Goal: Transaction & Acquisition: Purchase product/service

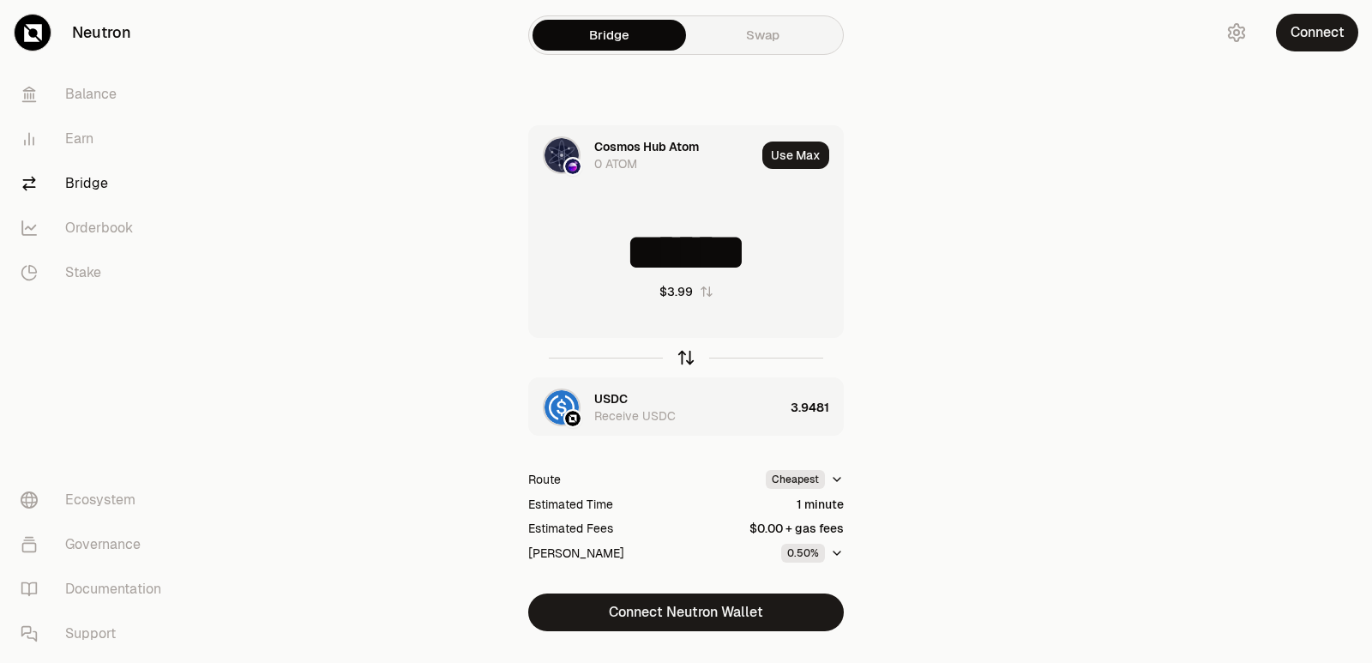
click at [685, 357] on icon "button" at bounding box center [686, 357] width 19 height 19
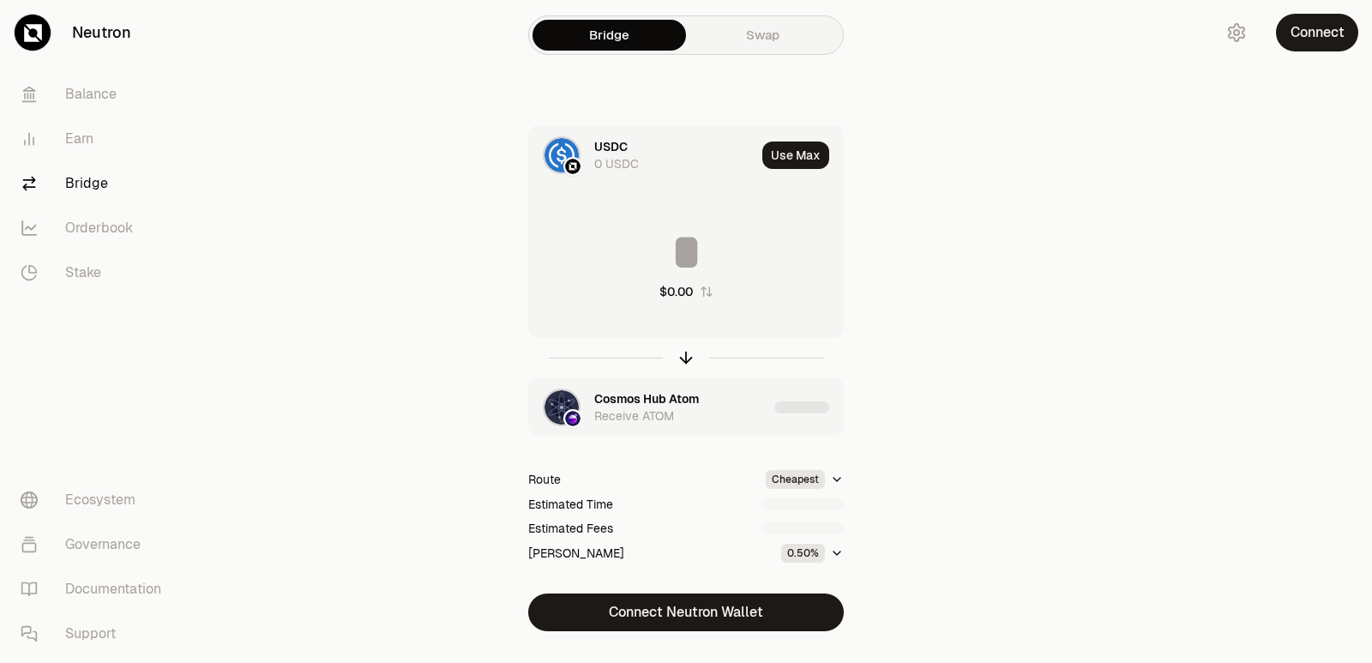
click at [660, 258] on input at bounding box center [686, 251] width 314 height 51
type input "*"
click at [660, 391] on div "Cosmos Hub Atom" at bounding box center [646, 398] width 105 height 17
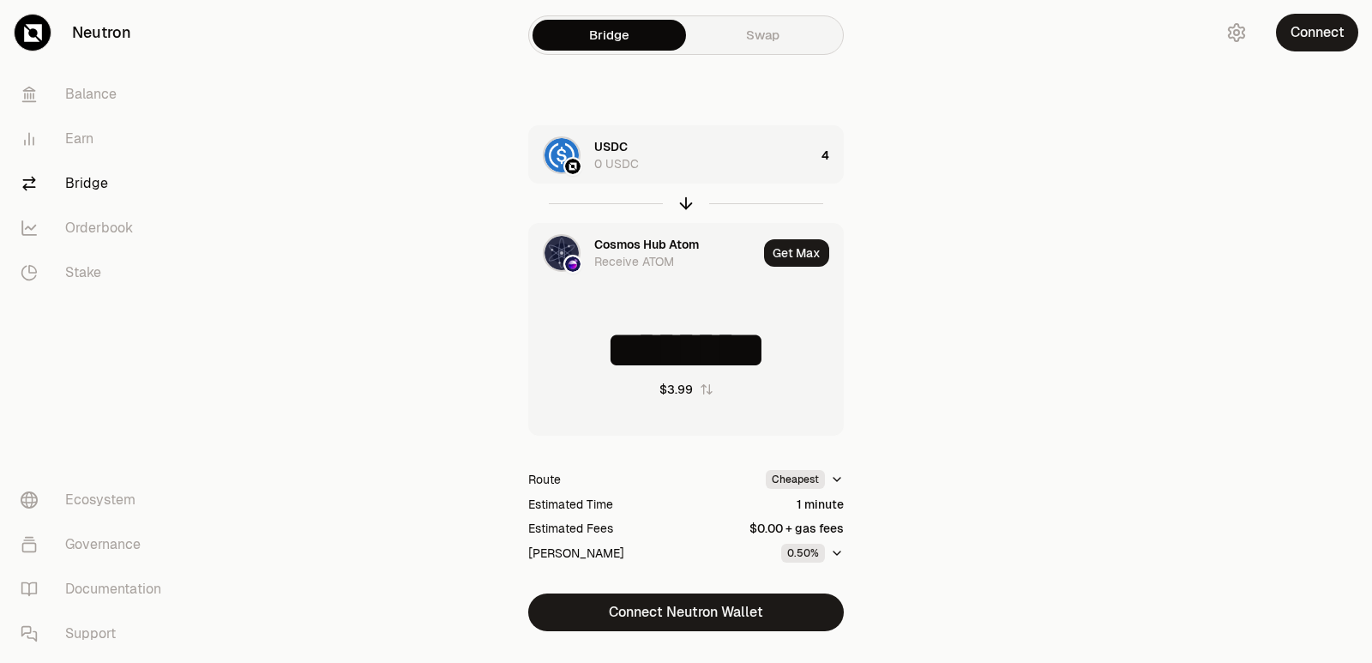
click at [635, 248] on div "Cosmos Hub Atom" at bounding box center [646, 244] width 105 height 17
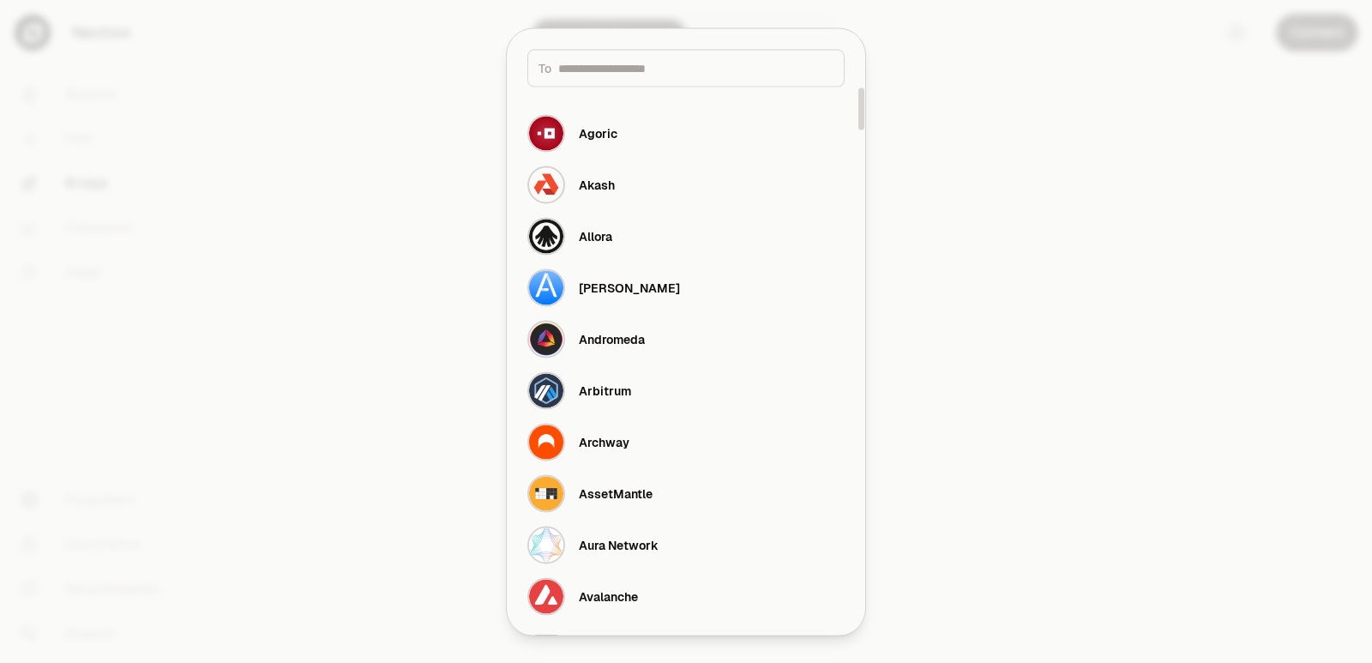
click at [616, 69] on input at bounding box center [695, 67] width 275 height 17
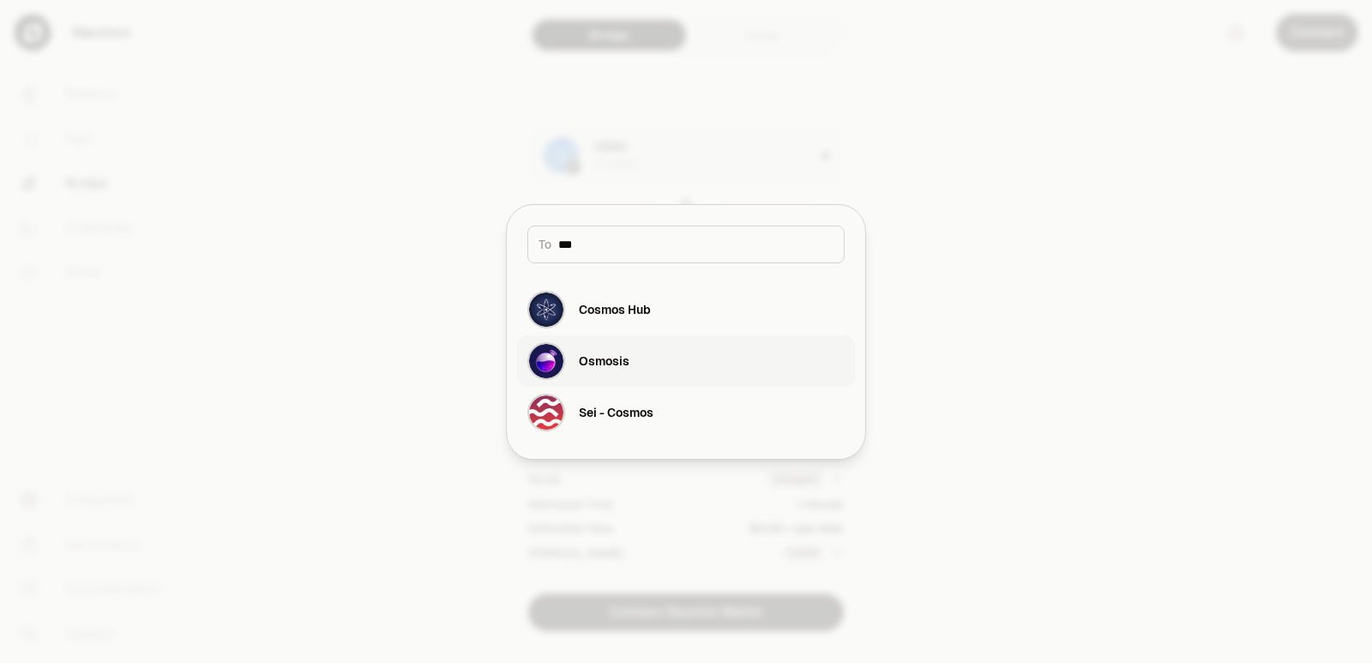
type input "***"
click at [640, 384] on button "Osmosis" at bounding box center [686, 360] width 338 height 51
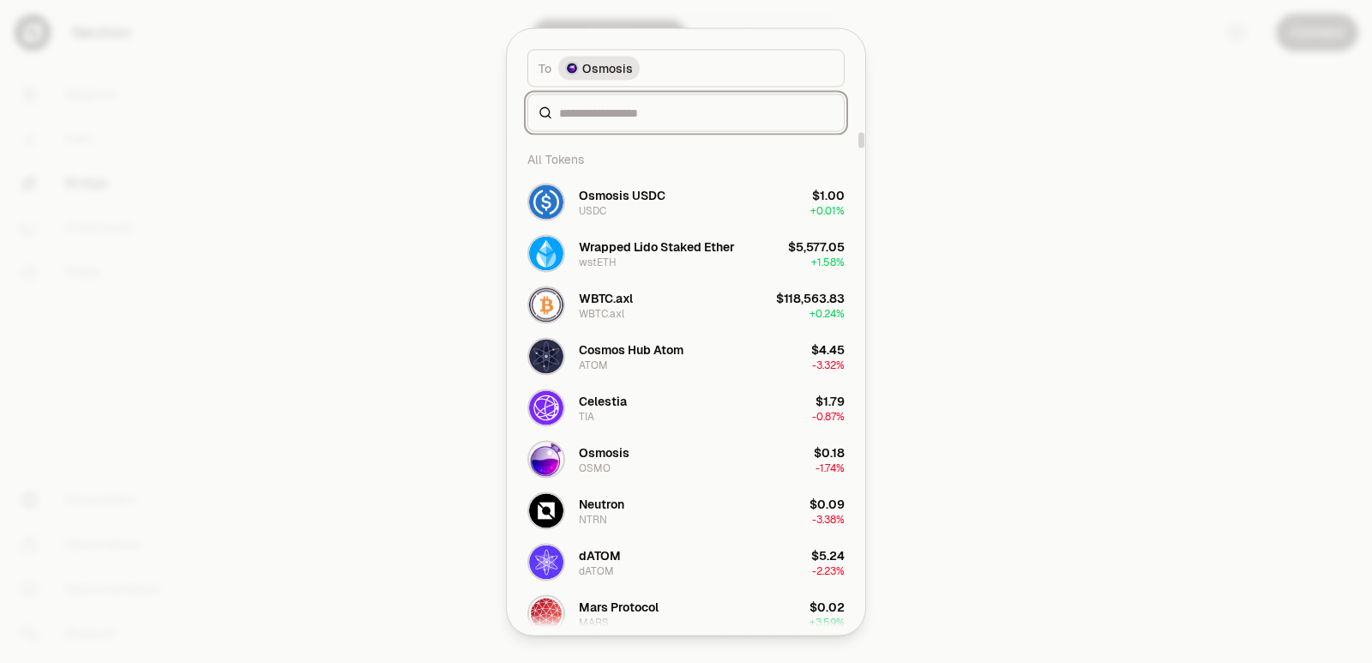
click at [599, 115] on input at bounding box center [696, 112] width 274 height 17
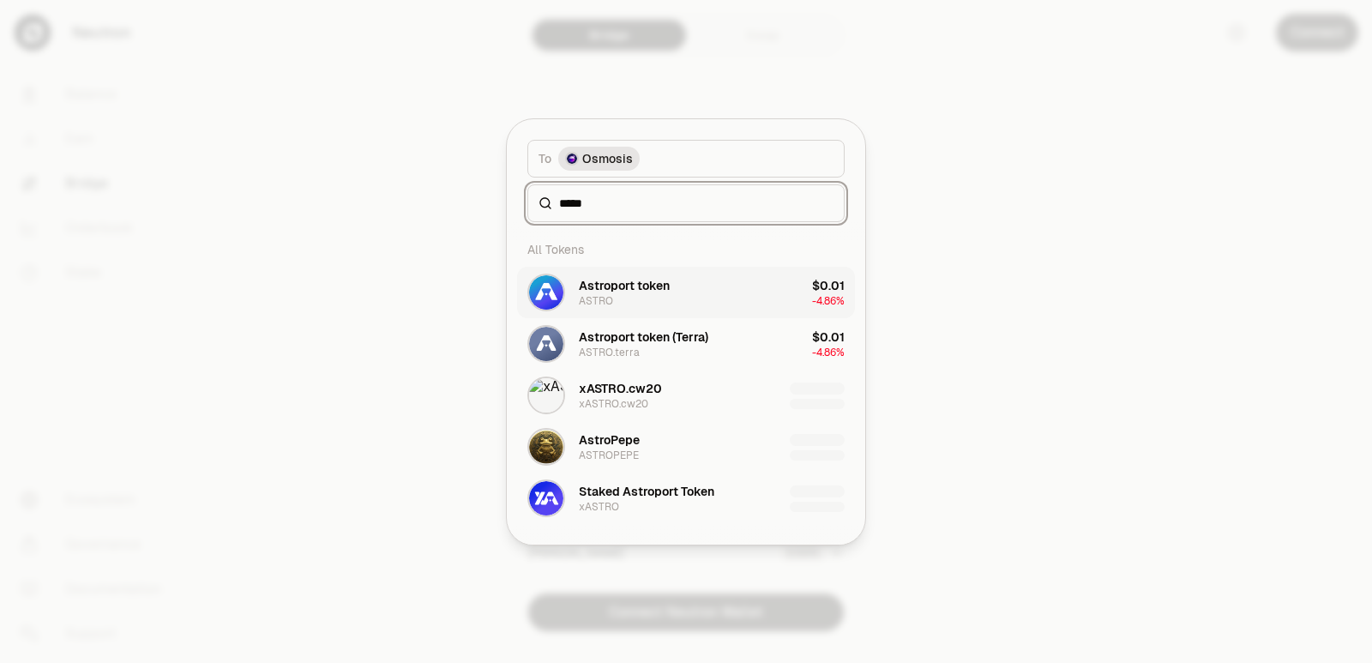
type input "*****"
click at [652, 301] on div "Astroport token ASTRO" at bounding box center [624, 292] width 91 height 31
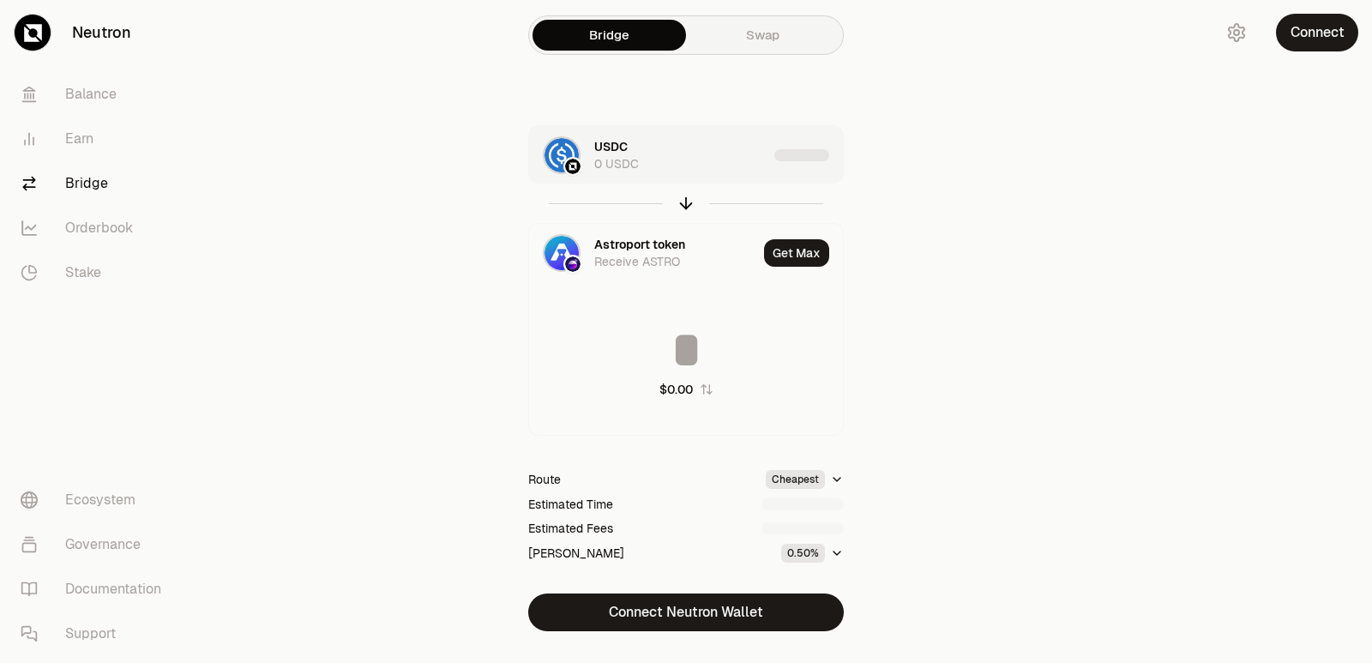
click at [668, 142] on div "USDC 0 USDC" at bounding box center [680, 155] width 173 height 34
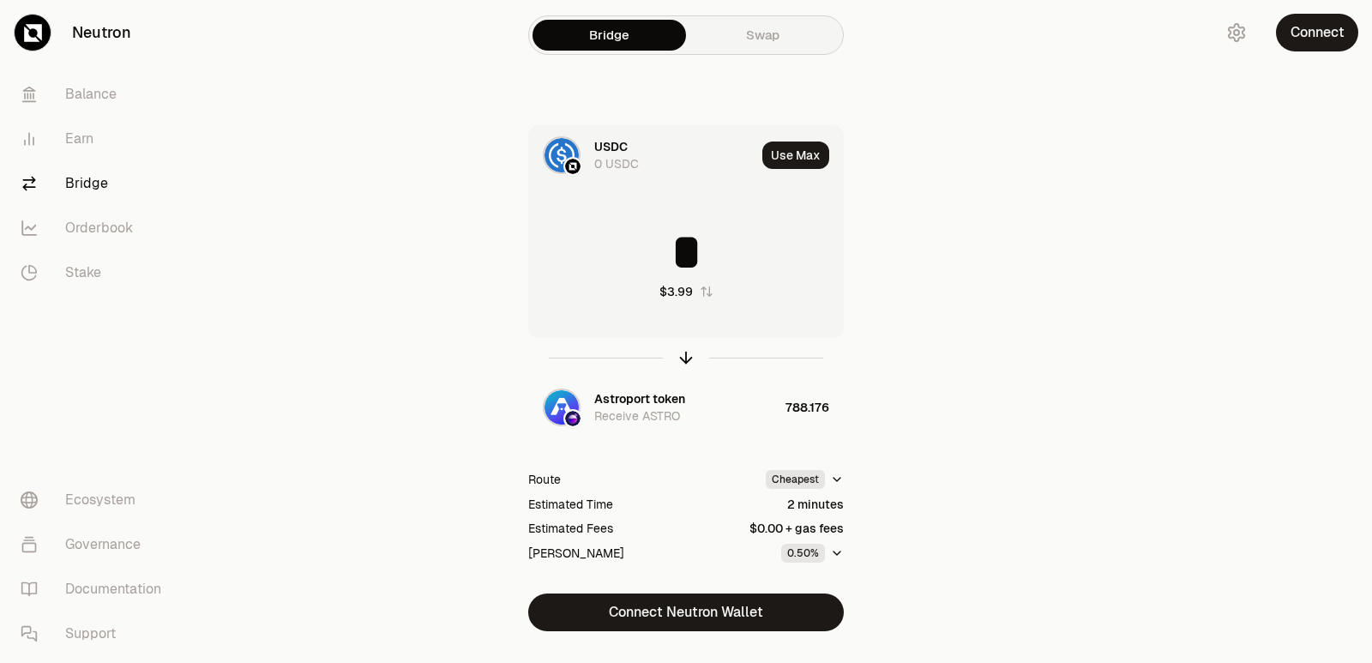
drag, startPoint x: 709, startPoint y: 258, endPoint x: 621, endPoint y: 260, distance: 88.4
click at [621, 260] on input "*" at bounding box center [686, 251] width 314 height 51
type input "*"
click at [717, 253] on input "*" at bounding box center [686, 251] width 314 height 51
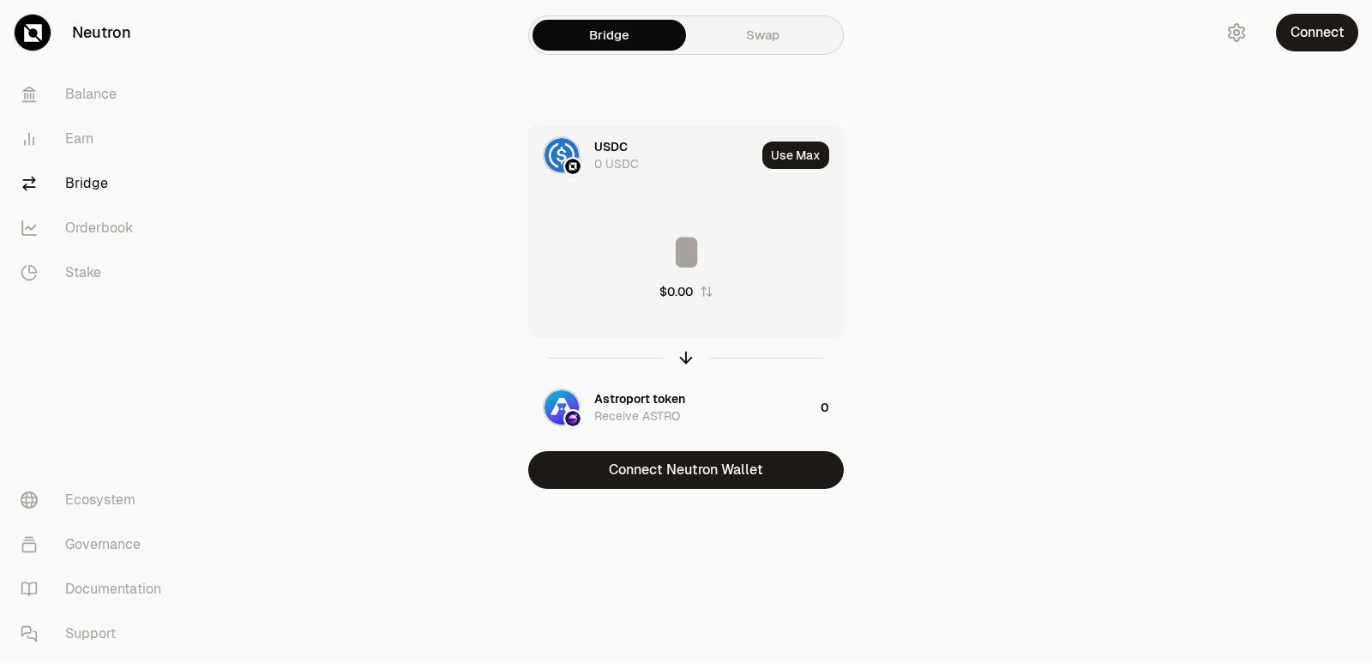
type input "*"
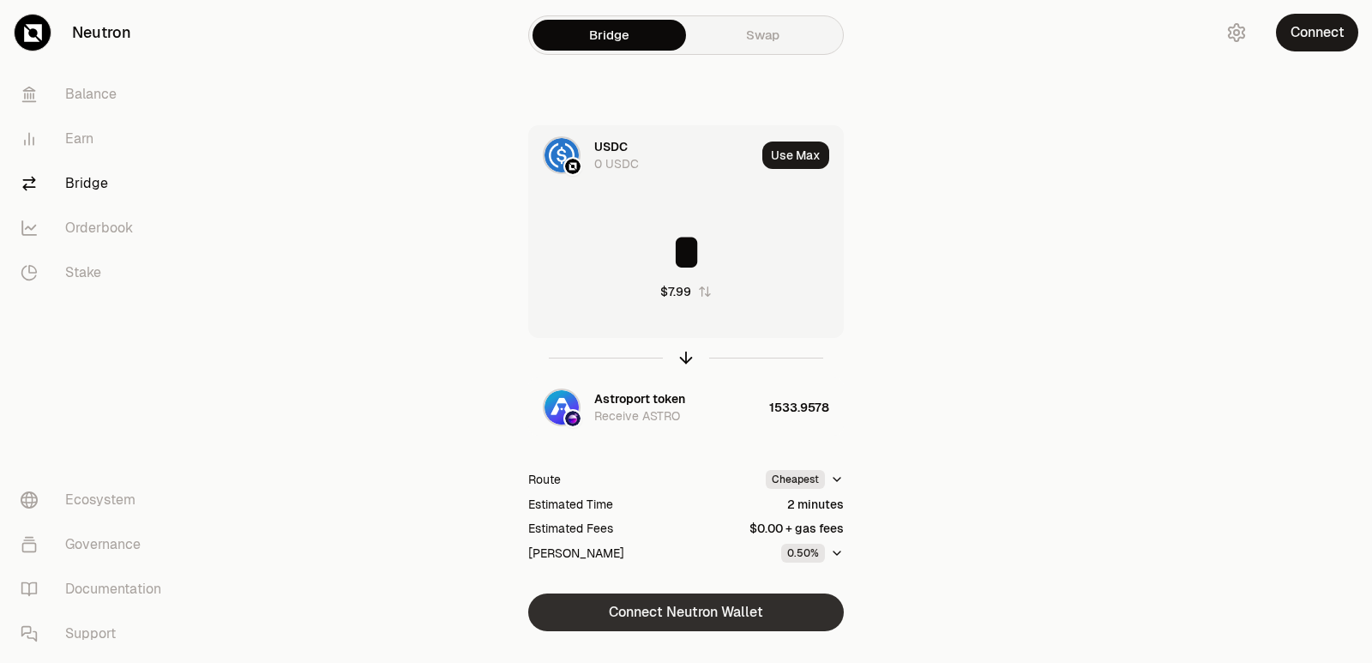
click at [666, 623] on button "Connect Neutron Wallet" at bounding box center [686, 613] width 316 height 38
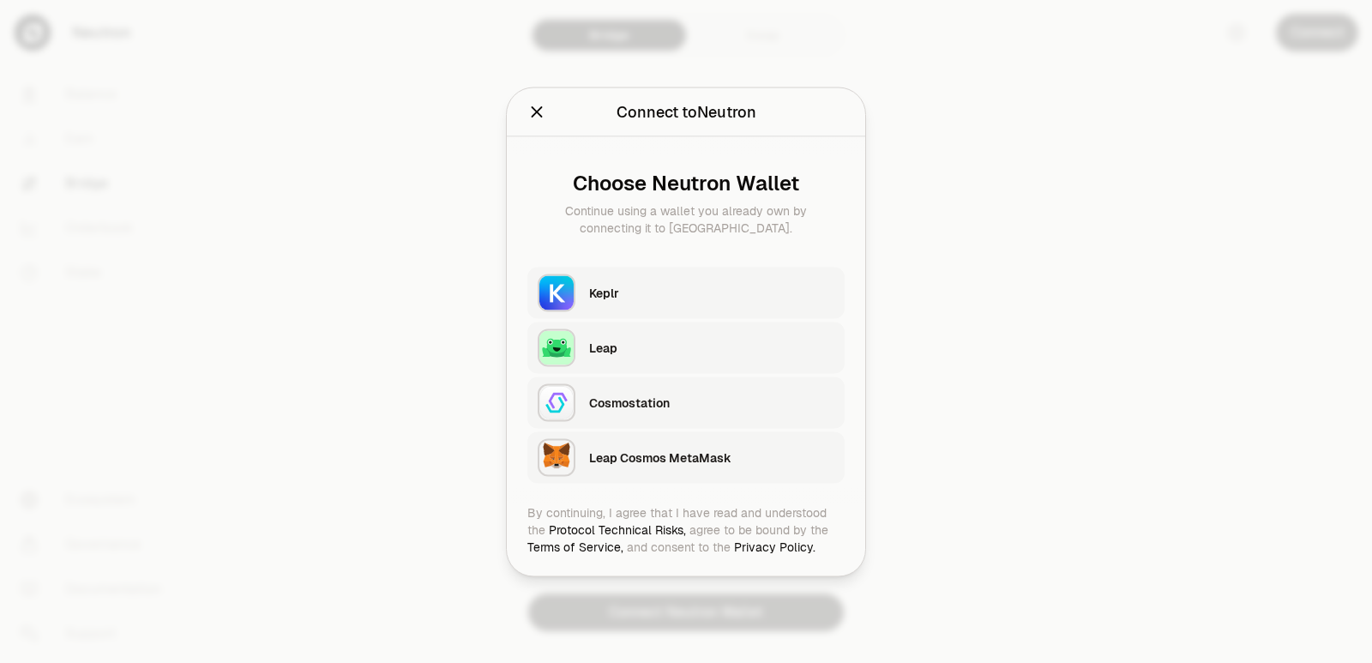
click at [634, 293] on div "Keplr" at bounding box center [711, 292] width 245 height 17
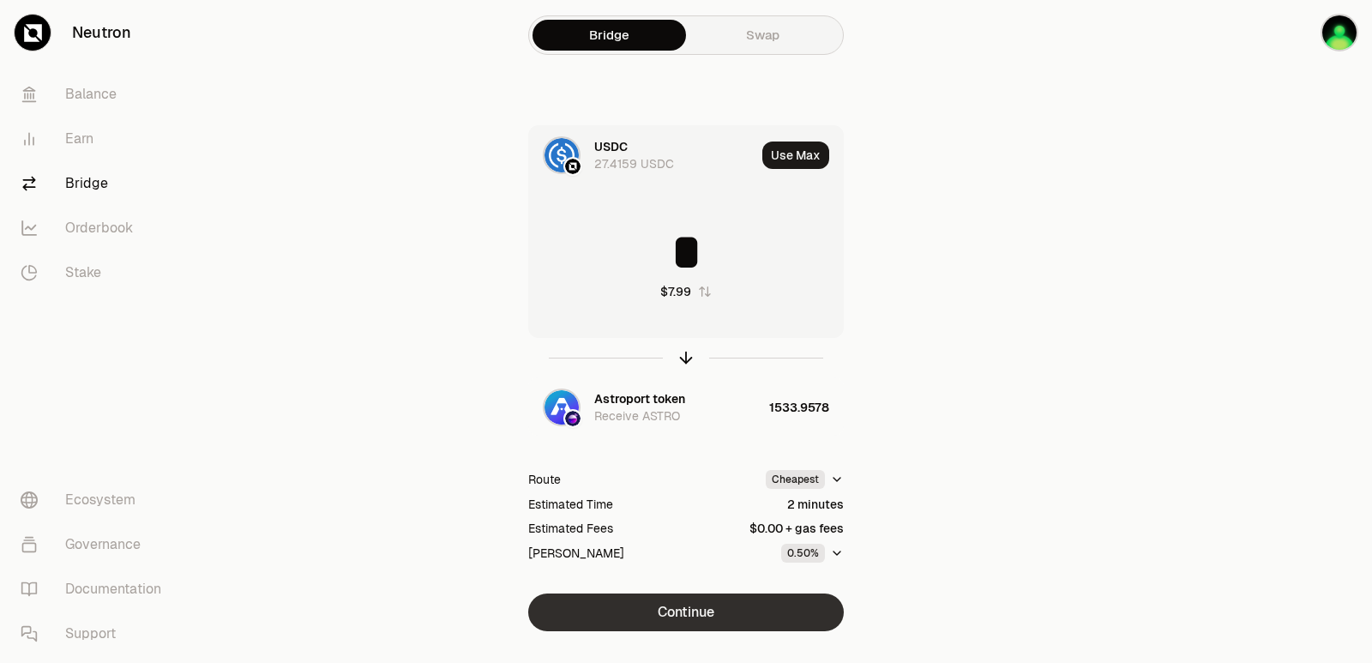
click at [713, 611] on button "Continue" at bounding box center [686, 613] width 316 height 38
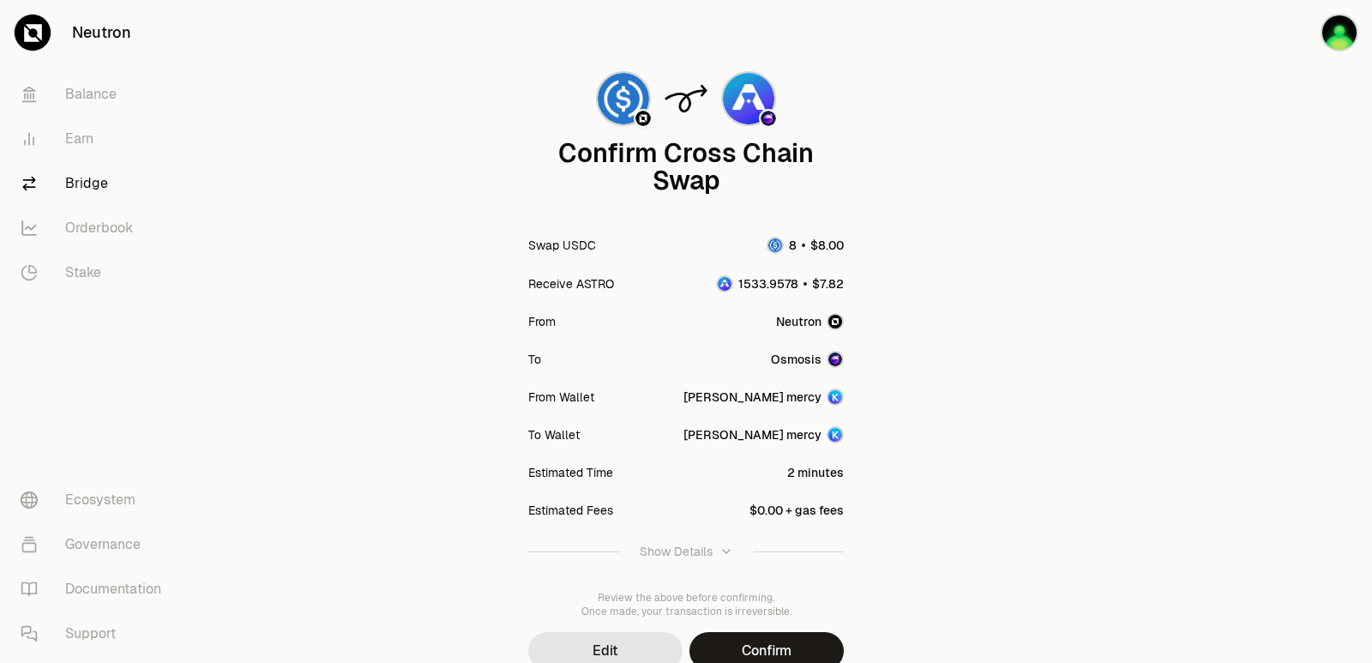
scroll to position [142, 0]
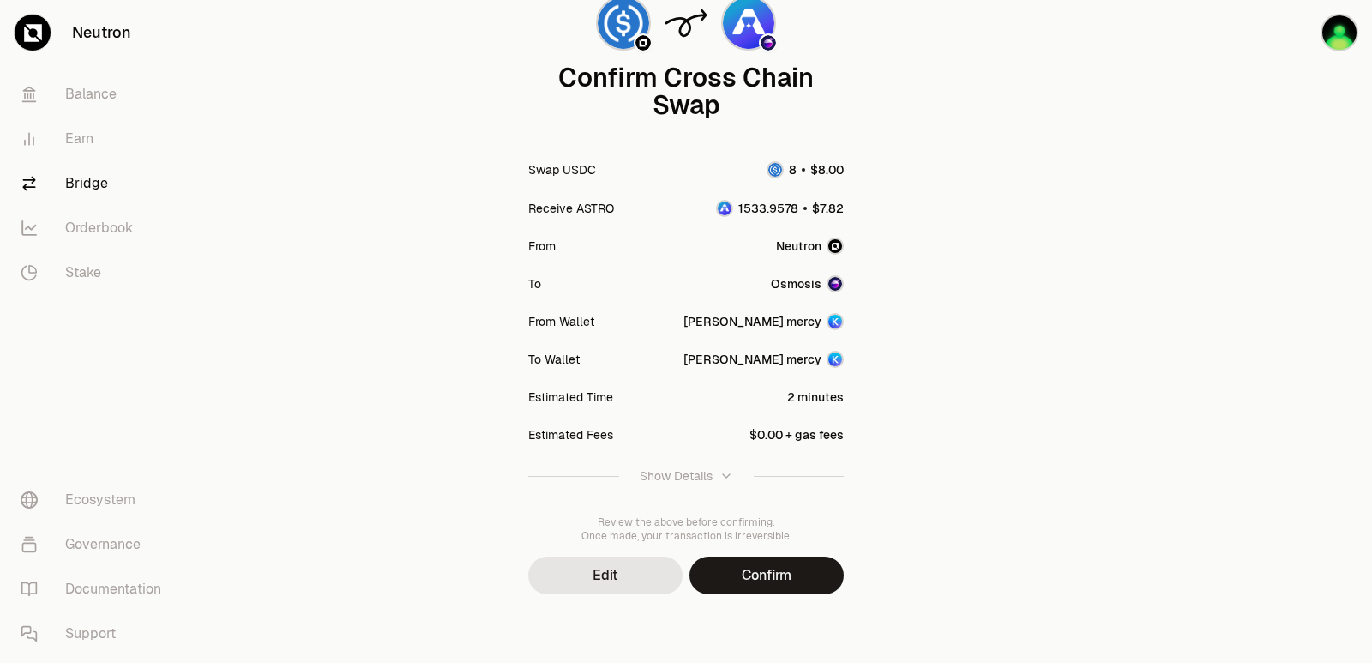
click at [758, 572] on button "Confirm" at bounding box center [767, 576] width 154 height 38
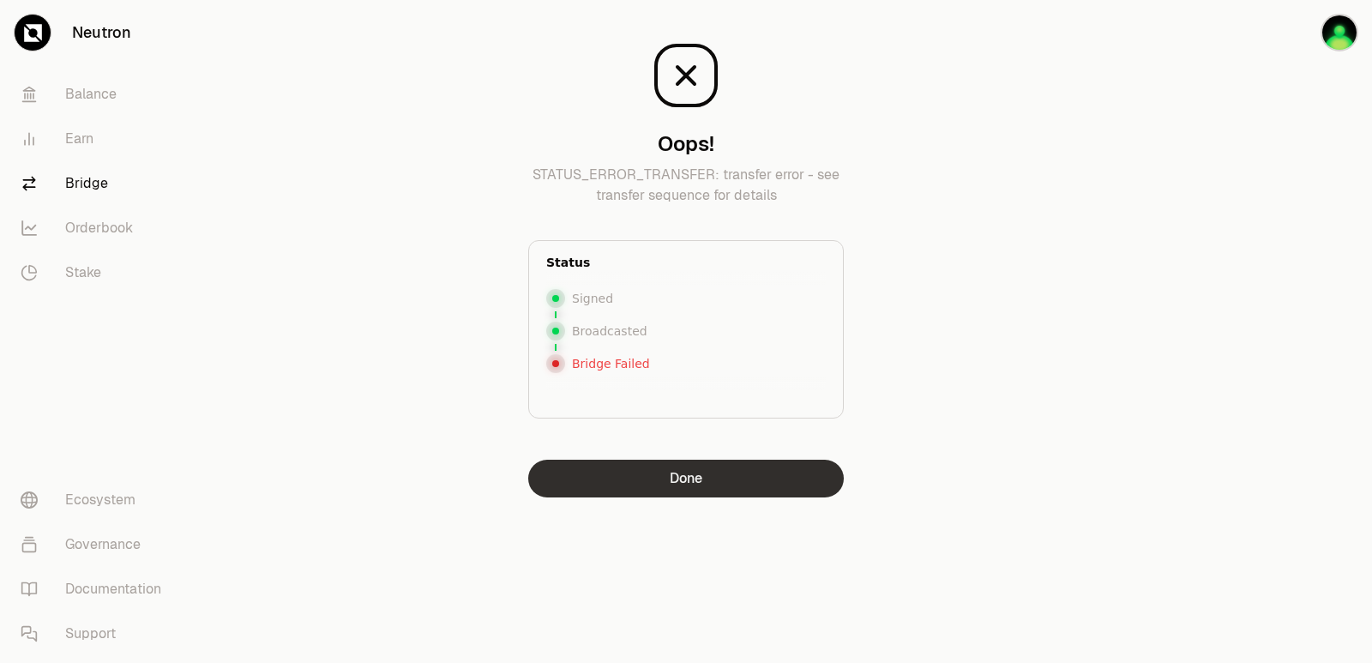
click at [656, 481] on button "Done" at bounding box center [686, 479] width 316 height 38
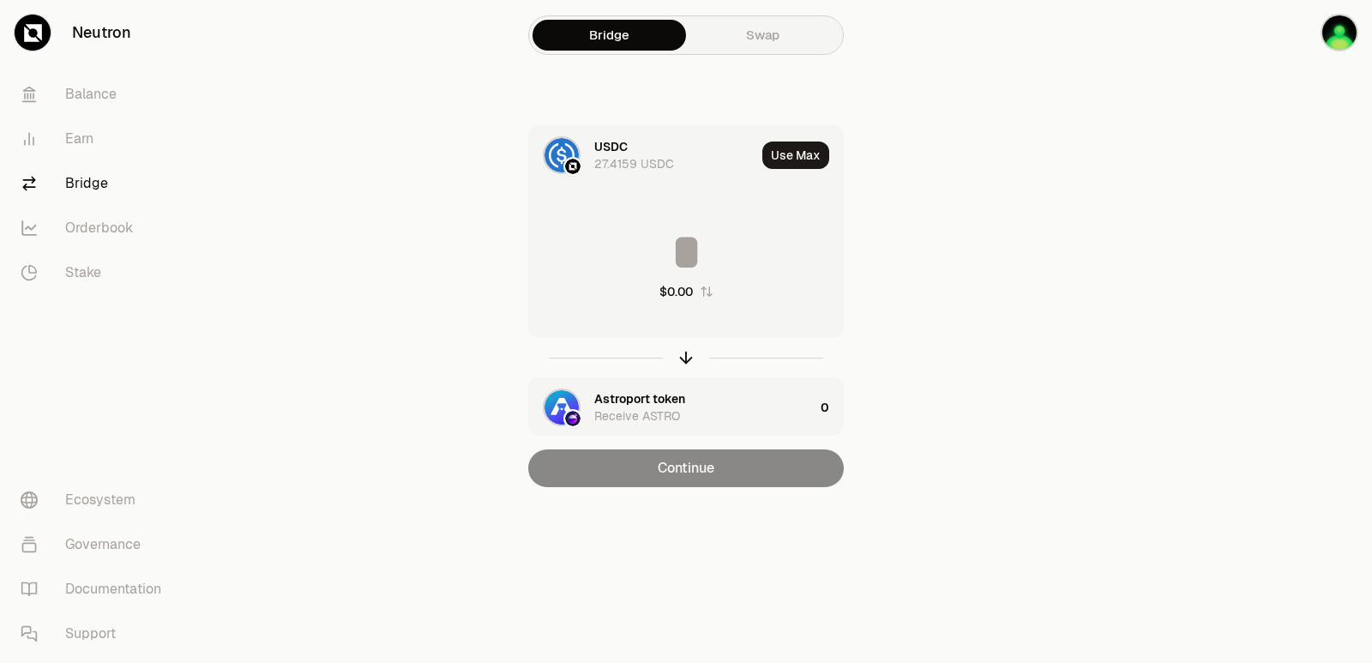
click at [687, 262] on input at bounding box center [686, 251] width 314 height 51
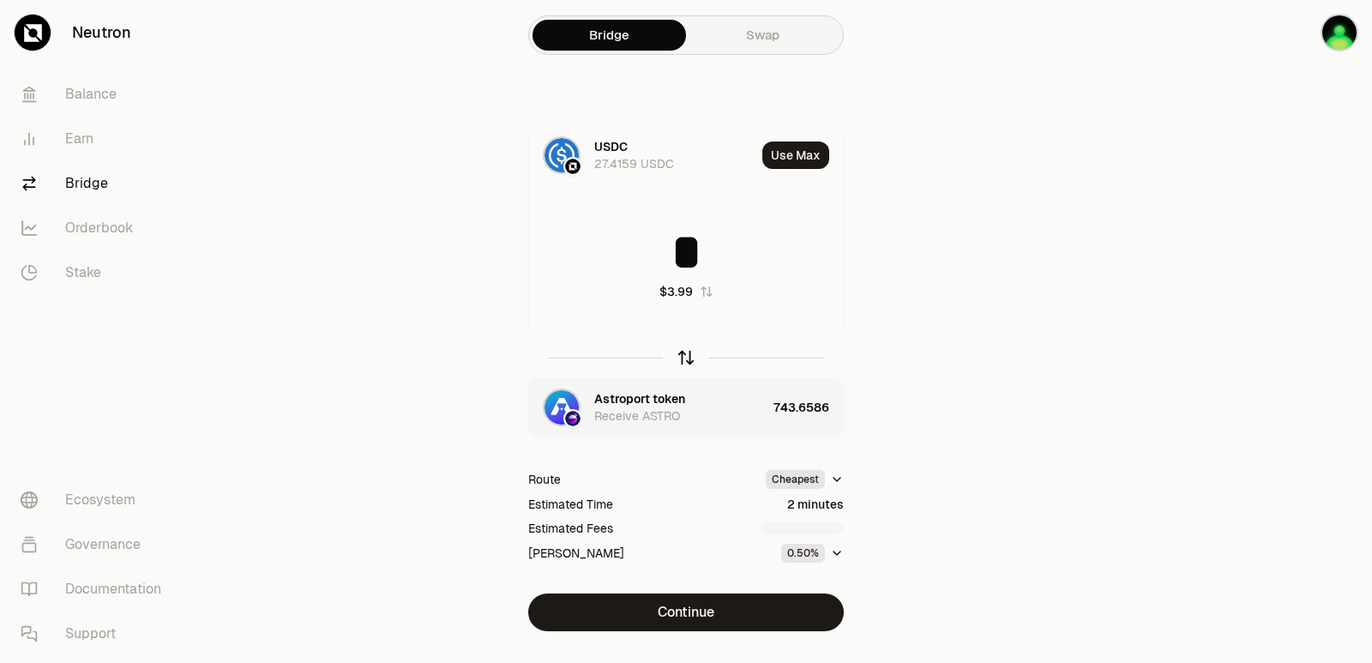
type input "*"
click at [682, 366] on icon "button" at bounding box center [686, 357] width 19 height 19
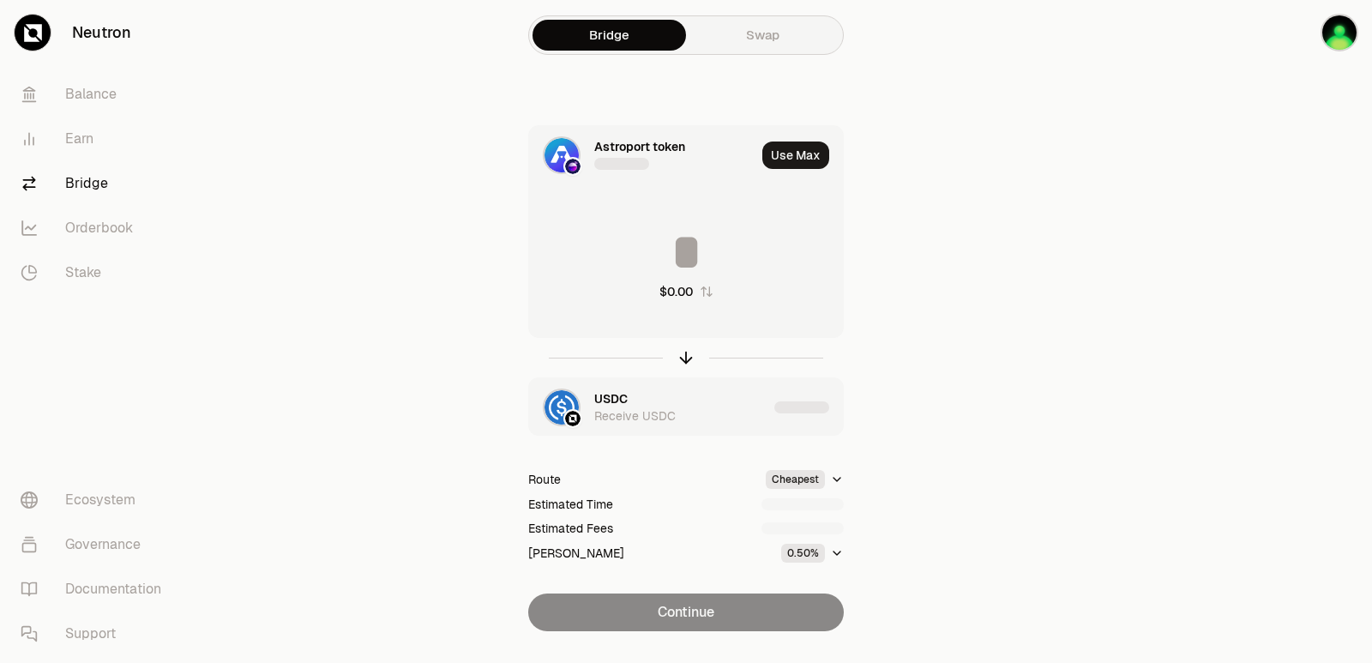
click at [637, 228] on input at bounding box center [686, 251] width 314 height 51
type input "***"
click at [685, 357] on icon "button" at bounding box center [686, 357] width 19 height 19
click at [705, 257] on input at bounding box center [686, 251] width 314 height 51
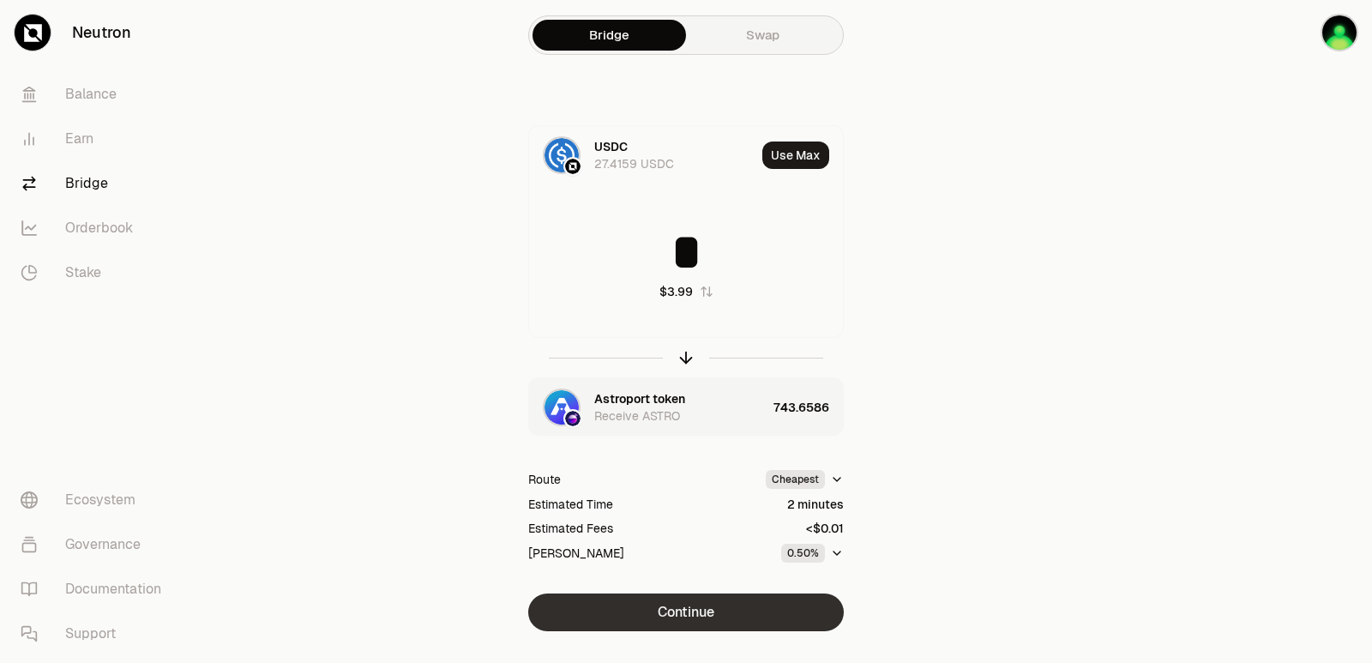
type input "*"
click at [688, 605] on button "Continue" at bounding box center [686, 613] width 316 height 38
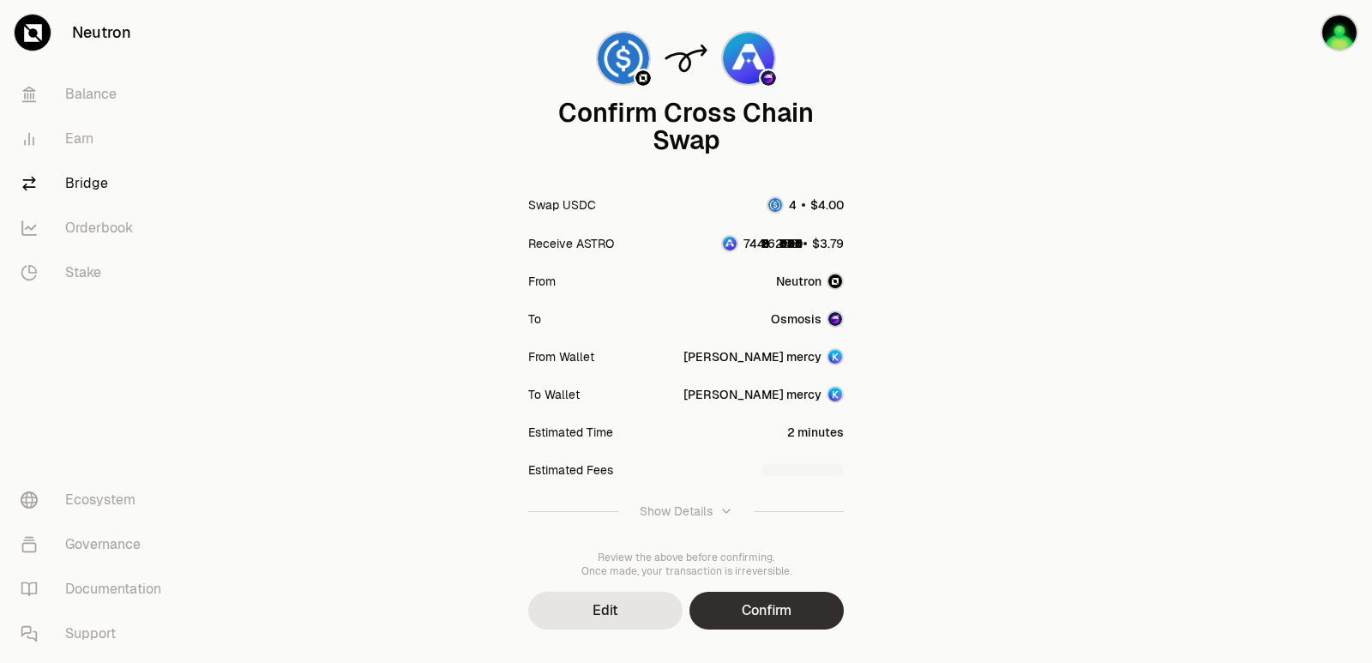
scroll to position [142, 0]
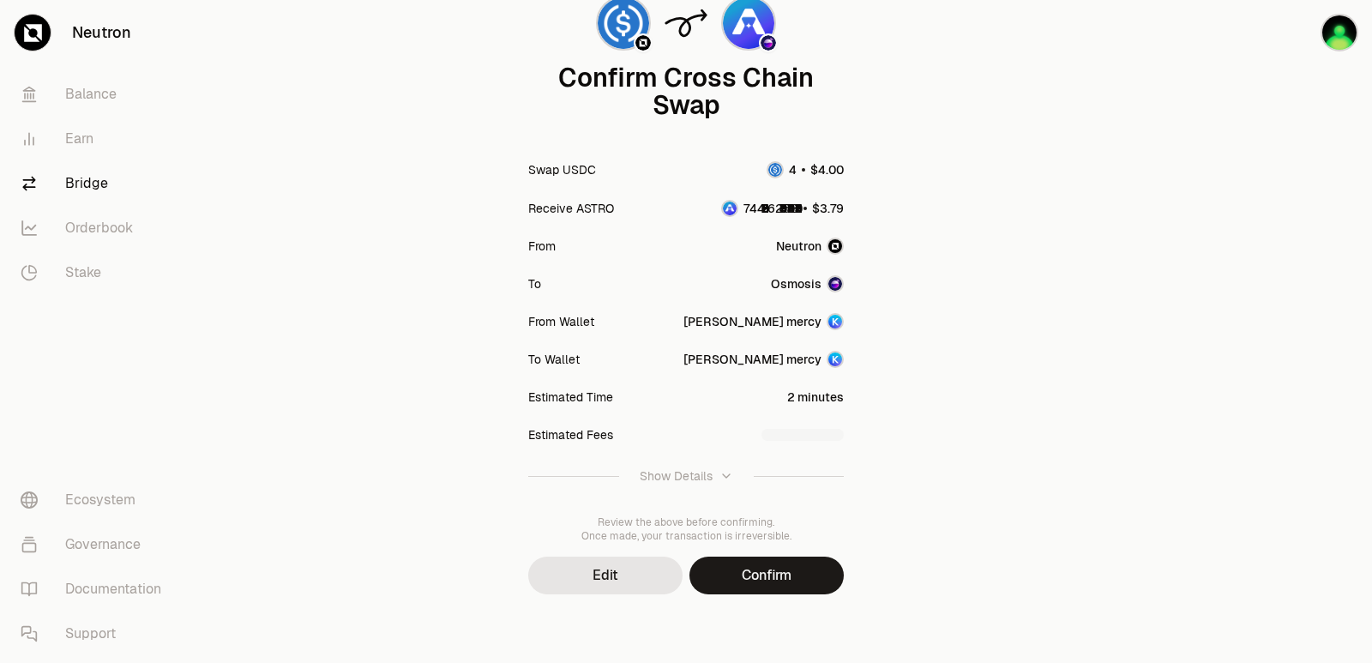
click at [720, 592] on button "Confirm" at bounding box center [767, 576] width 154 height 38
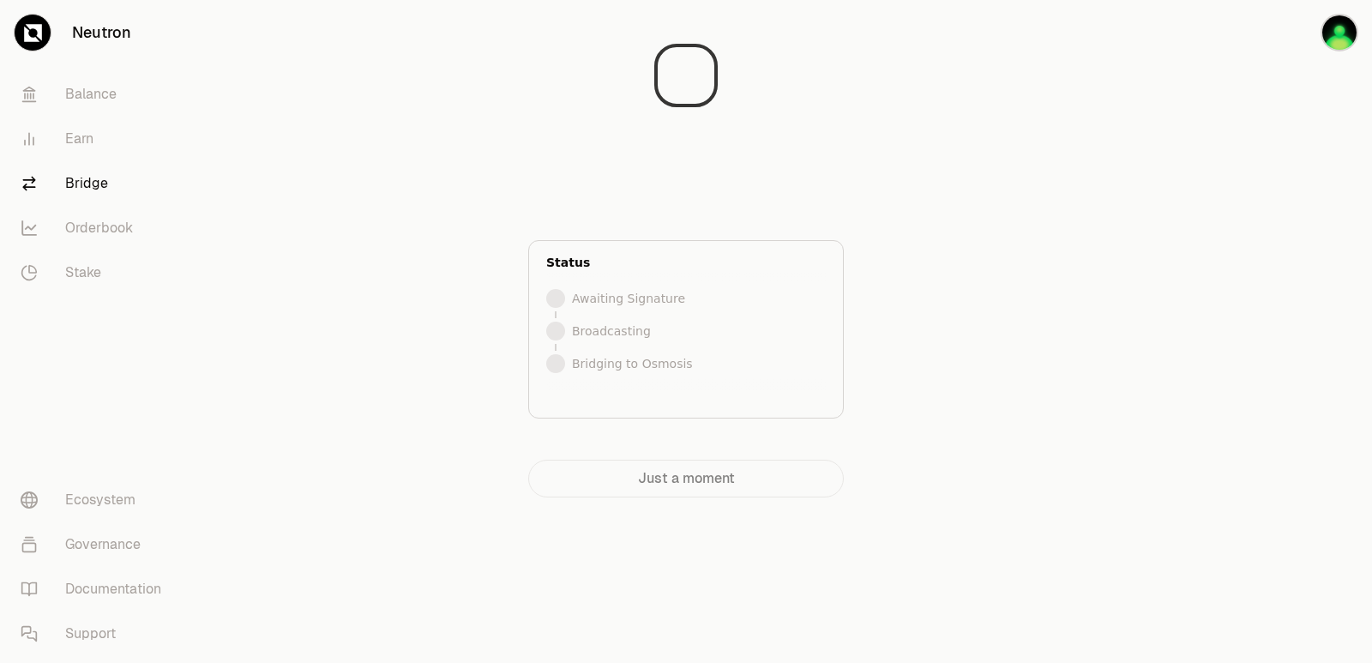
scroll to position [0, 0]
click at [1230, 299] on div at bounding box center [1276, 283] width 192 height 566
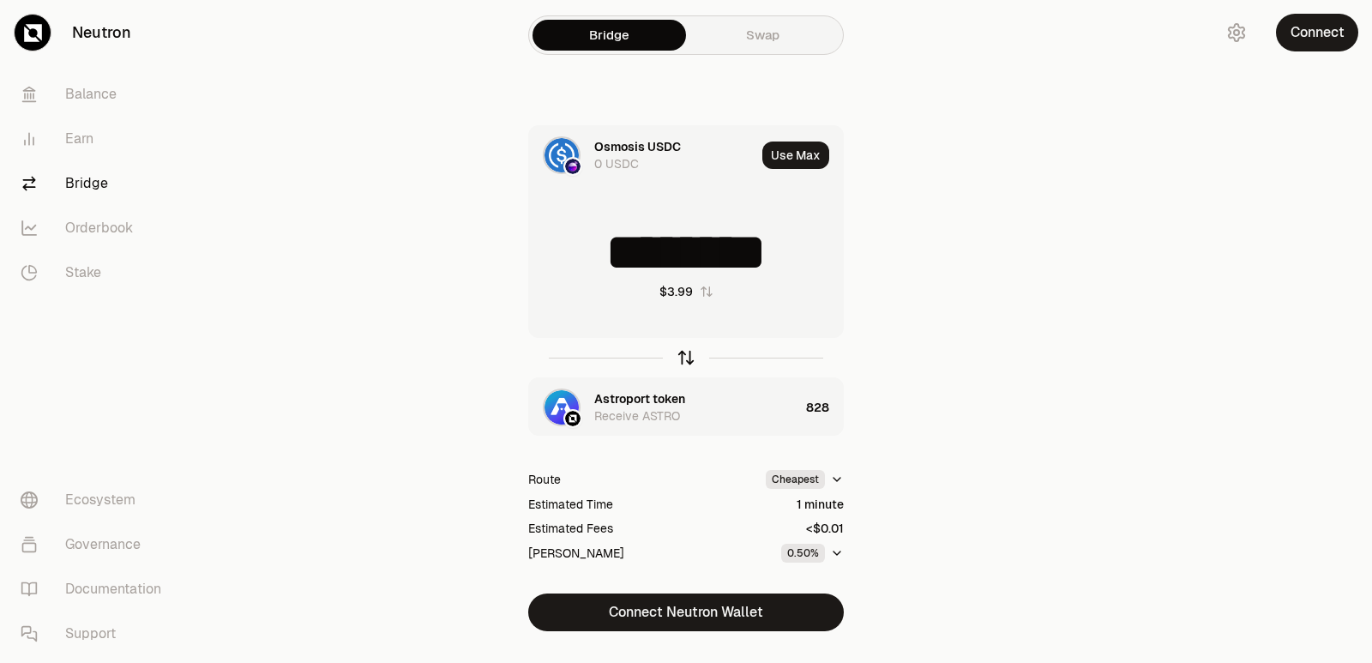
click at [685, 356] on icon "button" at bounding box center [686, 357] width 19 height 19
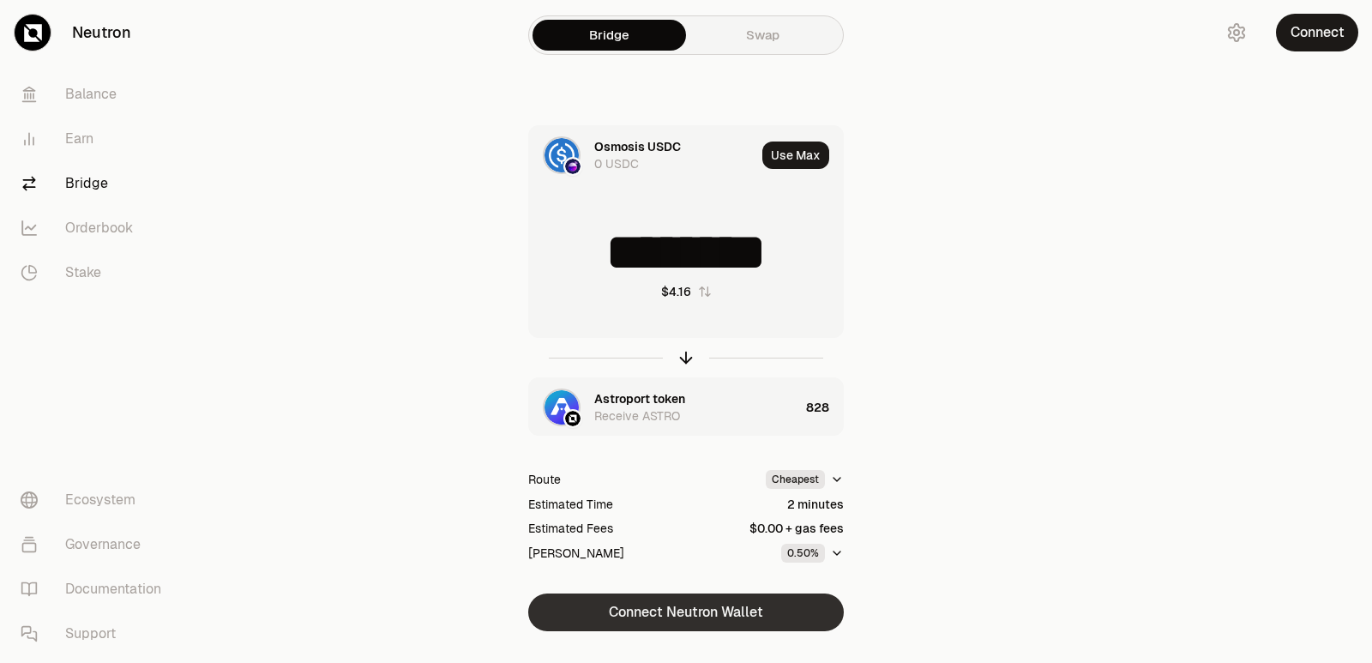
click at [650, 630] on button "Connect Neutron Wallet" at bounding box center [686, 613] width 316 height 38
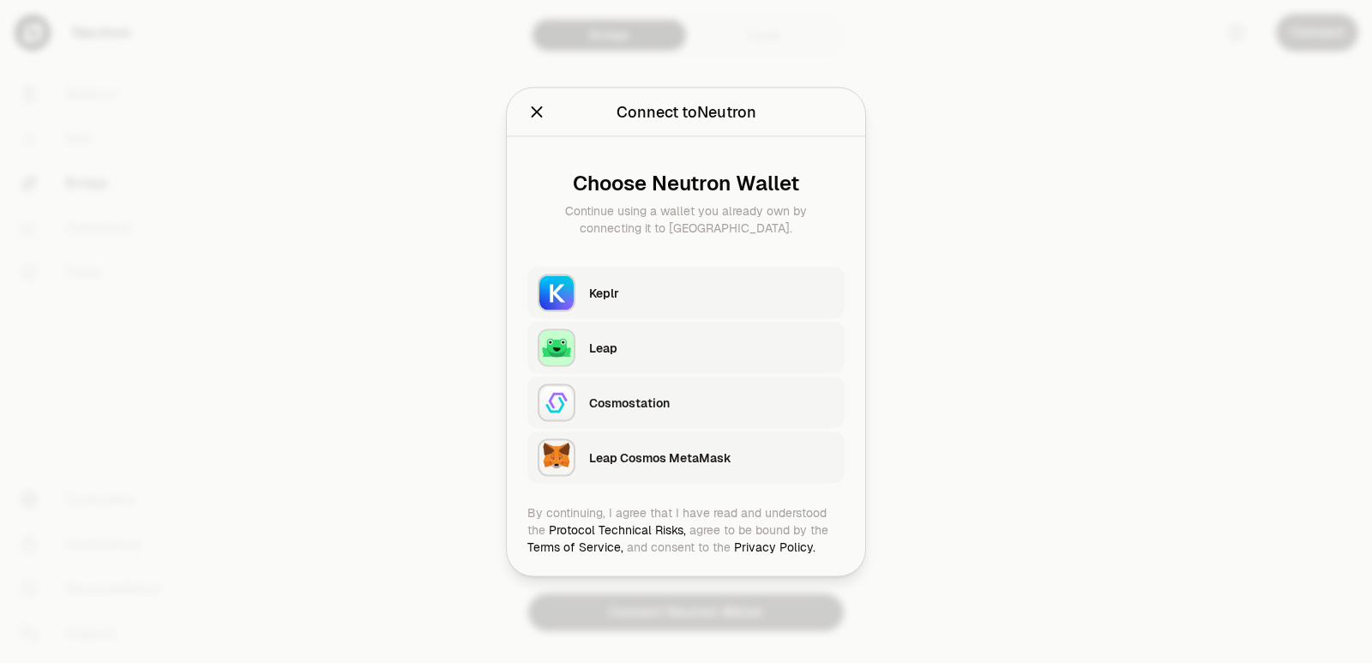
click at [637, 307] on div "Keplr" at bounding box center [717, 292] width 256 height 39
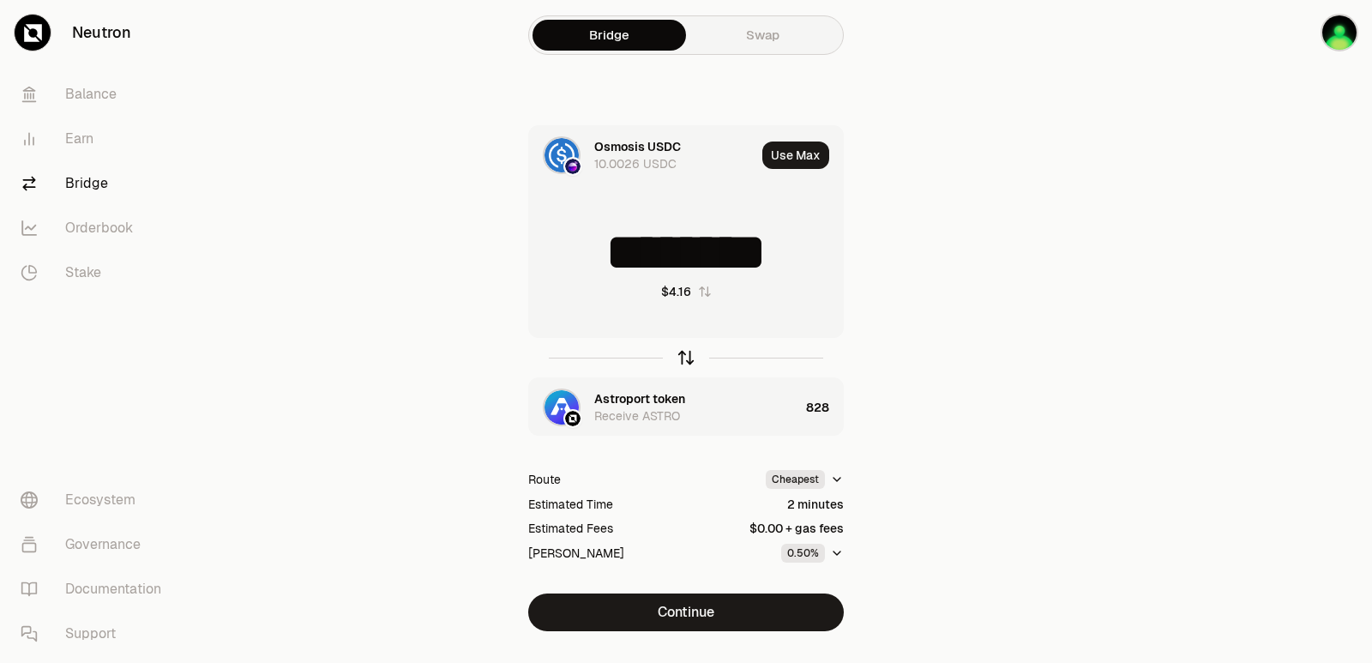
click at [679, 367] on div at bounding box center [686, 357] width 316 height 39
click at [685, 356] on icon "button" at bounding box center [686, 357] width 19 height 19
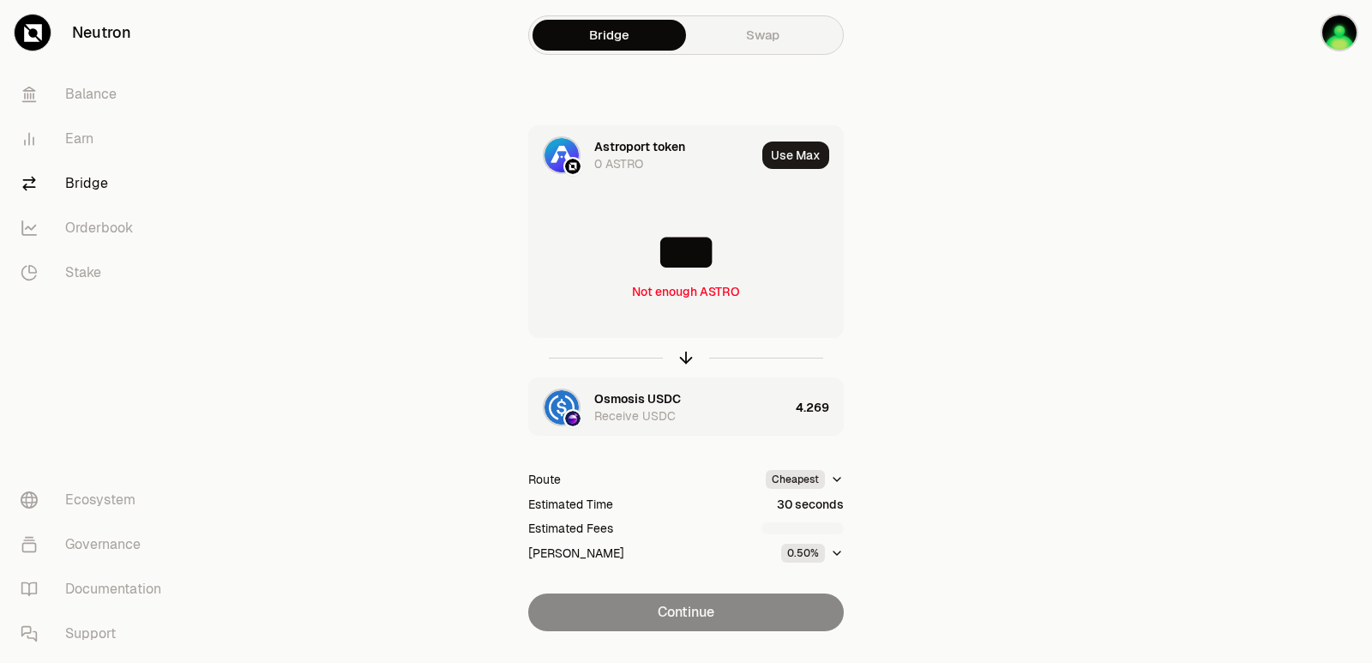
click at [661, 257] on input "***" at bounding box center [686, 251] width 314 height 51
click at [661, 259] on input "***" at bounding box center [686, 251] width 314 height 51
click at [686, 355] on icon "button" at bounding box center [686, 358] width 0 height 11
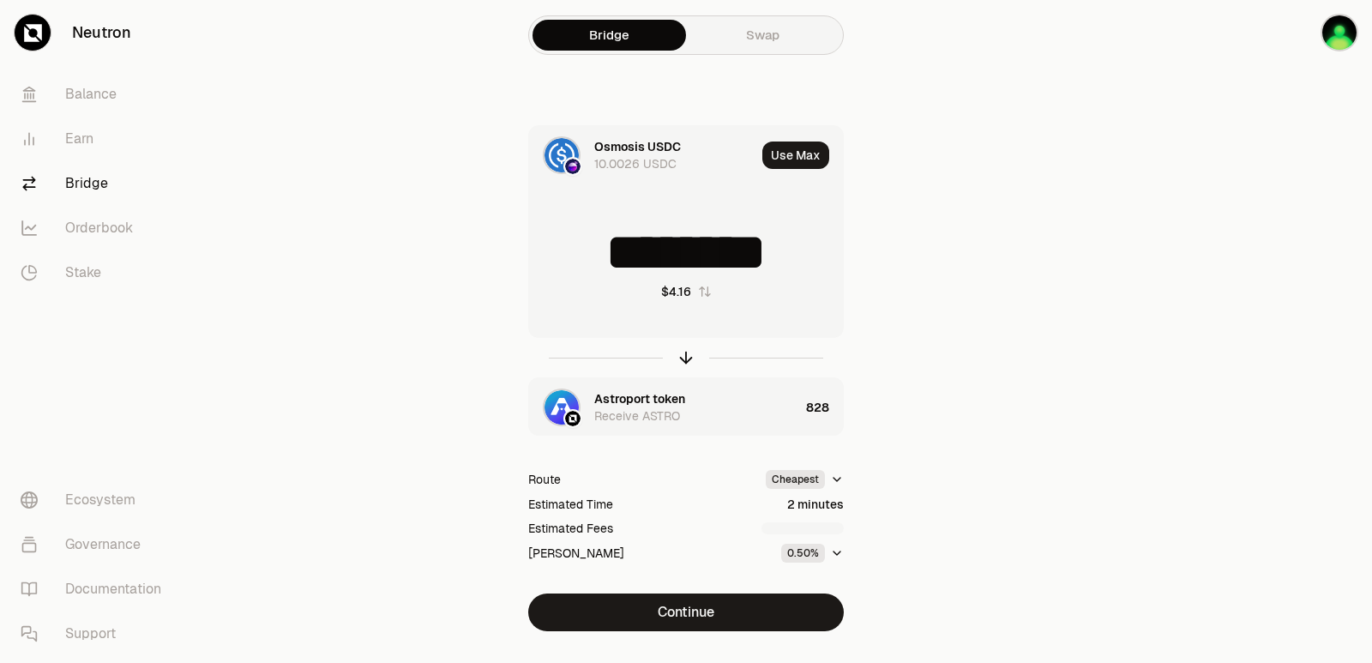
click at [640, 238] on input "********" at bounding box center [686, 251] width 314 height 51
click at [640, 239] on input "********" at bounding box center [686, 251] width 314 height 51
click at [684, 357] on icon "button" at bounding box center [686, 357] width 19 height 19
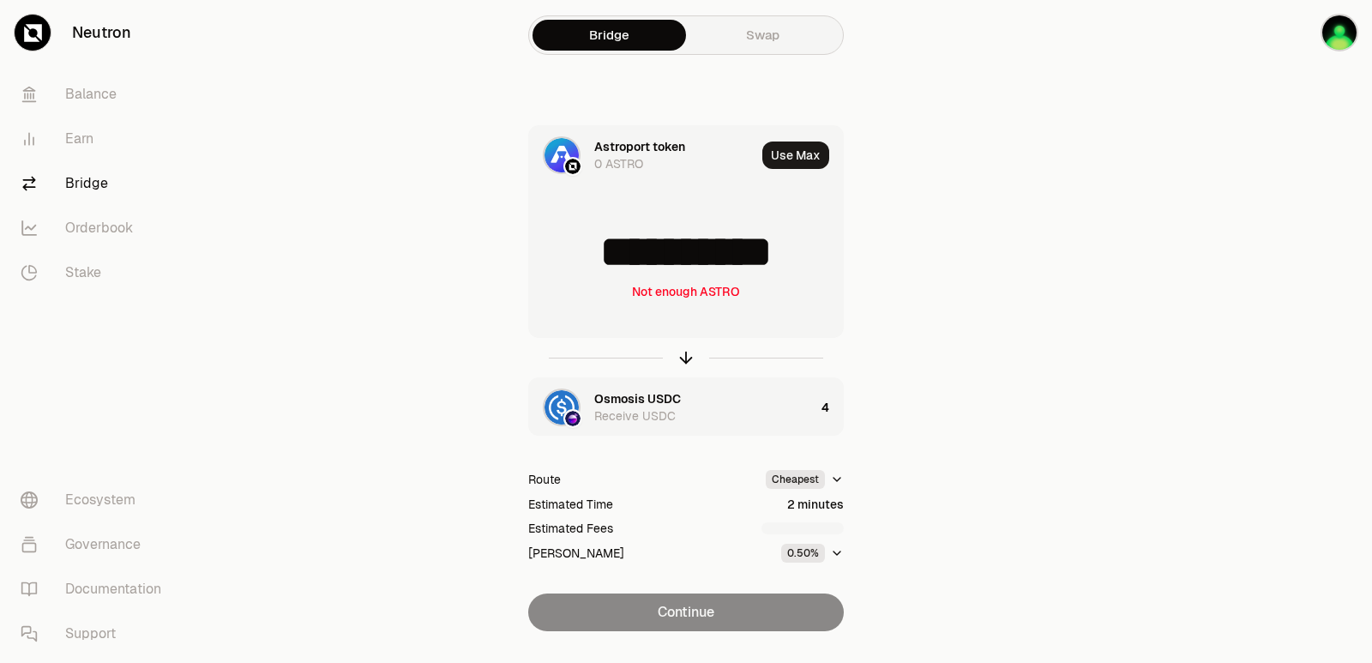
click at [650, 253] on input "**********" at bounding box center [686, 251] width 314 height 51
drag, startPoint x: 808, startPoint y: 258, endPoint x: 600, endPoint y: 269, distance: 208.7
click at [600, 269] on input "**********" at bounding box center [686, 251] width 314 height 51
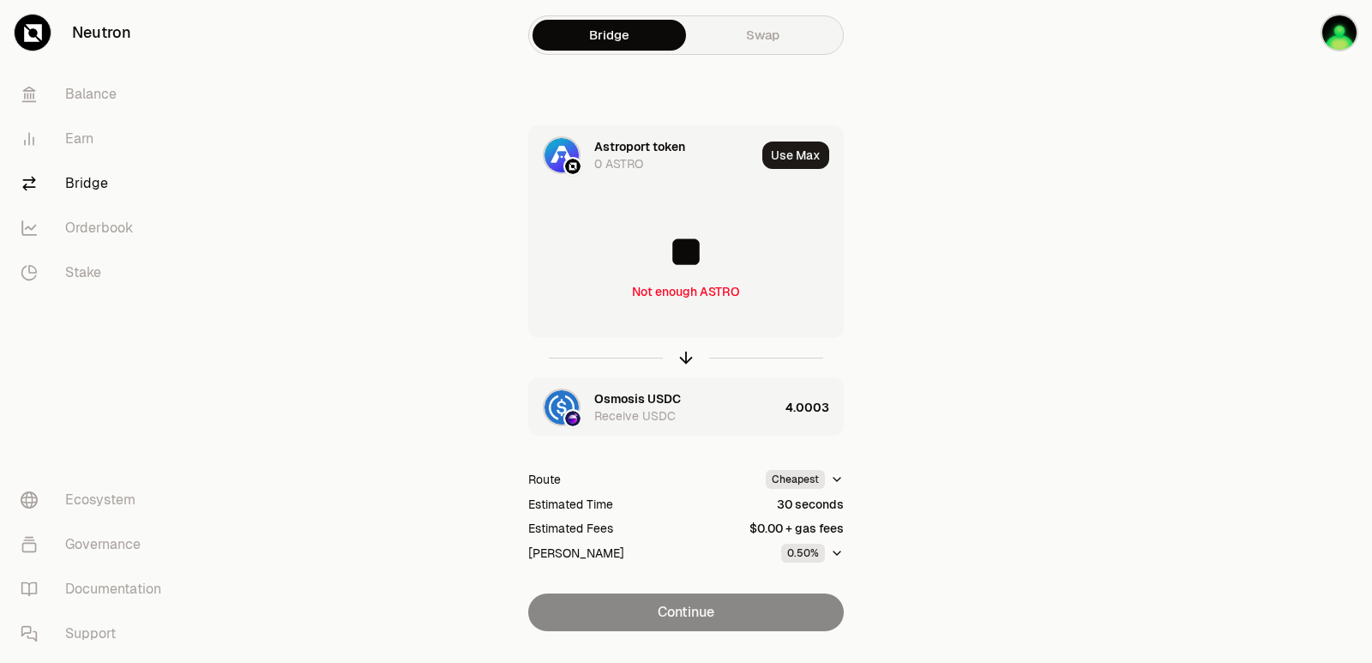
scroll to position [0, 0]
type input "***"
click at [685, 354] on icon "button" at bounding box center [686, 357] width 19 height 19
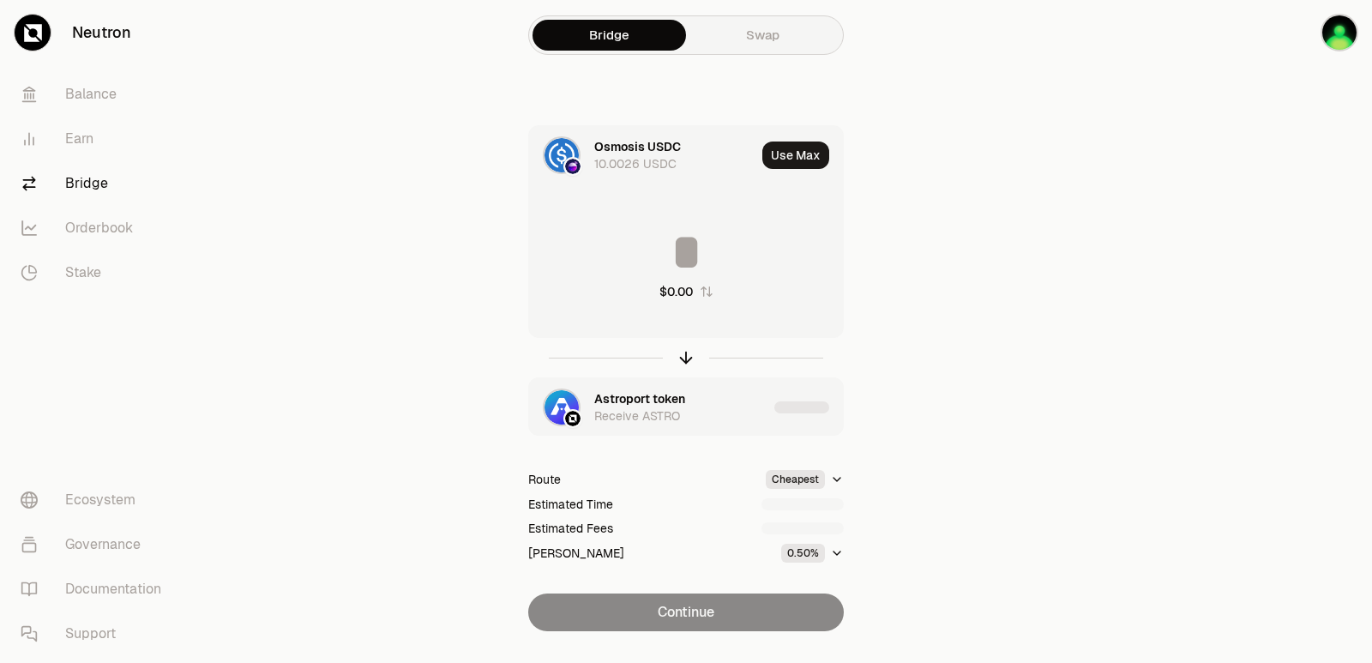
click at [668, 246] on input at bounding box center [686, 251] width 314 height 51
type input "*"
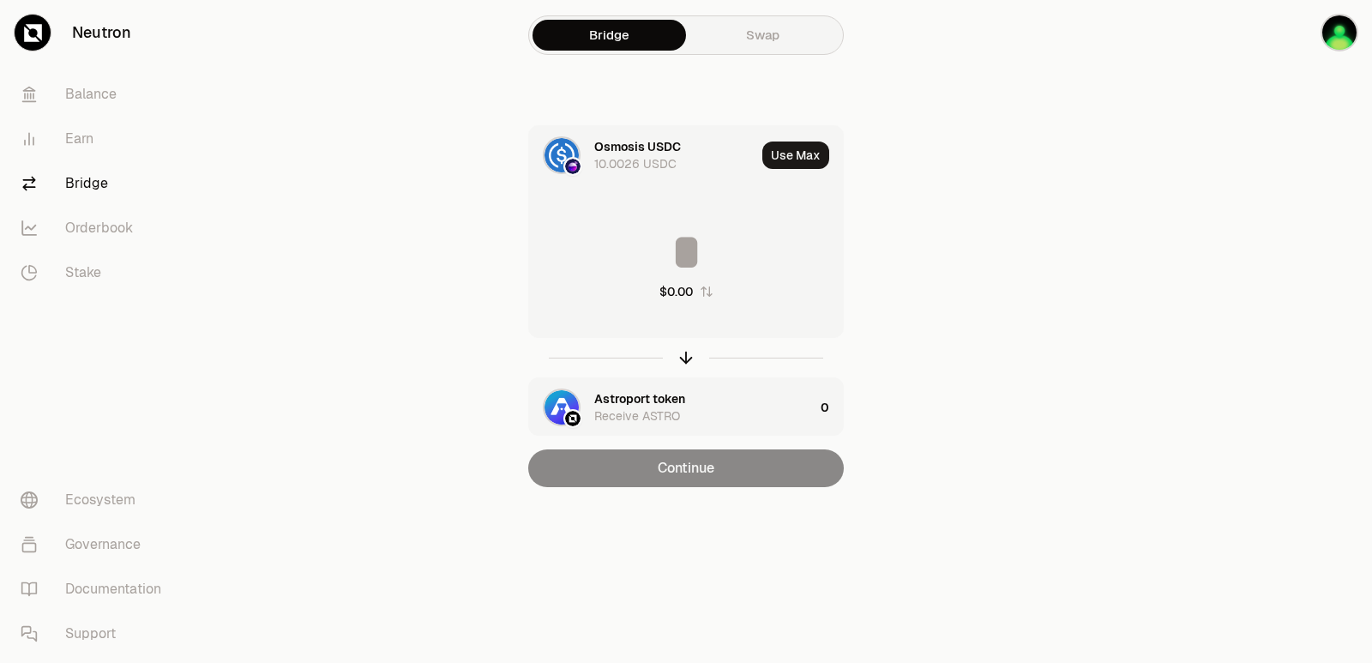
type input "*"
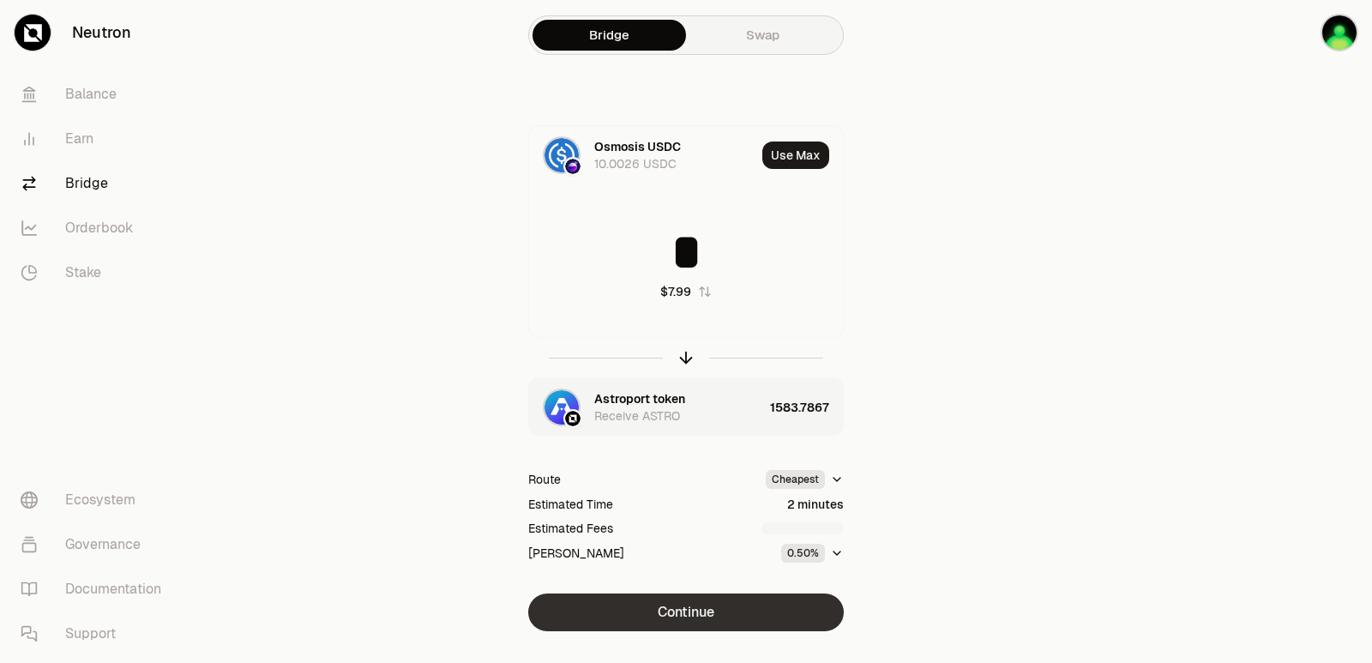
type input "*"
click at [697, 609] on button "Continue" at bounding box center [686, 613] width 316 height 38
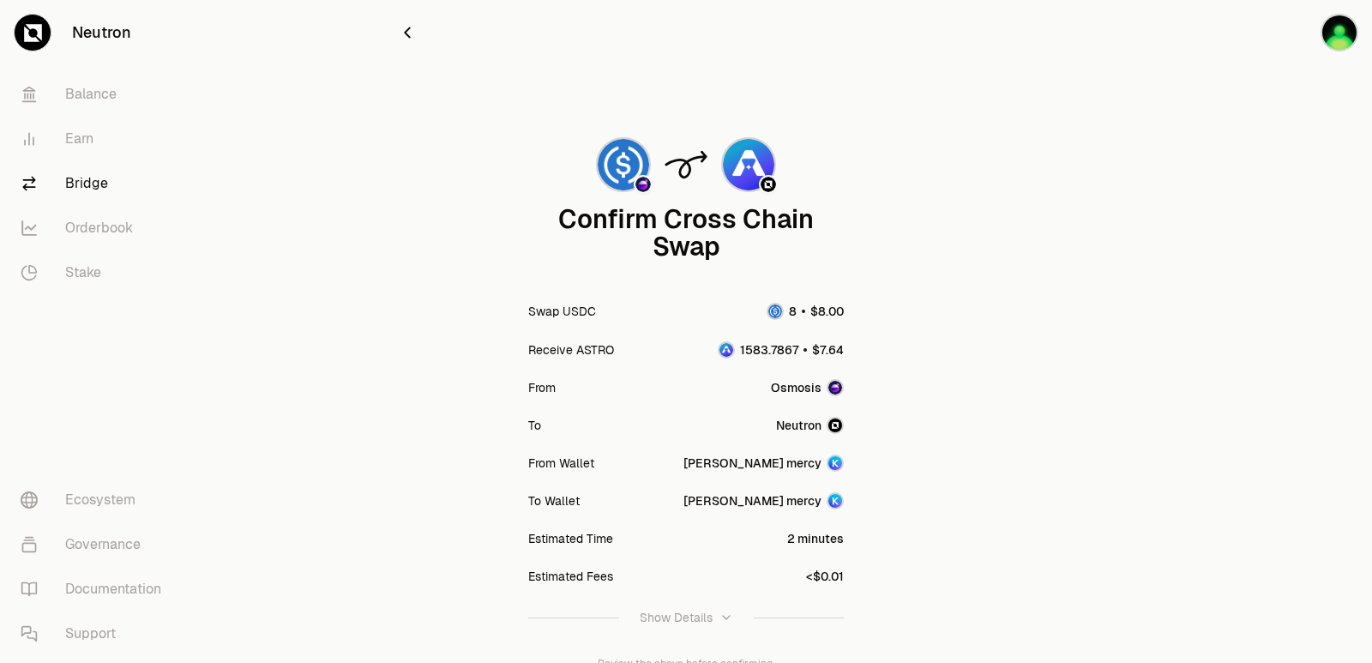
scroll to position [142, 0]
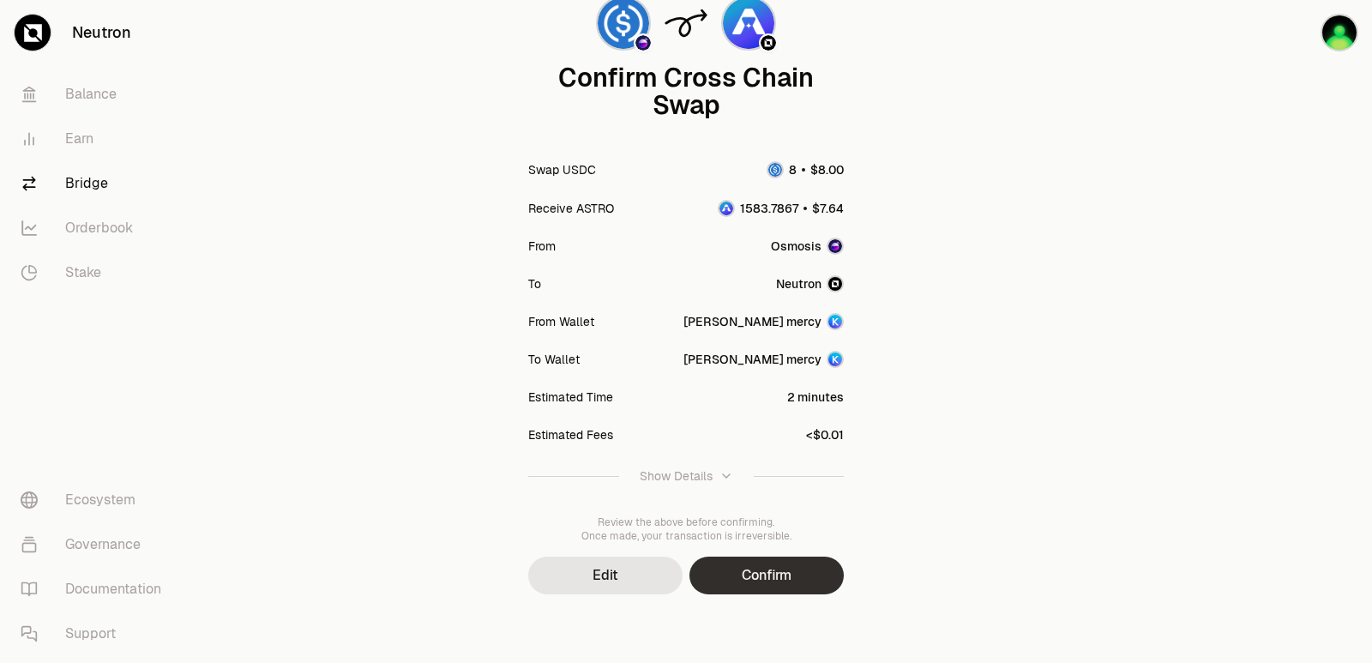
click at [766, 579] on button "Confirm" at bounding box center [767, 576] width 154 height 38
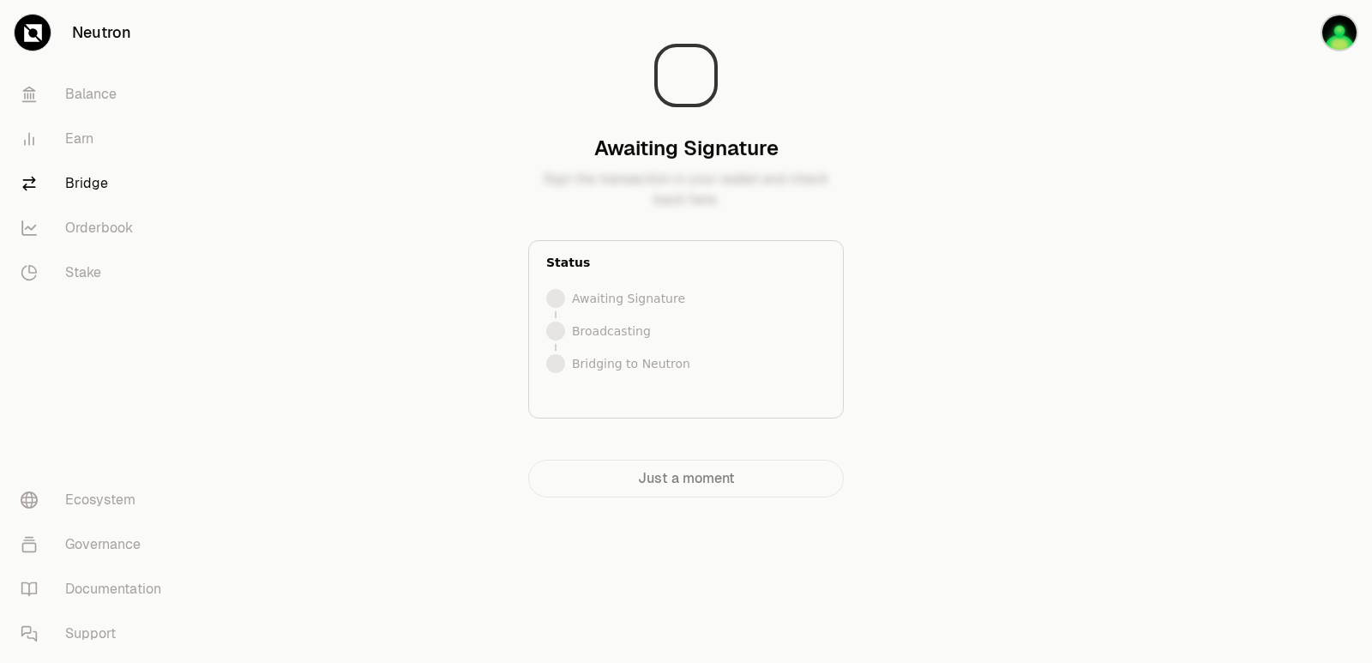
scroll to position [0, 0]
click at [1179, 317] on main "Bridging to Neutron Your tokens are on their way to Neutron. Status Signed Broa…" at bounding box center [782, 283] width 1180 height 566
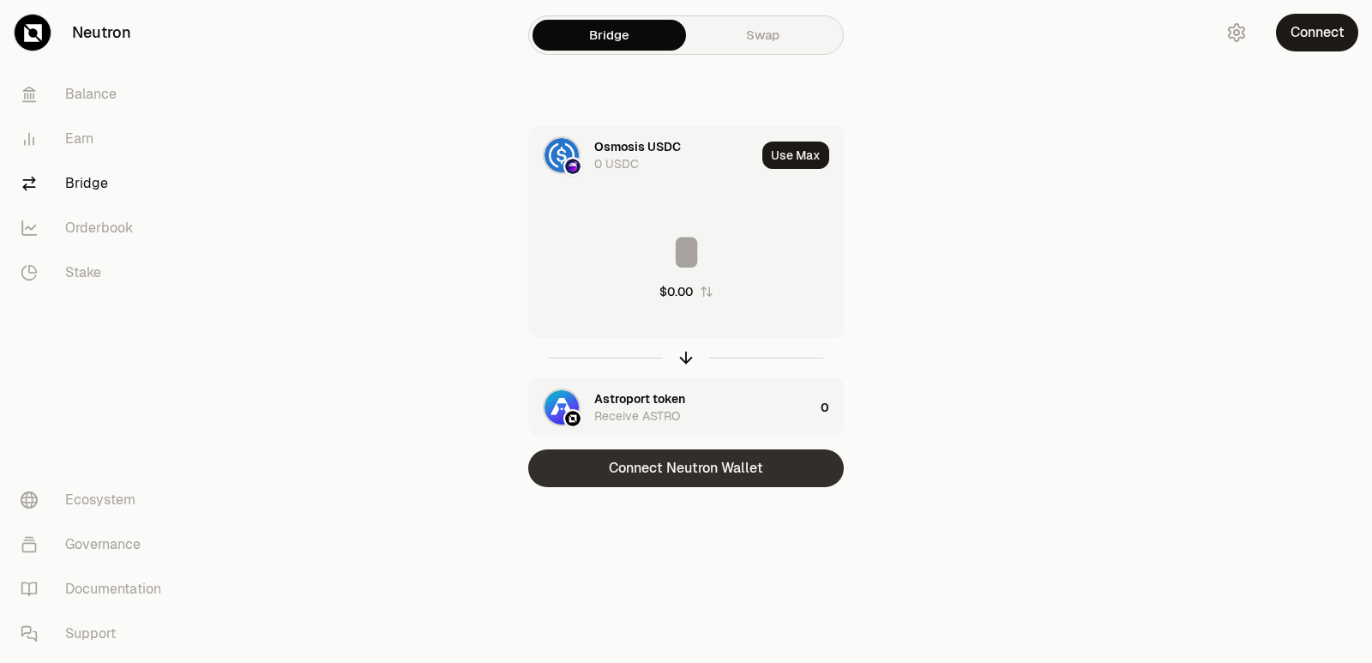
click at [680, 465] on div "Connect Neutron Wallet" at bounding box center [686, 468] width 316 height 38
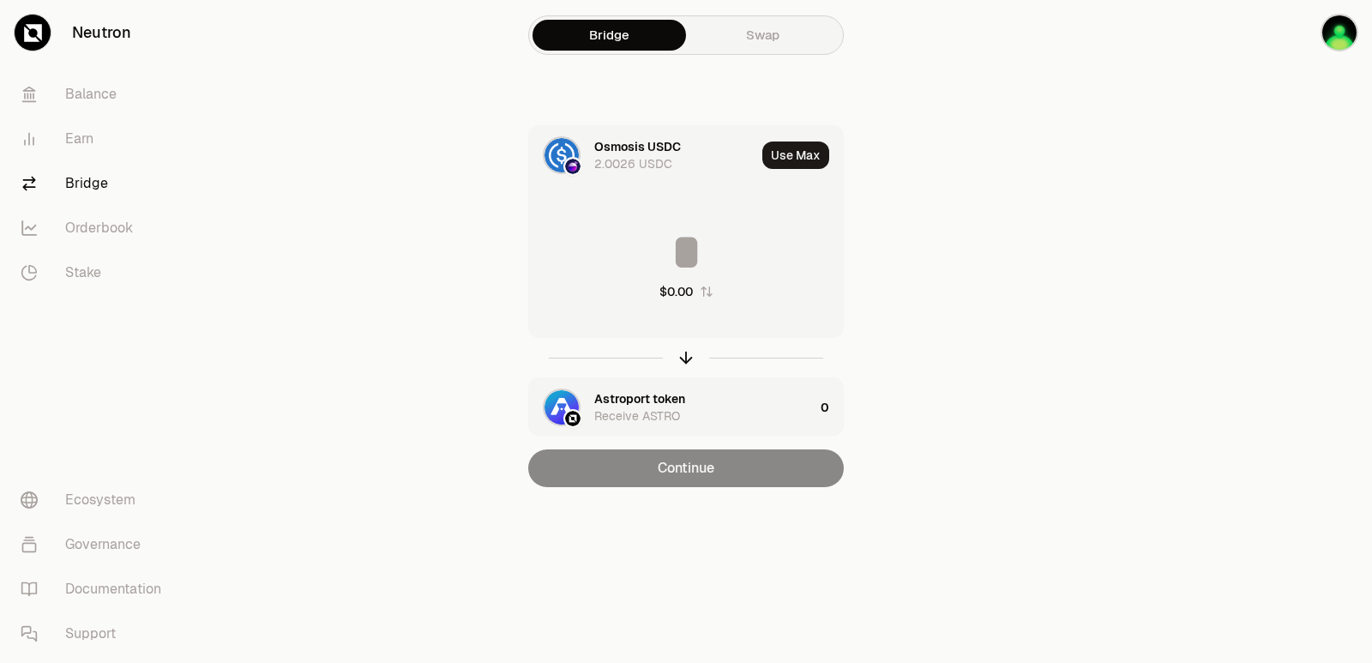
click at [704, 291] on icon "button" at bounding box center [706, 291] width 11 height 10
click at [681, 358] on icon "button" at bounding box center [686, 355] width 11 height 5
drag, startPoint x: 705, startPoint y: 293, endPoint x: 725, endPoint y: 239, distance: 56.7
click at [706, 293] on icon "button" at bounding box center [706, 292] width 14 height 14
click at [786, 155] on button "Use Max" at bounding box center [796, 155] width 67 height 27
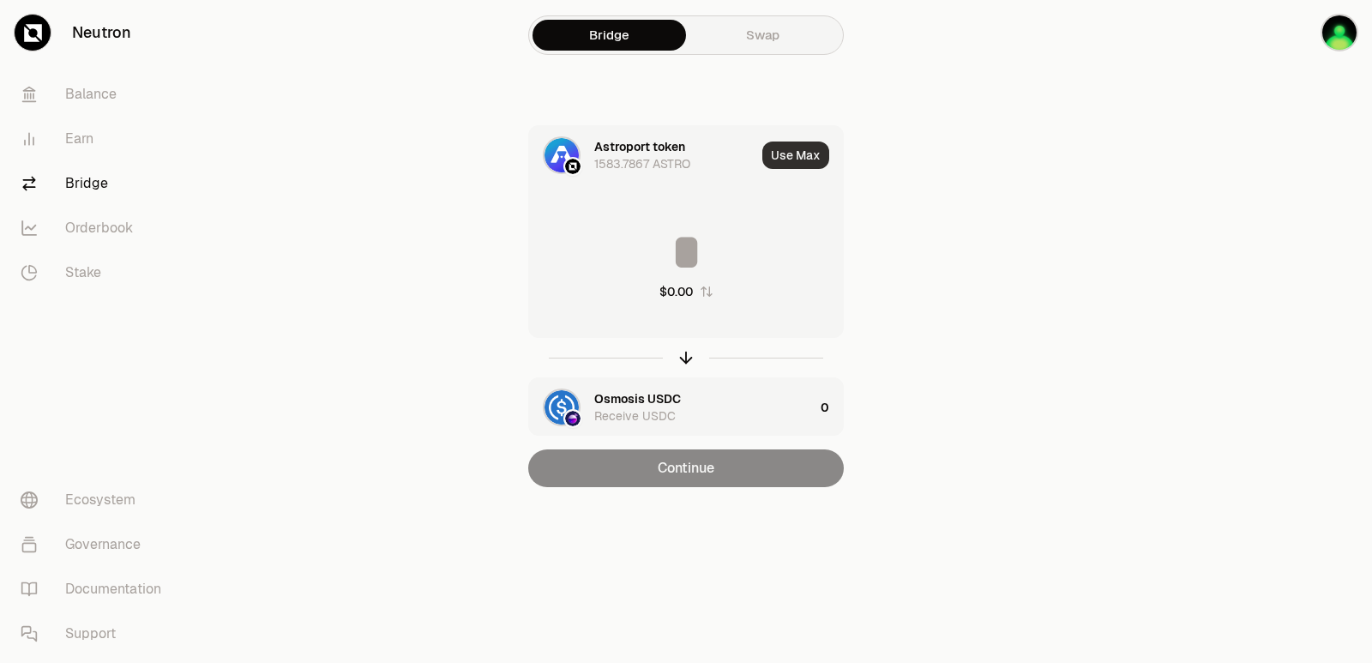
type input "**********"
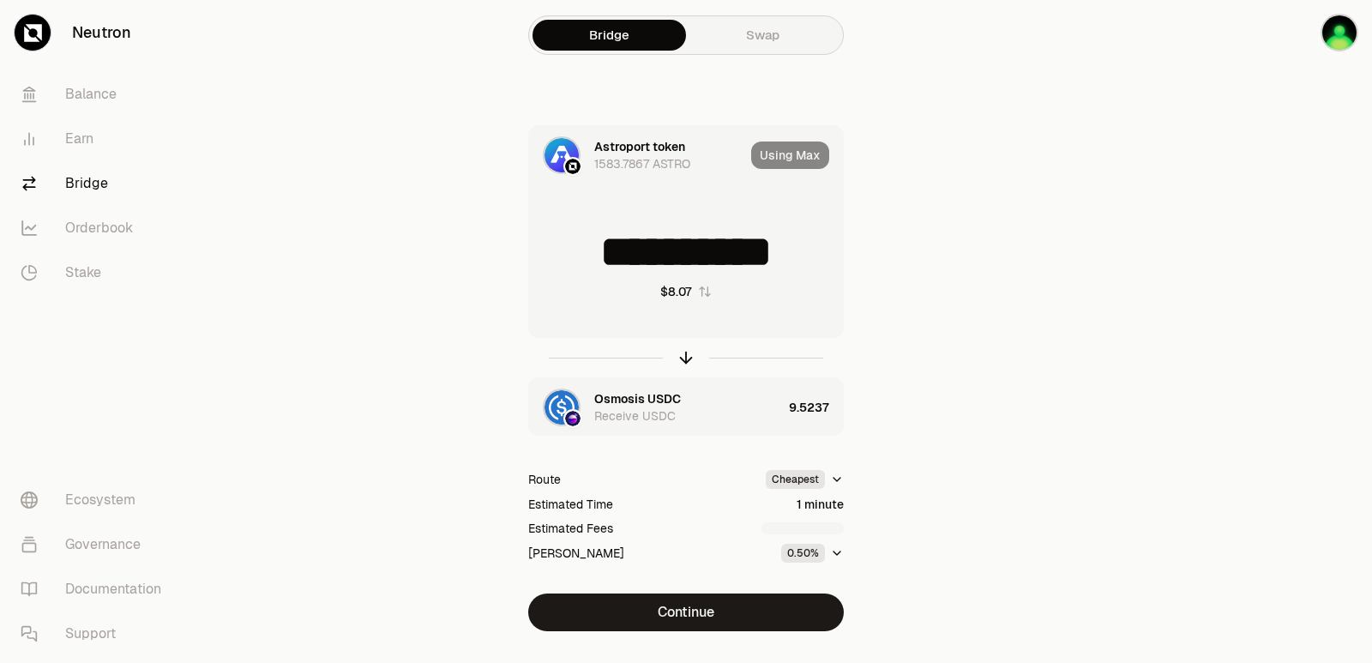
scroll to position [37, 0]
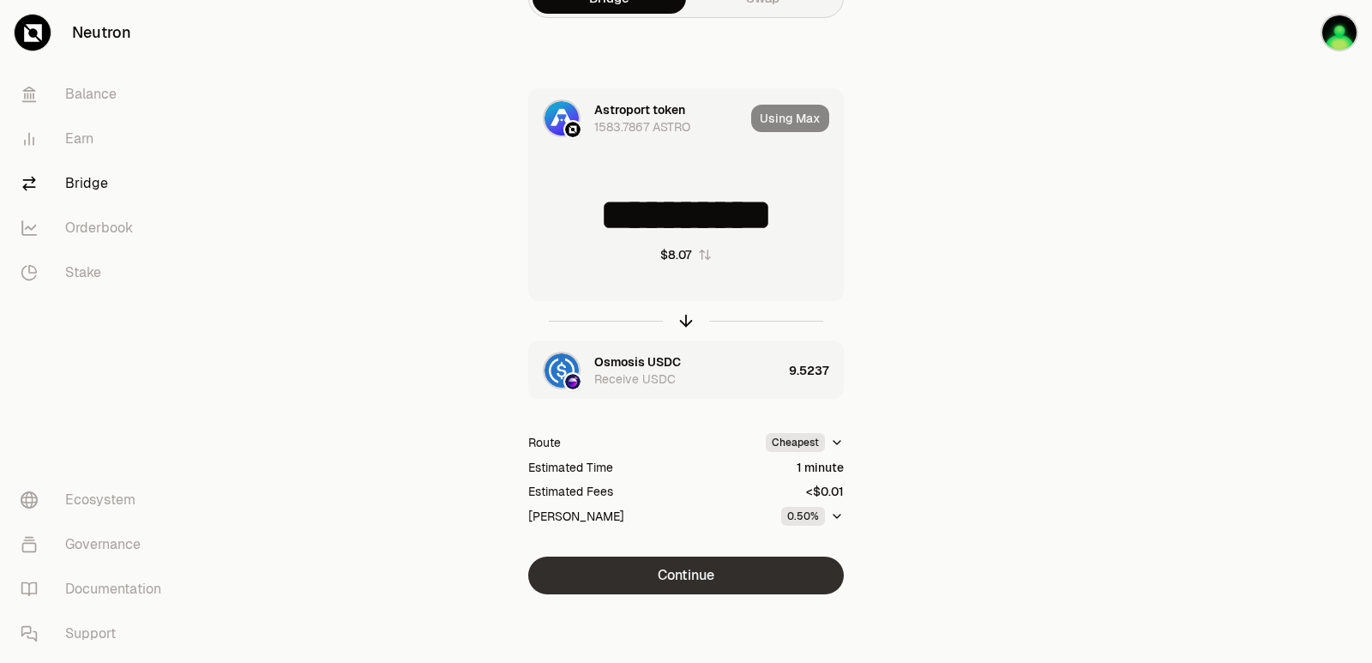
click at [690, 571] on button "Continue" at bounding box center [686, 576] width 316 height 38
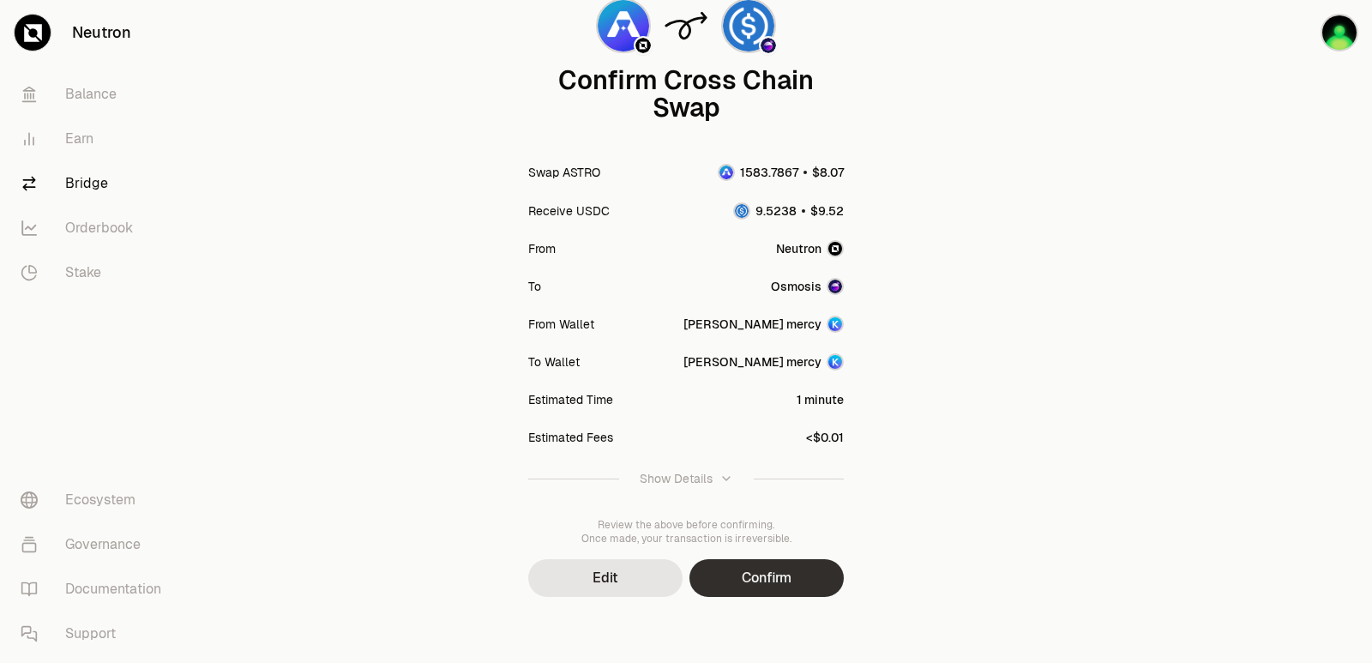
scroll to position [142, 0]
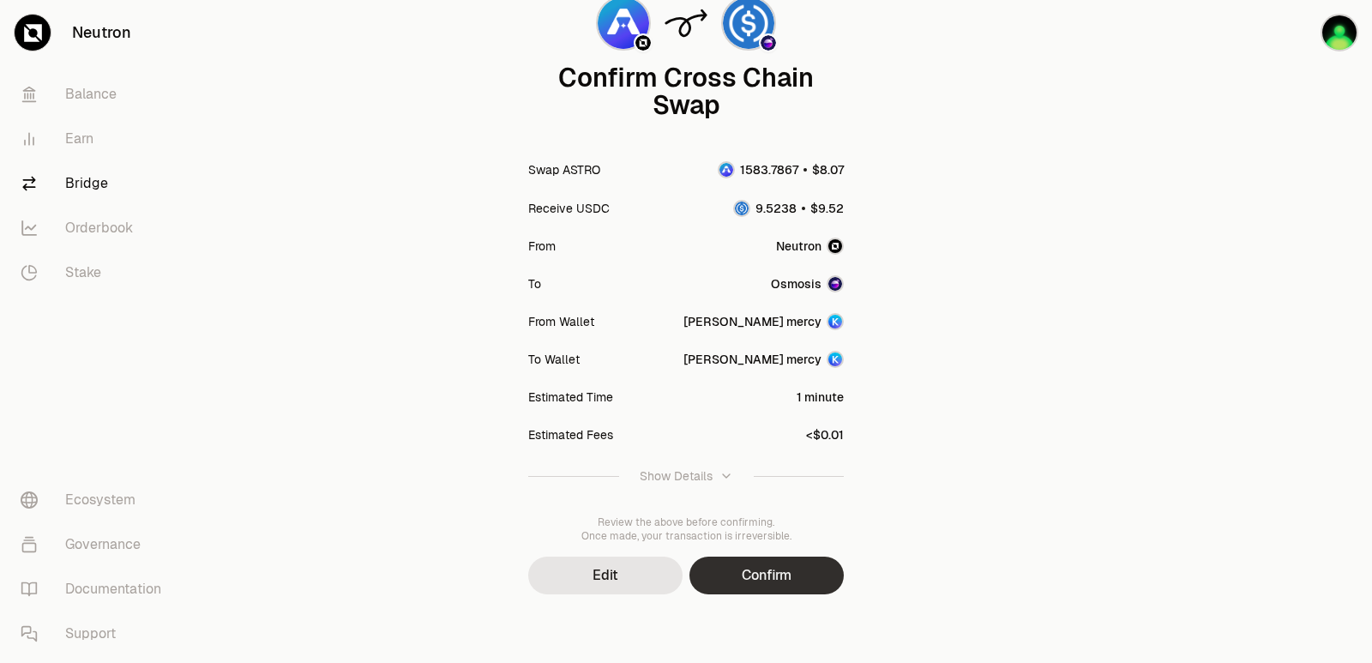
click at [738, 577] on button "Confirm" at bounding box center [767, 576] width 154 height 38
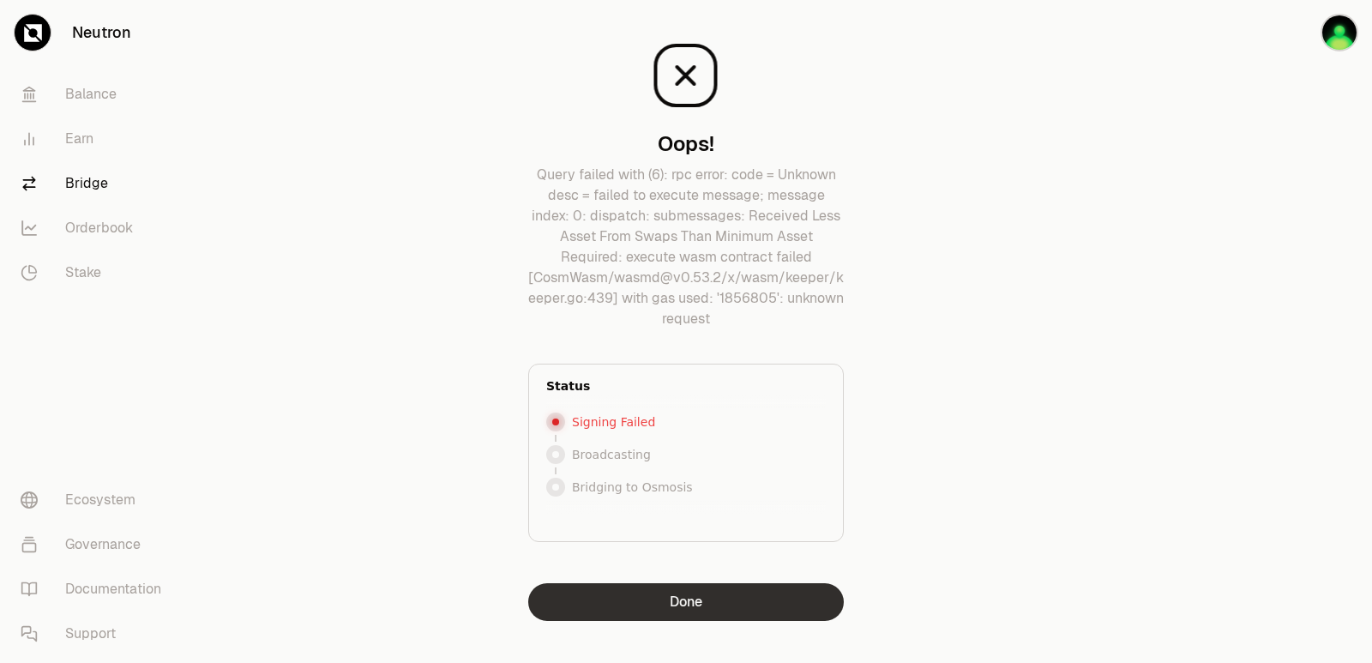
click at [682, 600] on button "Done" at bounding box center [686, 602] width 316 height 38
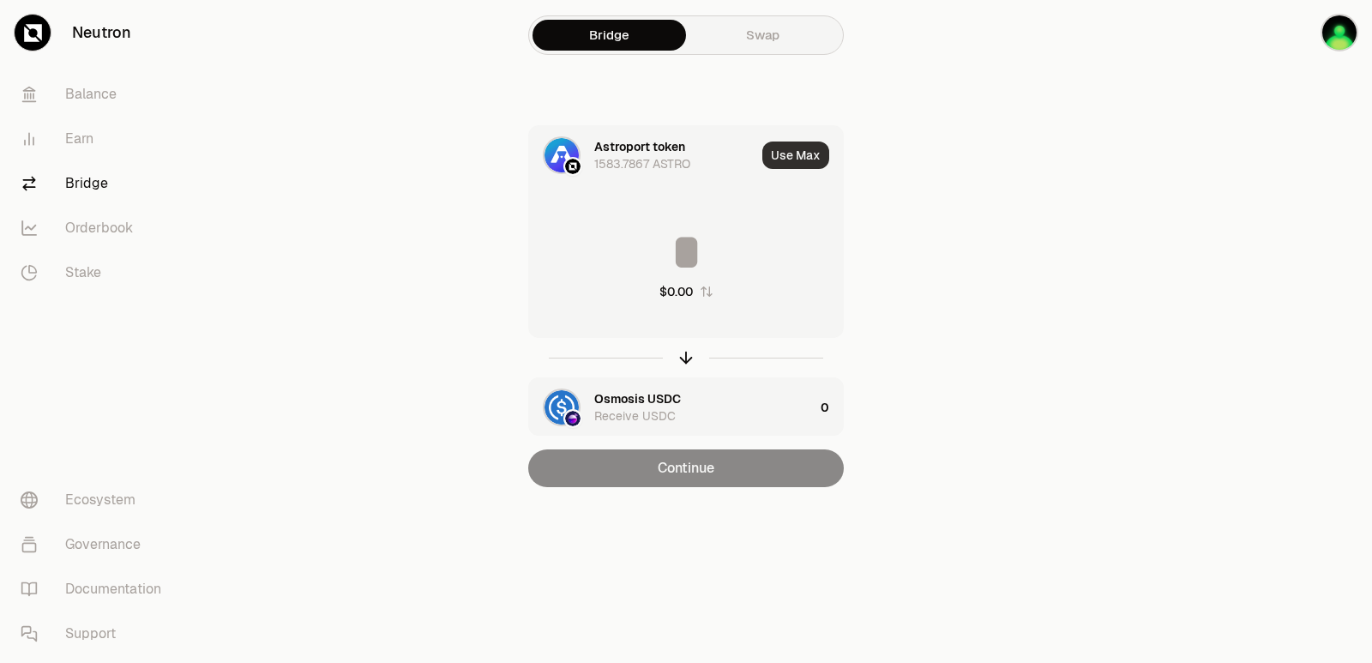
click at [795, 166] on button "Use Max" at bounding box center [796, 155] width 67 height 27
type input "**********"
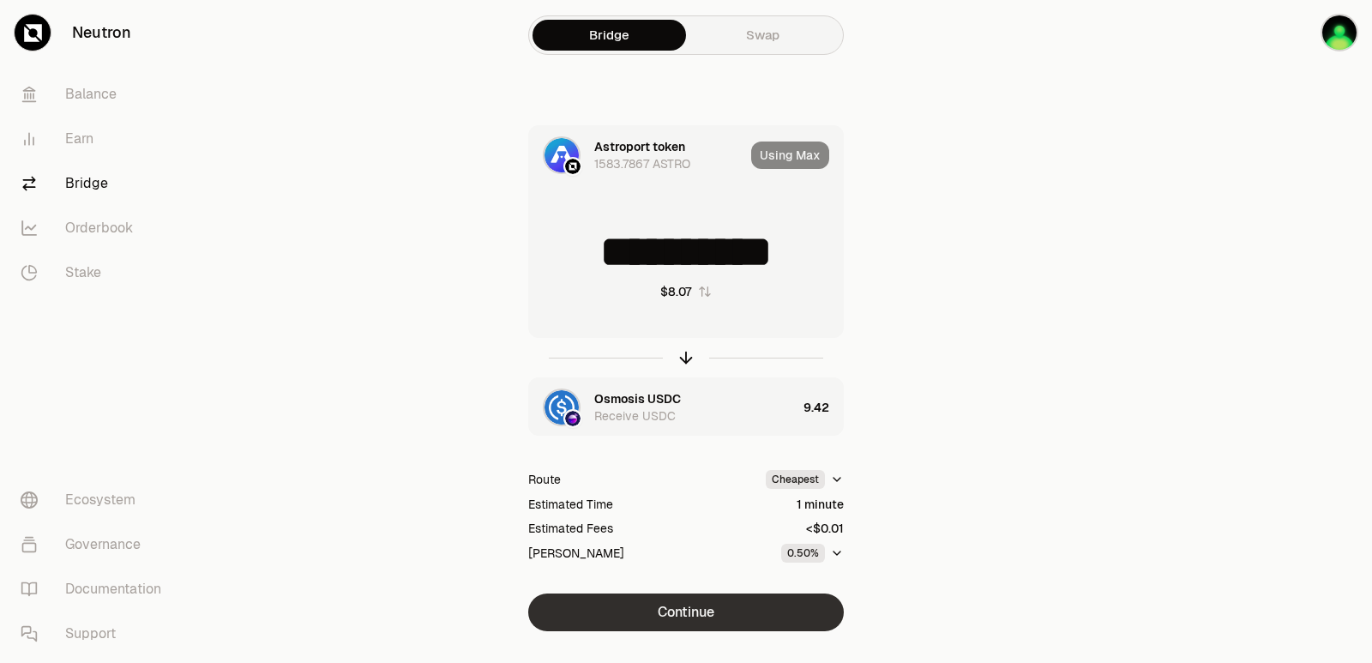
click at [726, 619] on button "Continue" at bounding box center [686, 613] width 316 height 38
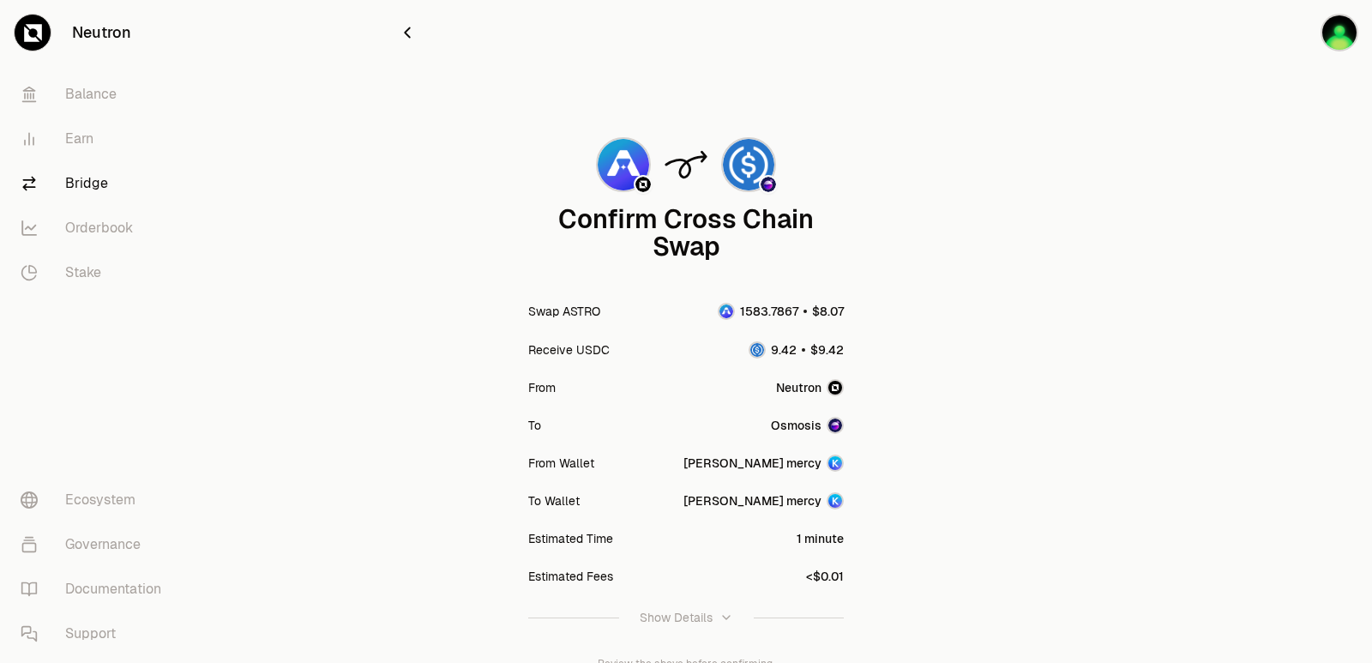
scroll to position [142, 0]
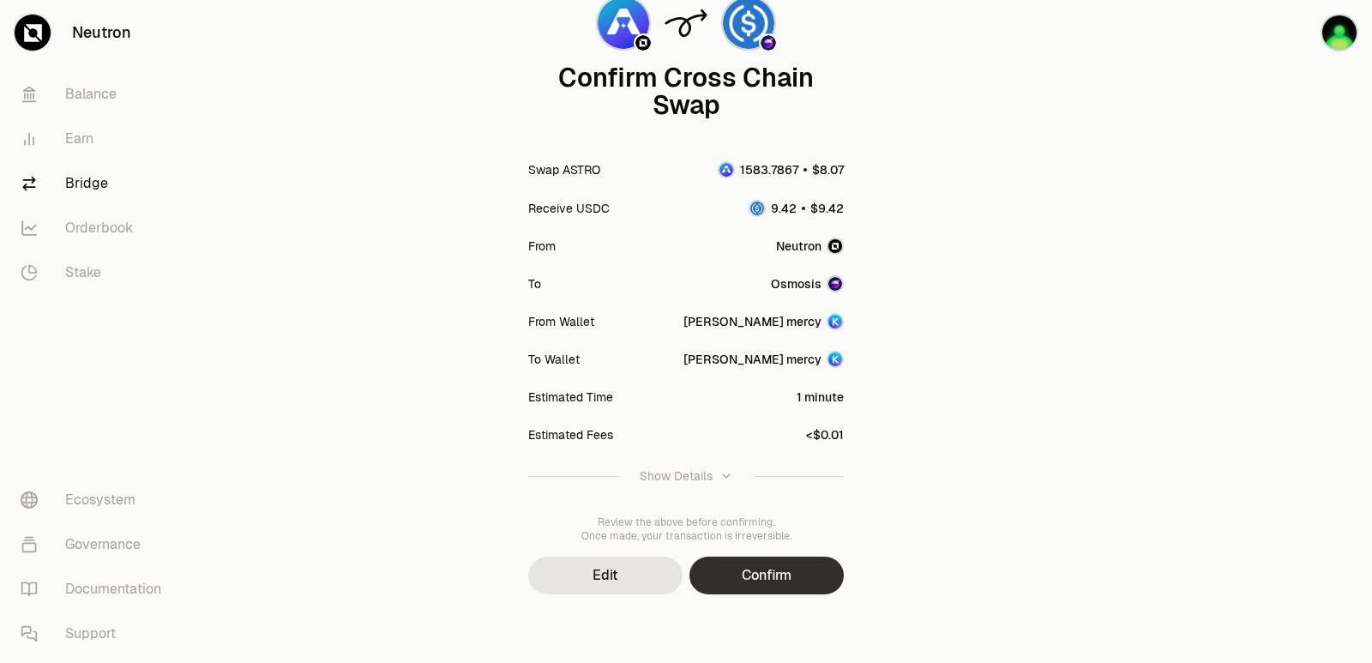
click at [776, 573] on button "Confirm" at bounding box center [767, 576] width 154 height 38
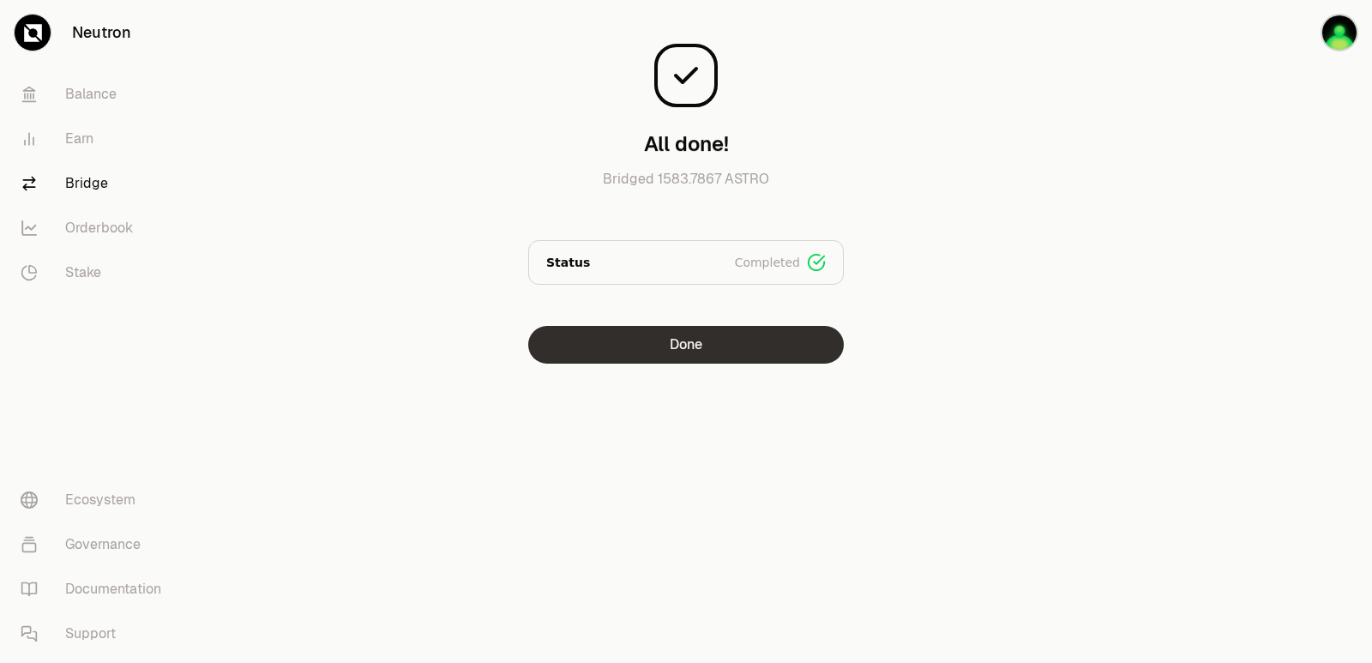
click at [728, 352] on button "Done" at bounding box center [686, 345] width 316 height 38
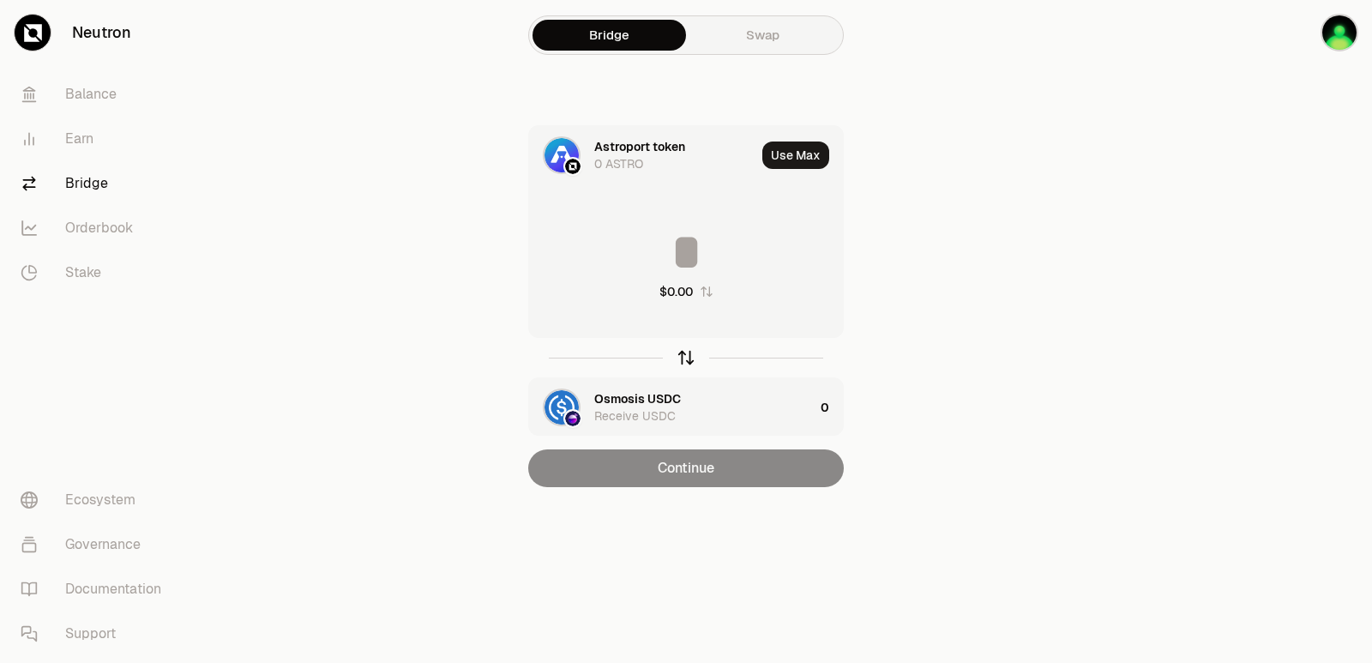
click at [692, 364] on icon "button" at bounding box center [686, 357] width 19 height 19
click at [697, 238] on input at bounding box center [686, 251] width 314 height 51
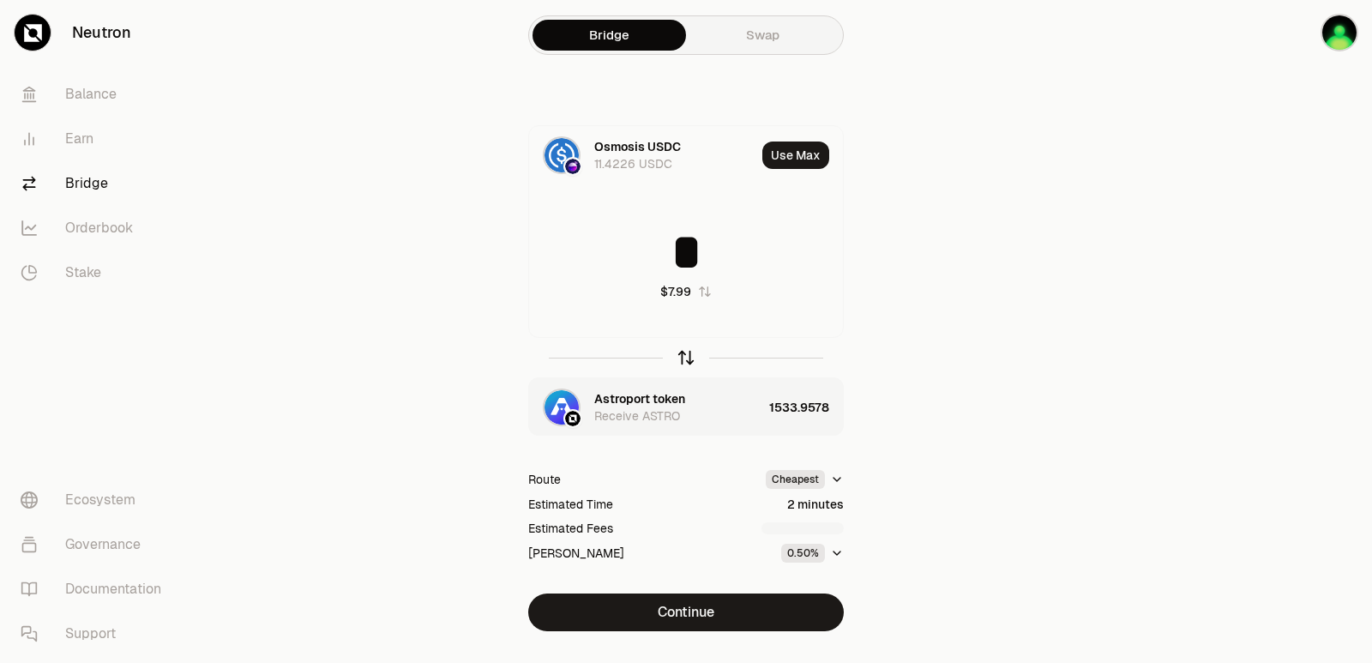
type input "*"
click at [685, 359] on icon "button" at bounding box center [686, 357] width 19 height 19
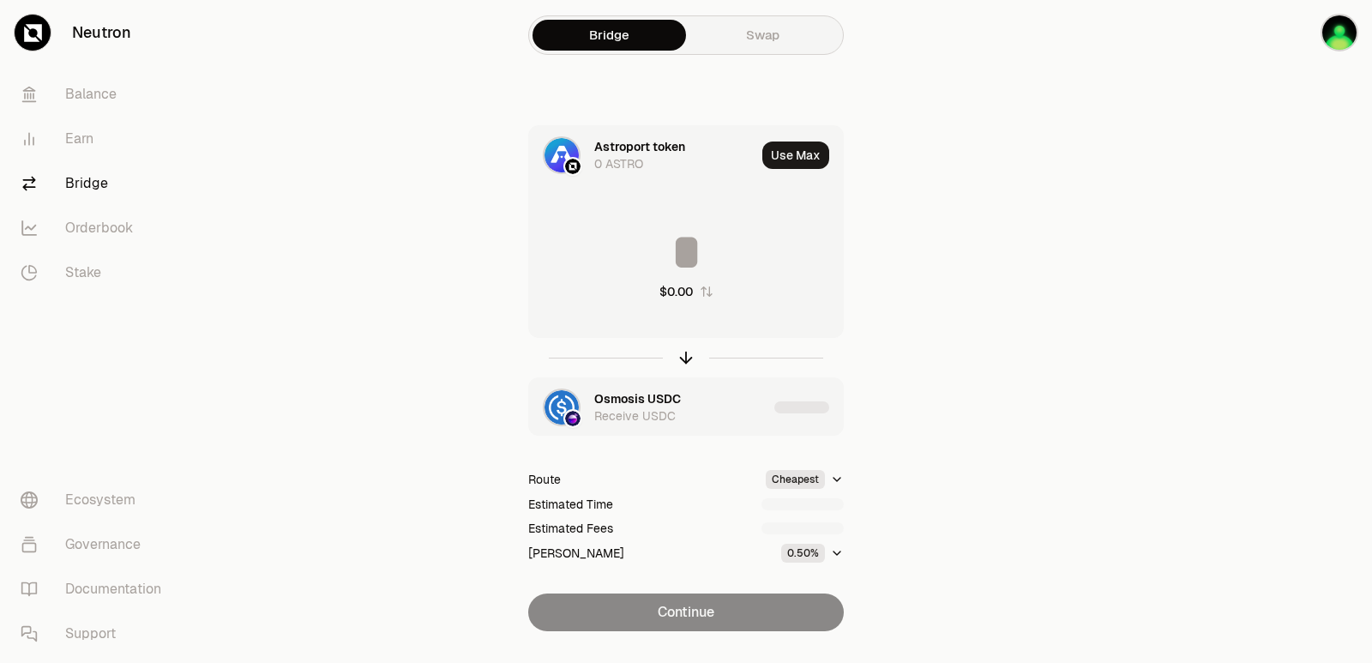
click at [645, 249] on input at bounding box center [686, 251] width 314 height 51
type input "****"
click at [683, 356] on icon "button" at bounding box center [686, 355] width 11 height 5
click at [654, 245] on input at bounding box center [686, 251] width 314 height 51
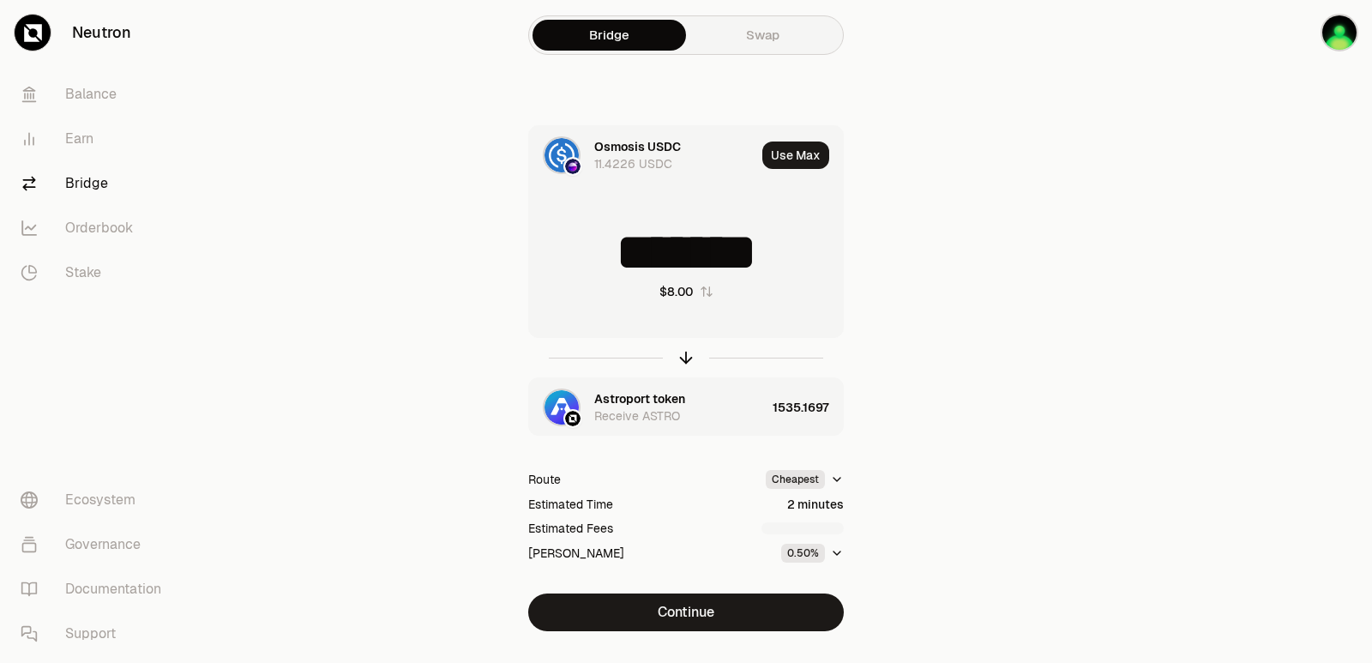
drag, startPoint x: 794, startPoint y: 265, endPoint x: 693, endPoint y: 268, distance: 101.3
click at [693, 268] on input "*******" at bounding box center [686, 251] width 314 height 51
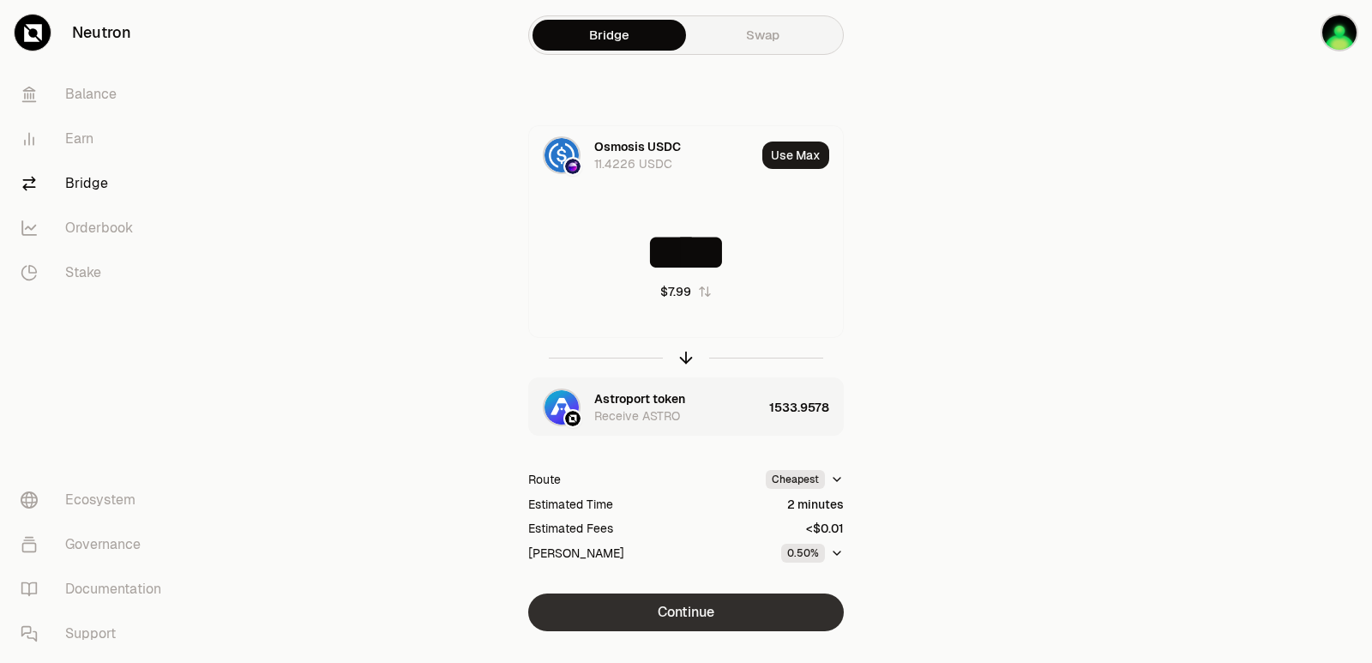
type input "****"
click at [731, 631] on div "Bridge Swap Osmosis USDC 11.4226 USDC Use Max **** $7.99 Astroport token Receiv…" at bounding box center [686, 350] width 618 height 700
click at [730, 621] on button "Continue" at bounding box center [686, 613] width 316 height 38
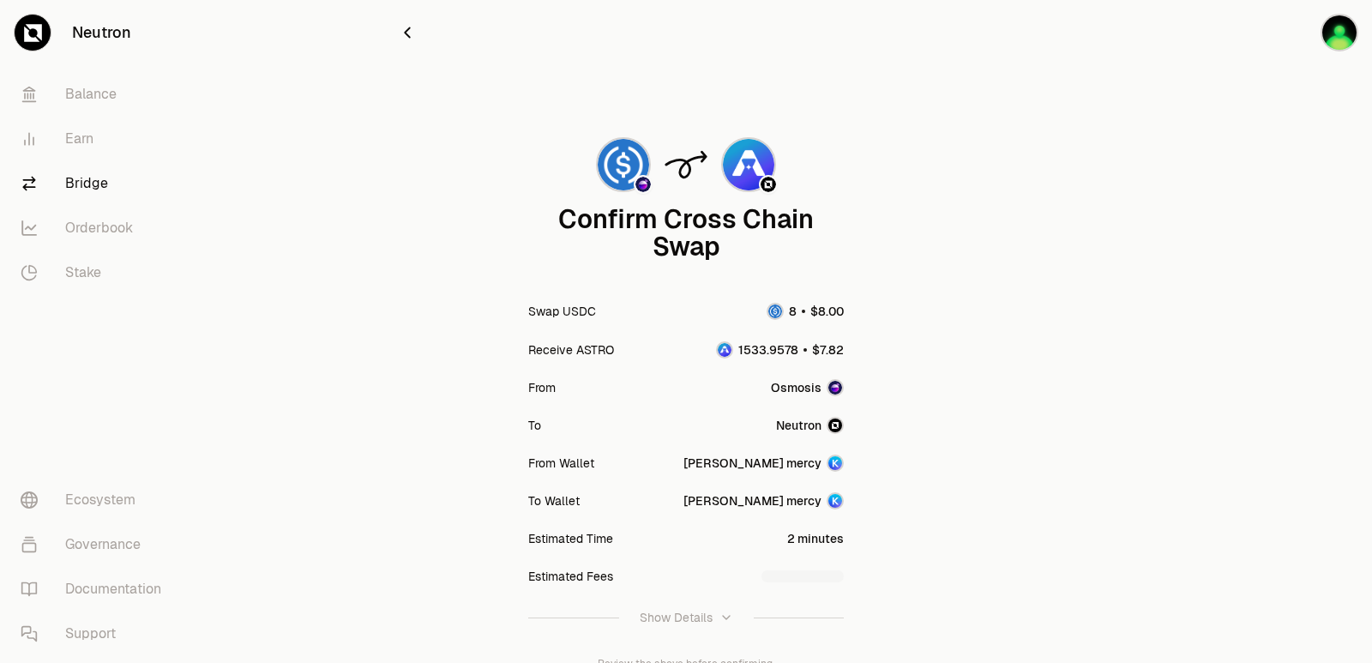
scroll to position [142, 0]
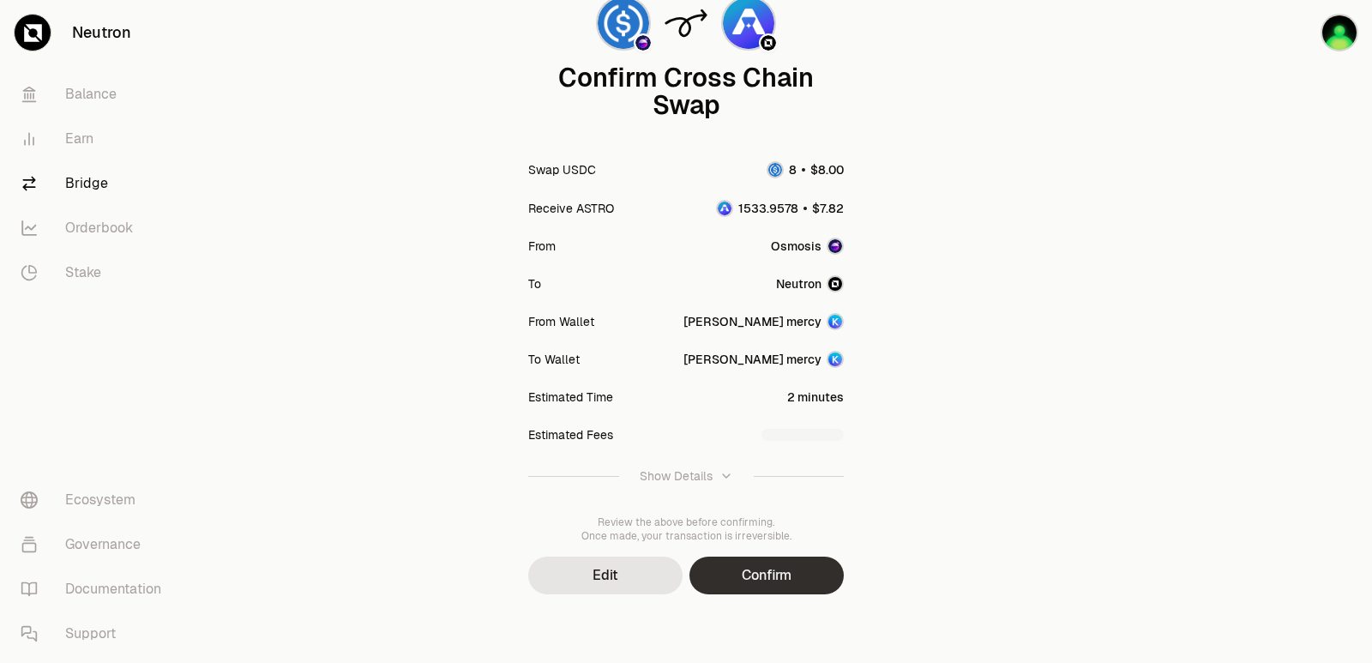
click at [775, 572] on button "Confirm" at bounding box center [767, 576] width 154 height 38
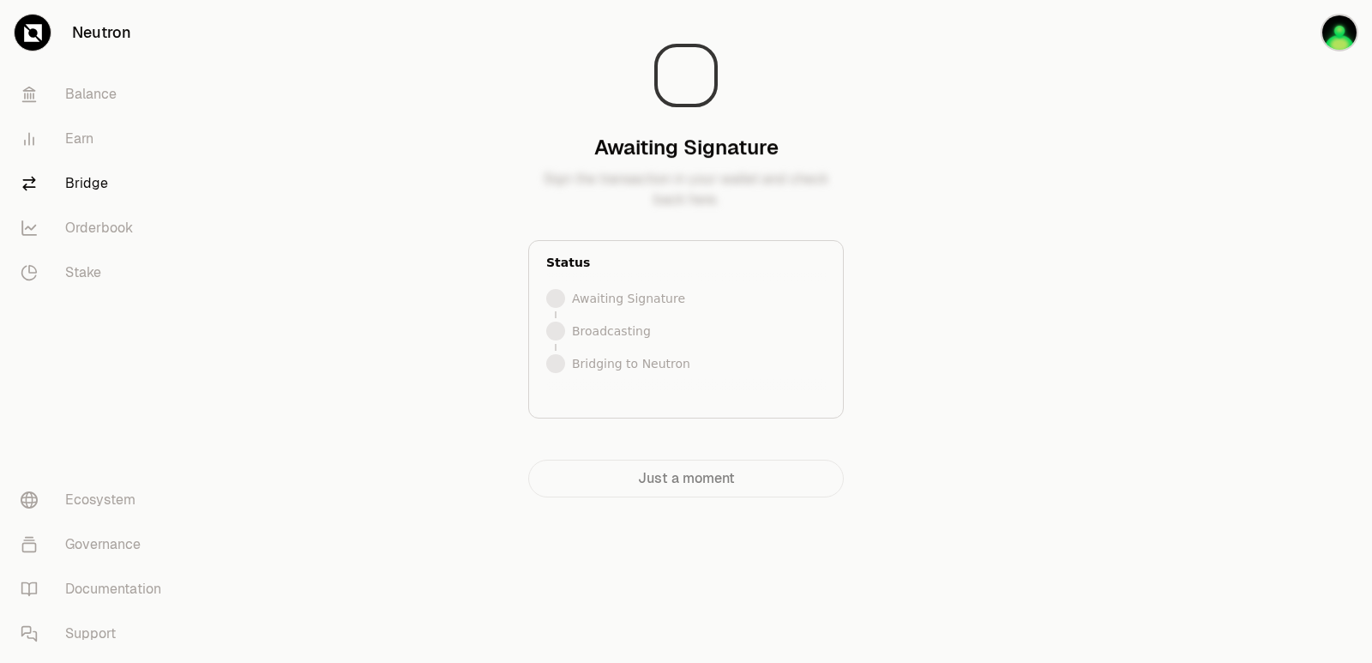
scroll to position [0, 0]
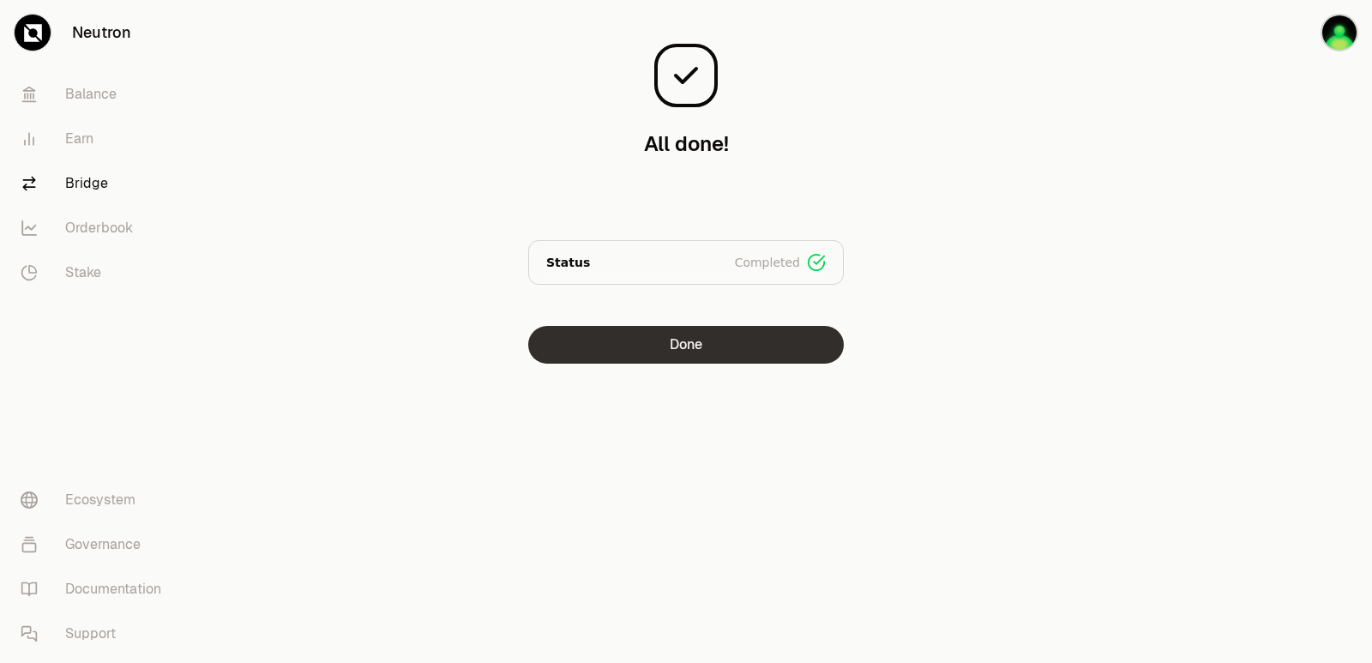
click at [752, 348] on button "Done" at bounding box center [686, 345] width 316 height 38
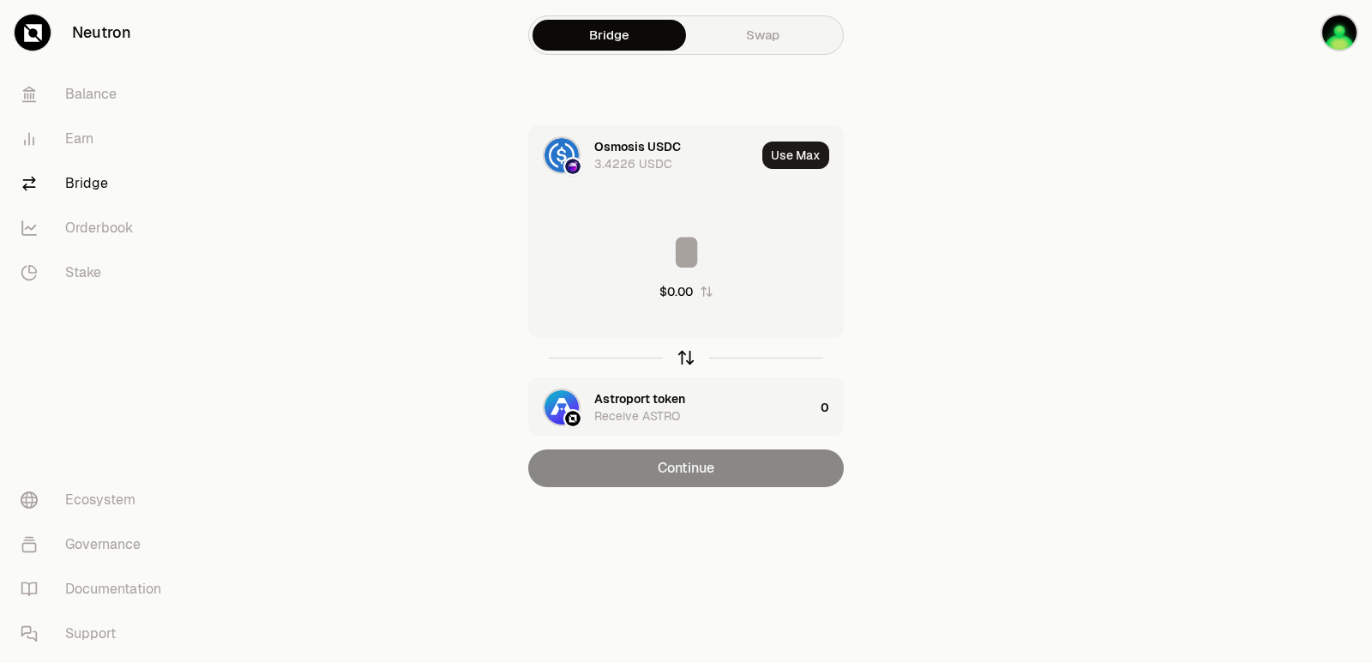
click at [687, 353] on icon "button" at bounding box center [686, 357] width 19 height 19
click at [799, 150] on button "Use Max" at bounding box center [796, 155] width 67 height 27
type input "**********"
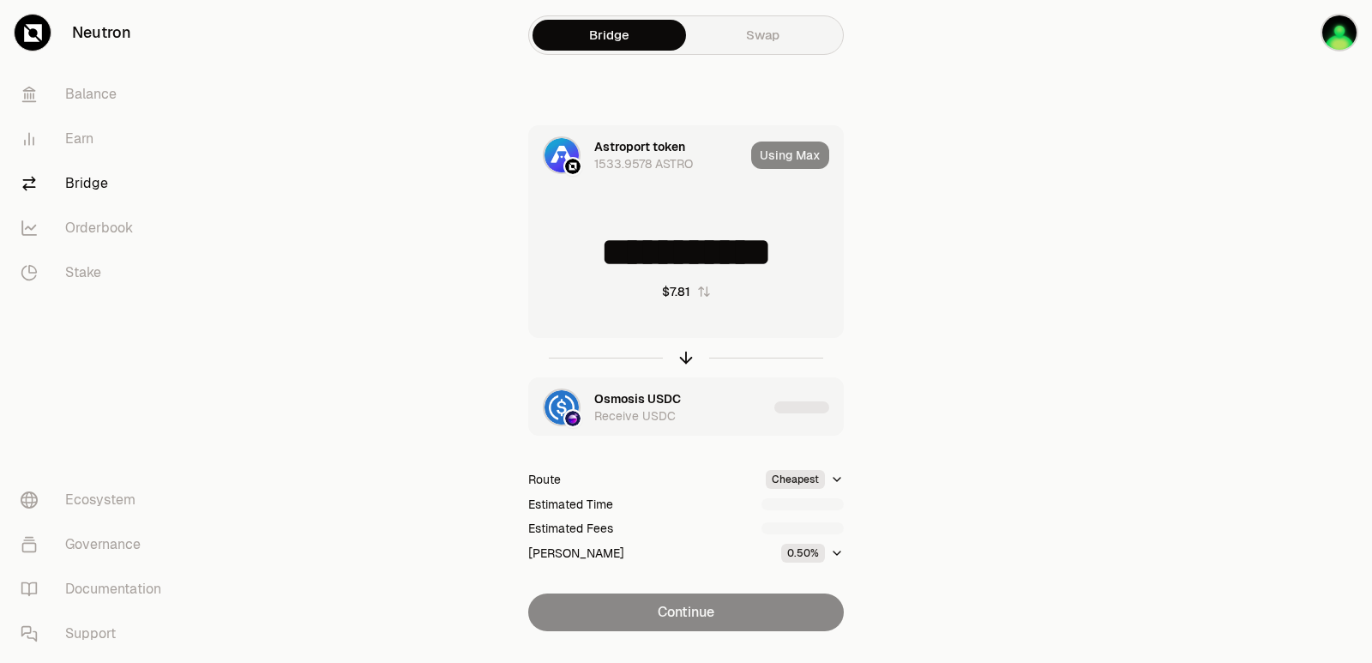
scroll to position [37, 0]
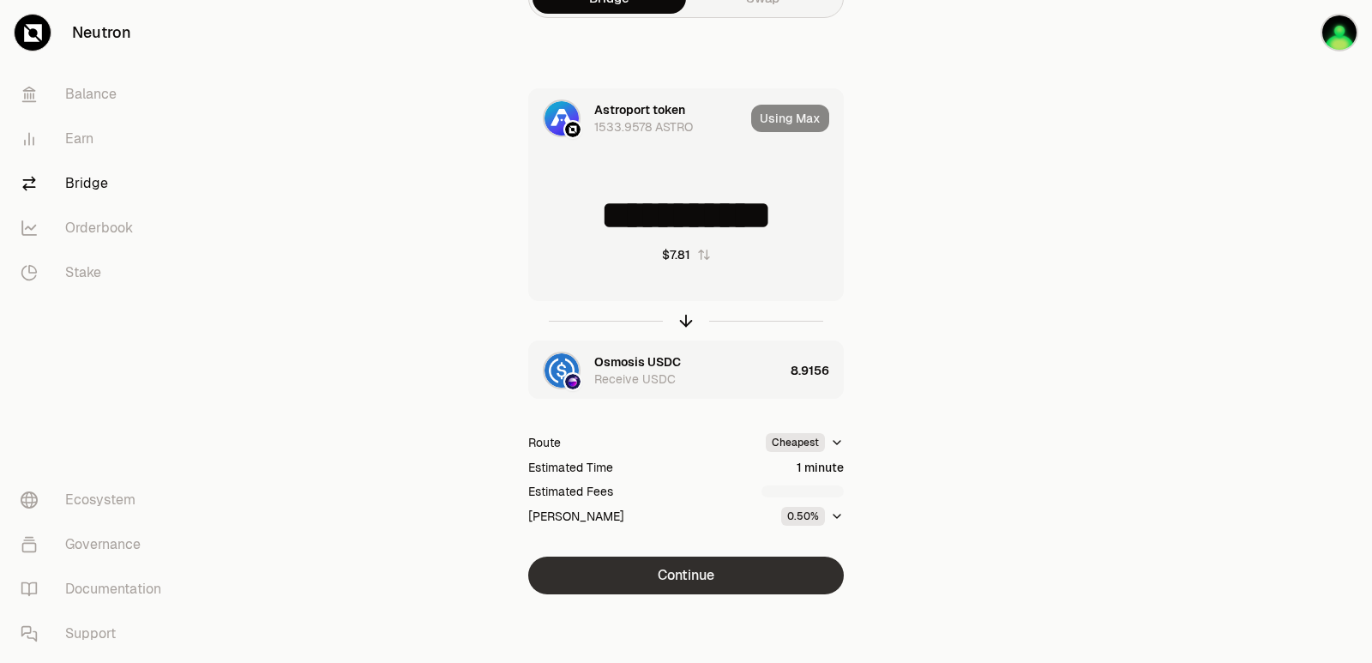
click at [691, 577] on button "Continue" at bounding box center [686, 576] width 316 height 38
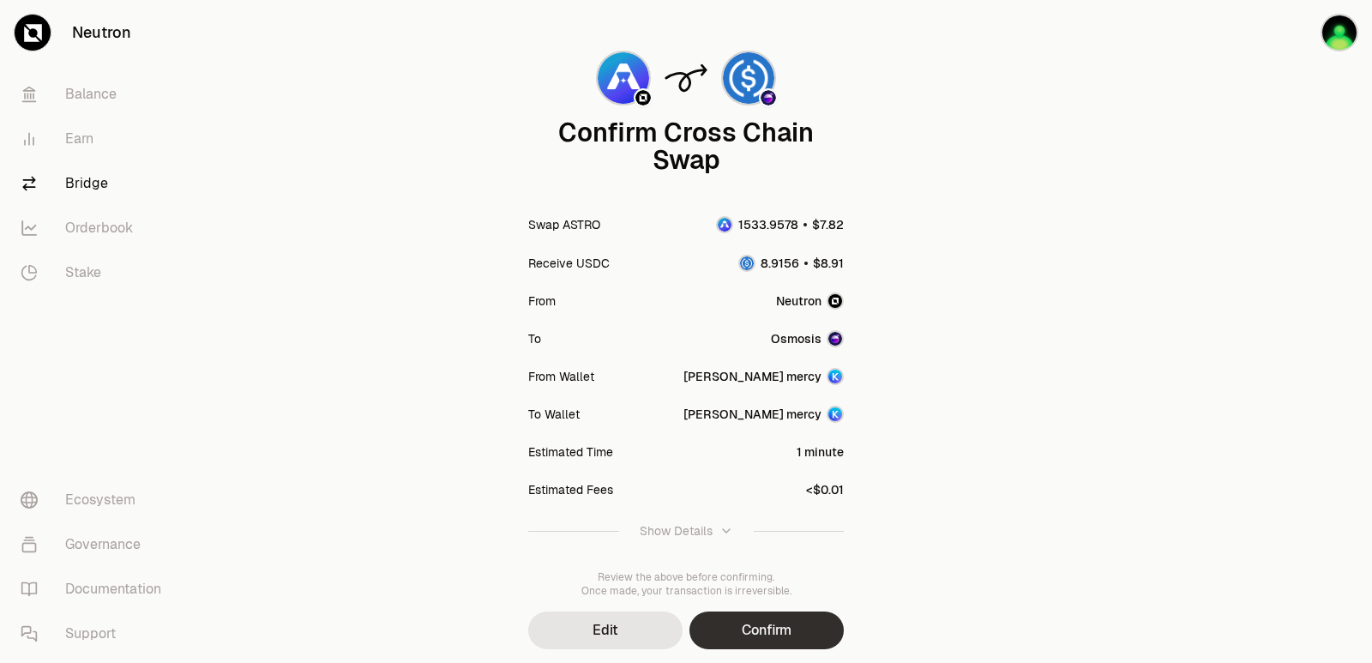
scroll to position [142, 0]
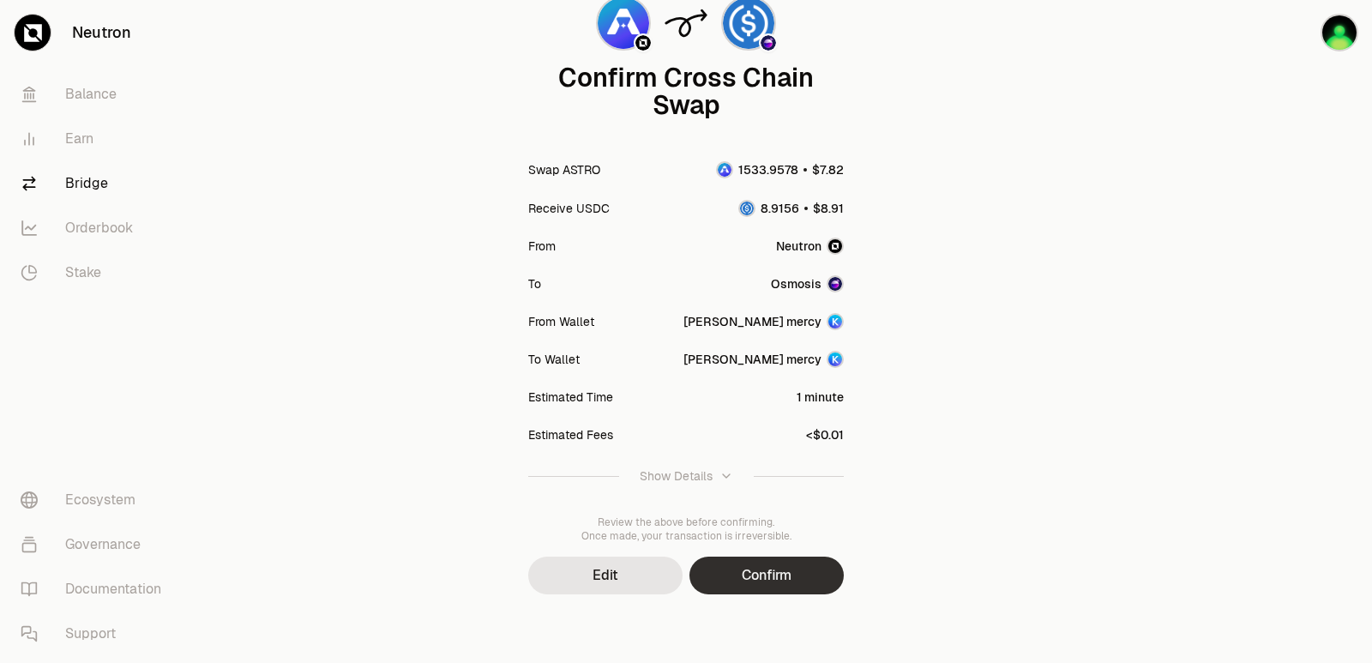
click at [752, 581] on button "Confirm" at bounding box center [767, 576] width 154 height 38
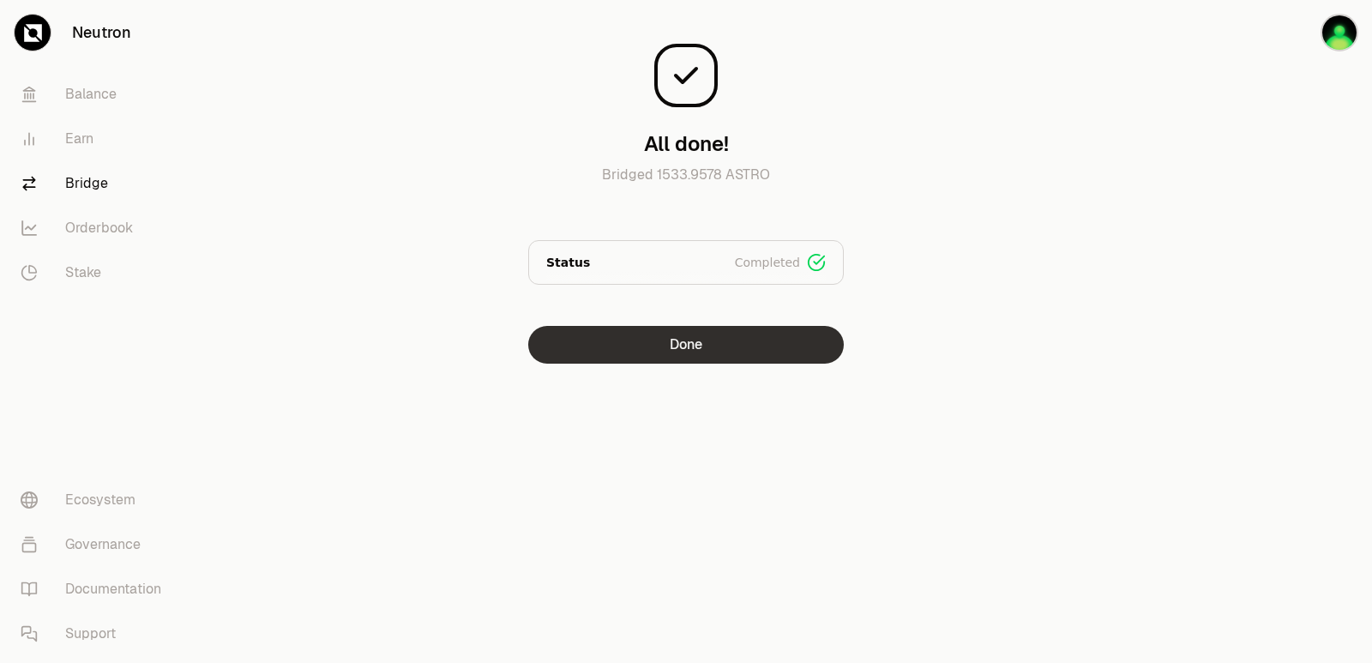
click at [662, 357] on button "Done" at bounding box center [686, 345] width 316 height 38
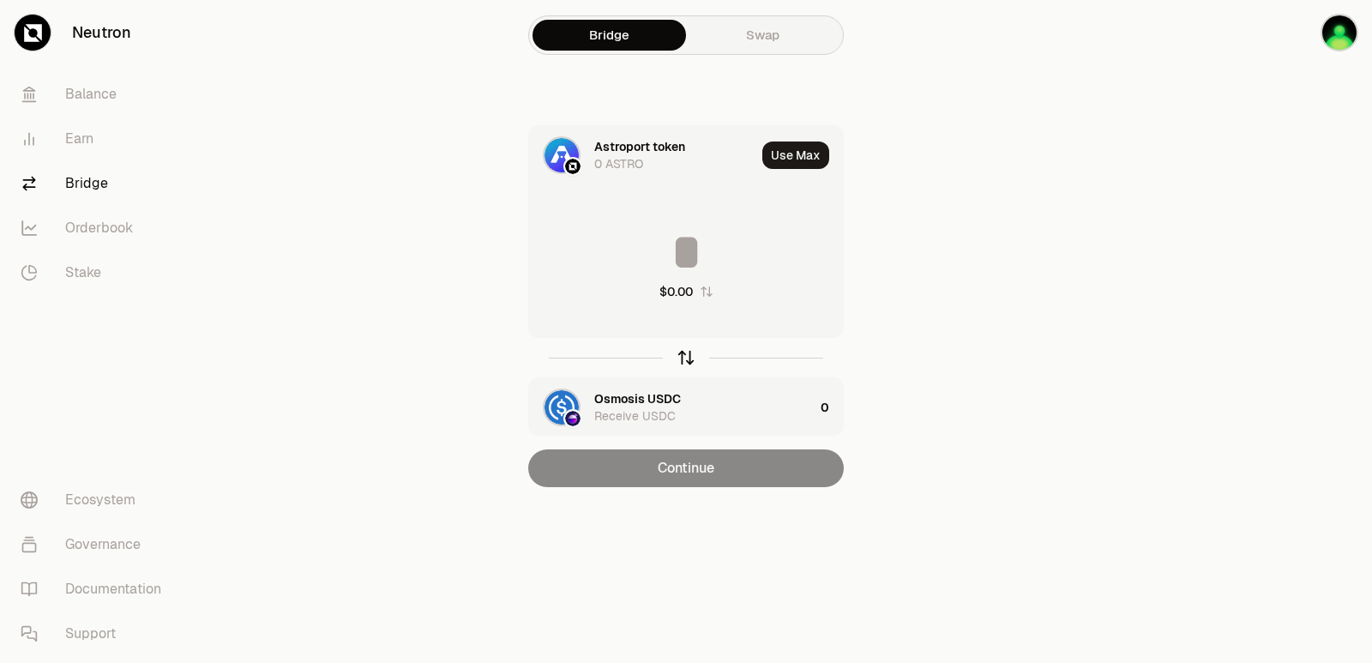
click at [691, 361] on icon "button" at bounding box center [686, 357] width 19 height 19
click at [636, 234] on input at bounding box center [686, 251] width 314 height 51
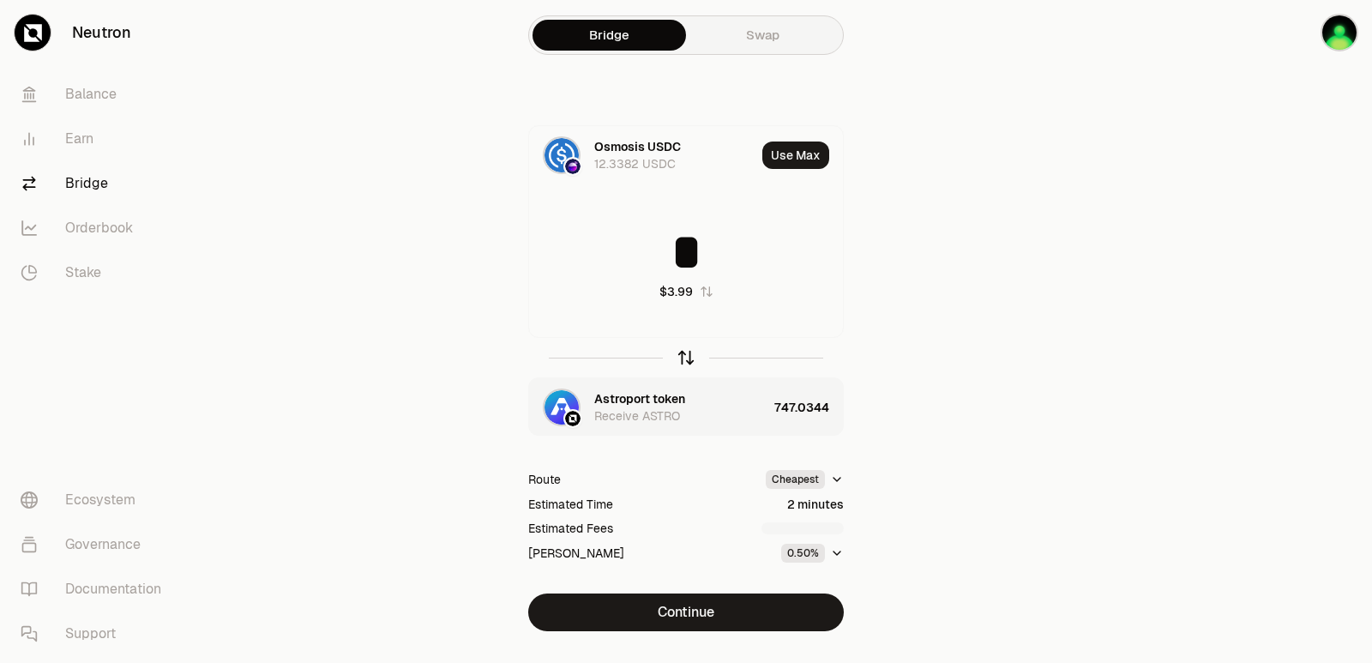
type input "*"
click at [681, 355] on icon "button" at bounding box center [686, 357] width 19 height 19
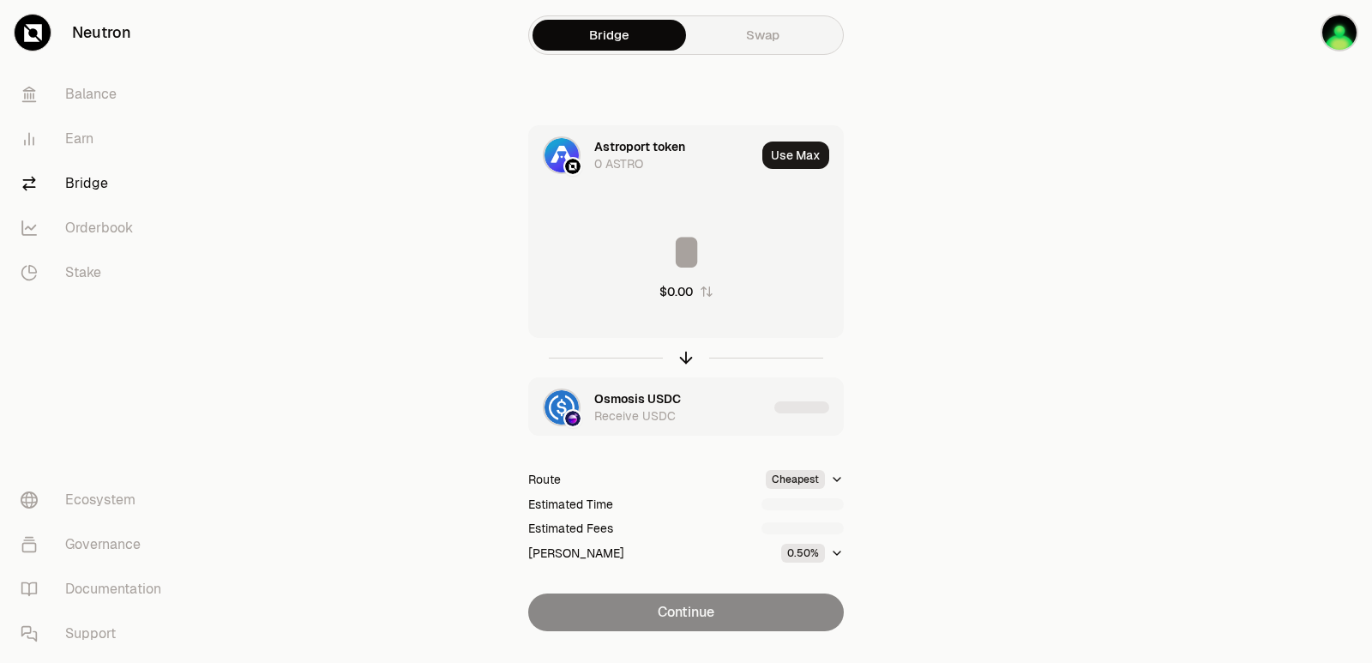
click at [628, 254] on input at bounding box center [686, 251] width 314 height 51
type input "***"
click at [685, 355] on icon "button" at bounding box center [686, 357] width 19 height 19
click at [663, 248] on input at bounding box center [686, 251] width 314 height 51
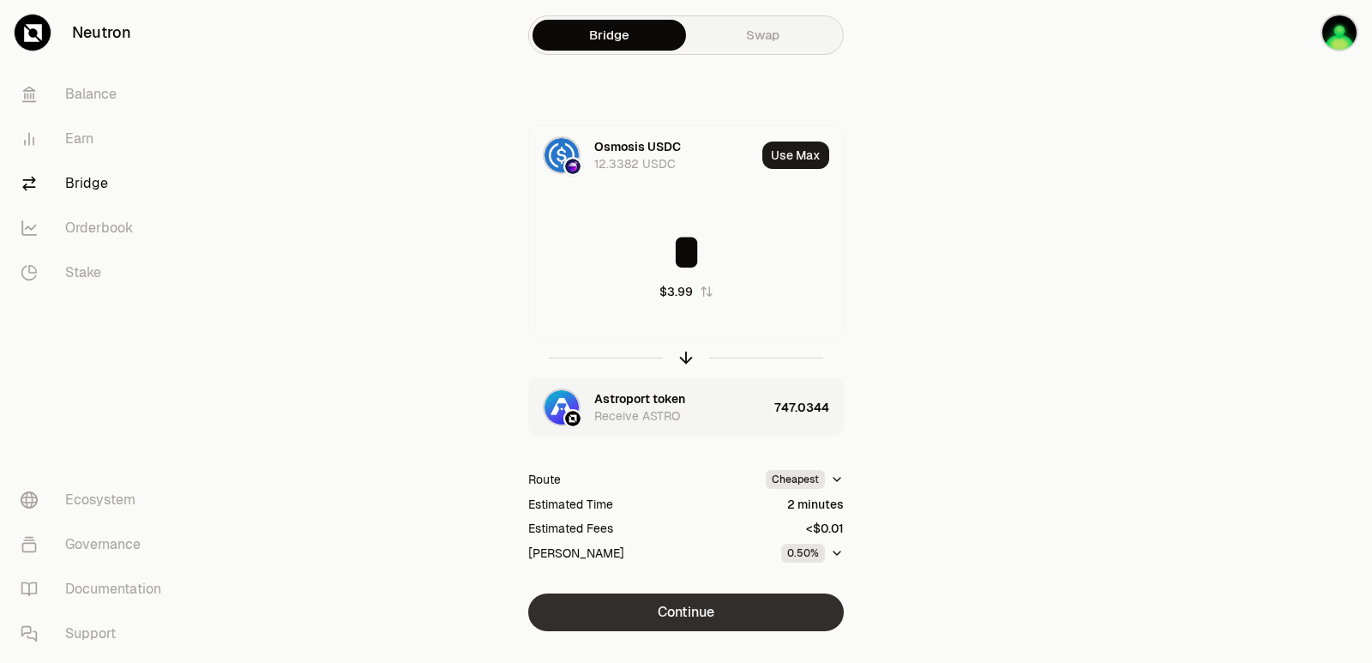
type input "*"
click at [690, 617] on button "Continue" at bounding box center [686, 613] width 316 height 38
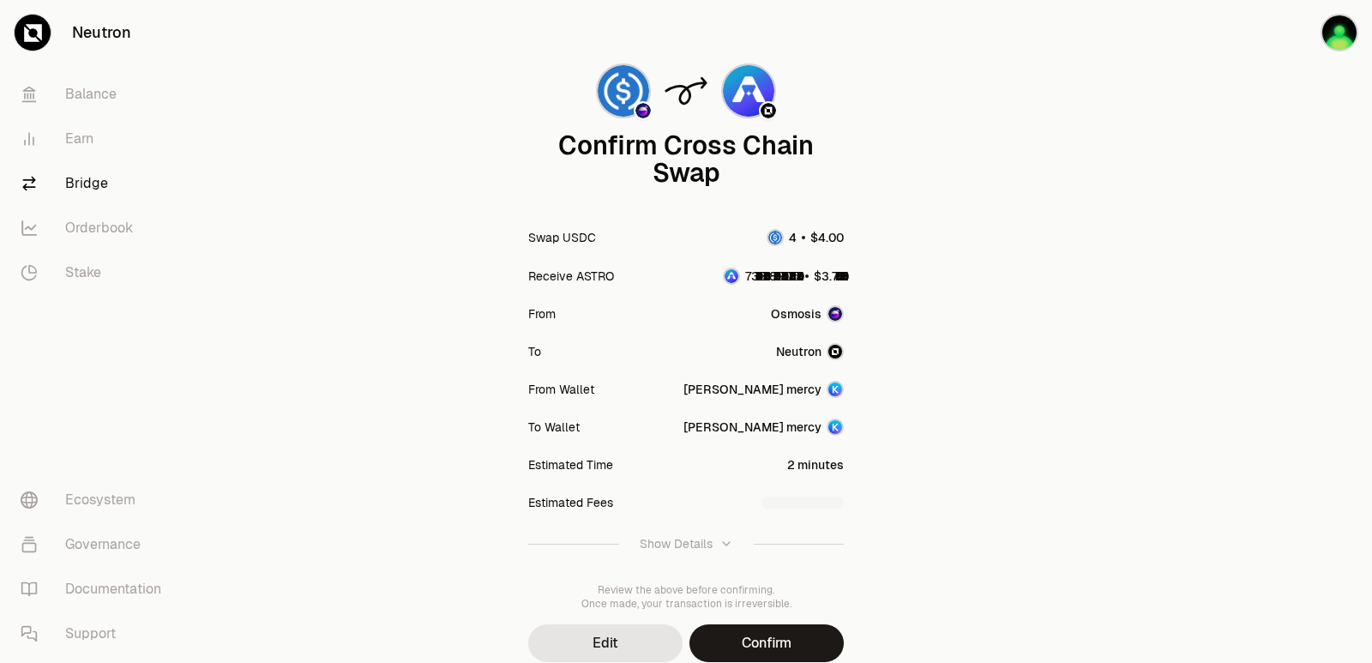
scroll to position [142, 0]
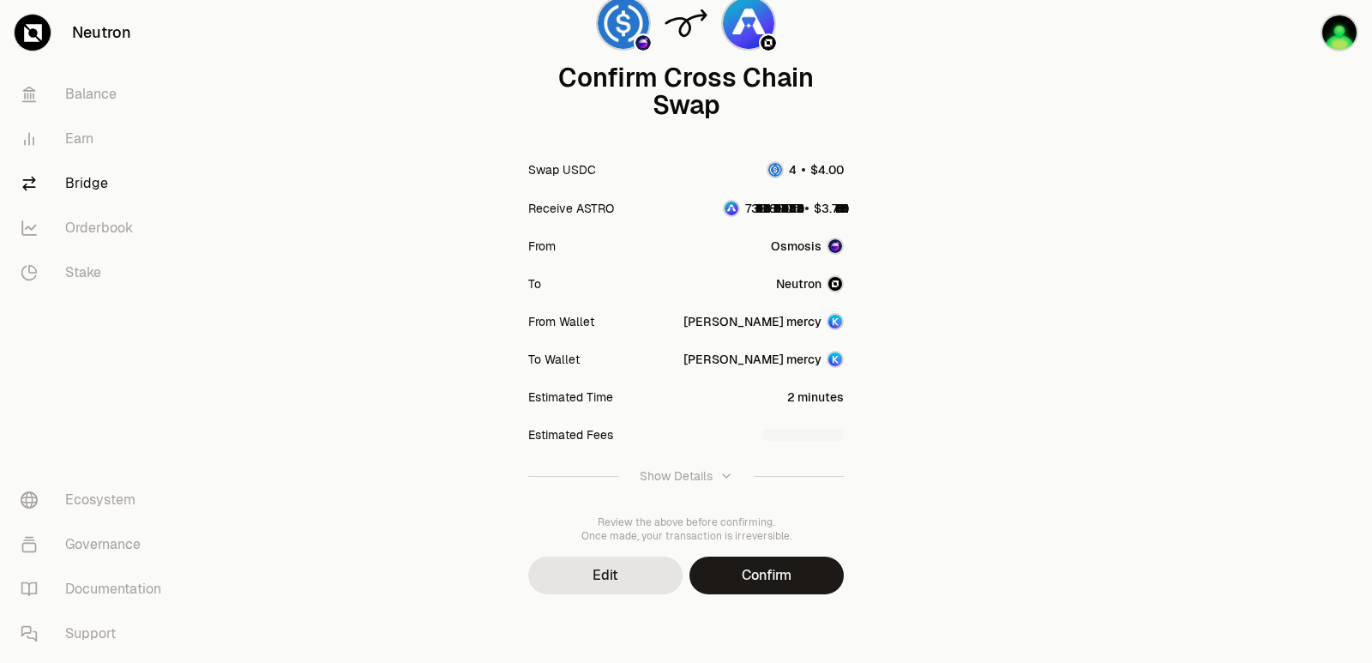
click at [761, 570] on button "Confirm" at bounding box center [767, 576] width 154 height 38
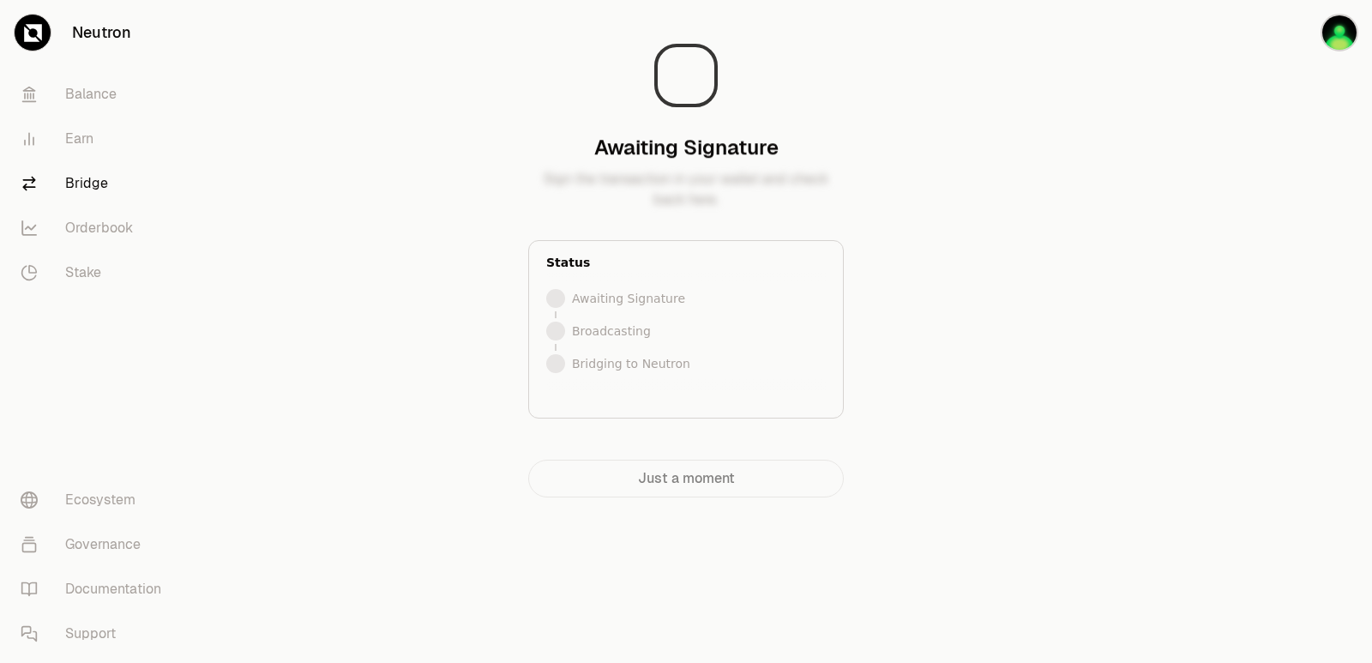
scroll to position [0, 0]
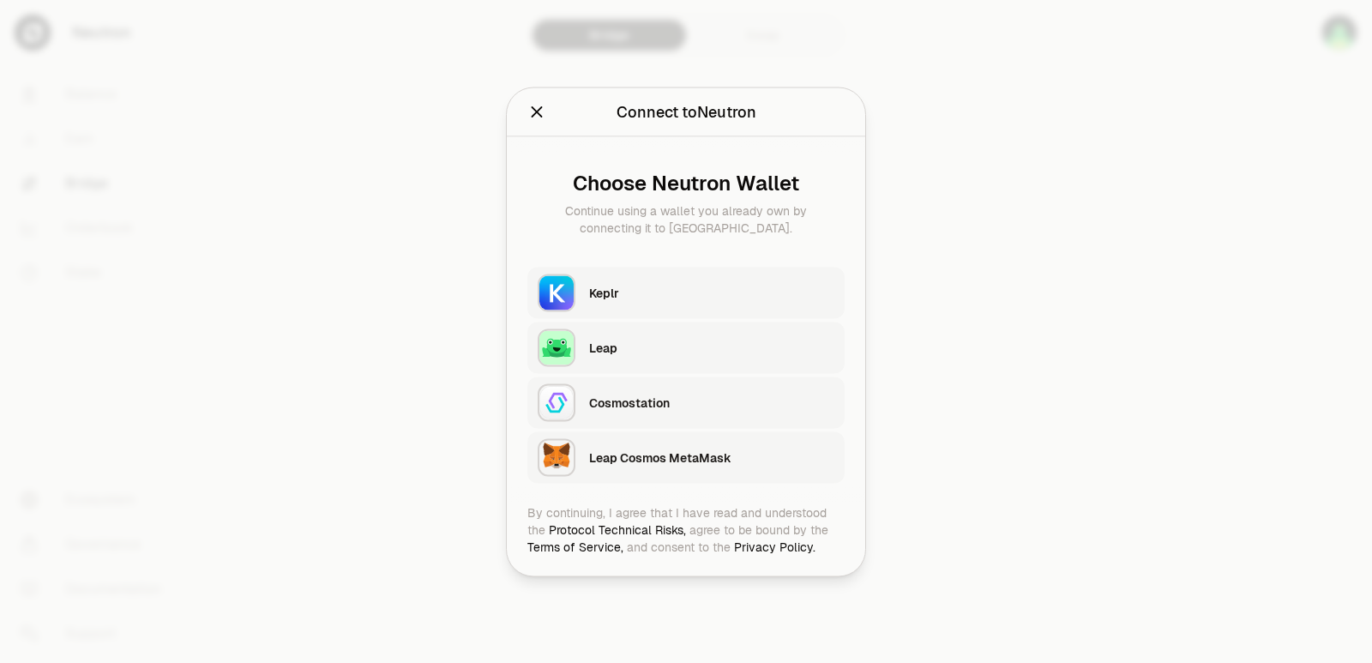
click at [627, 285] on div "Keplr" at bounding box center [711, 292] width 245 height 17
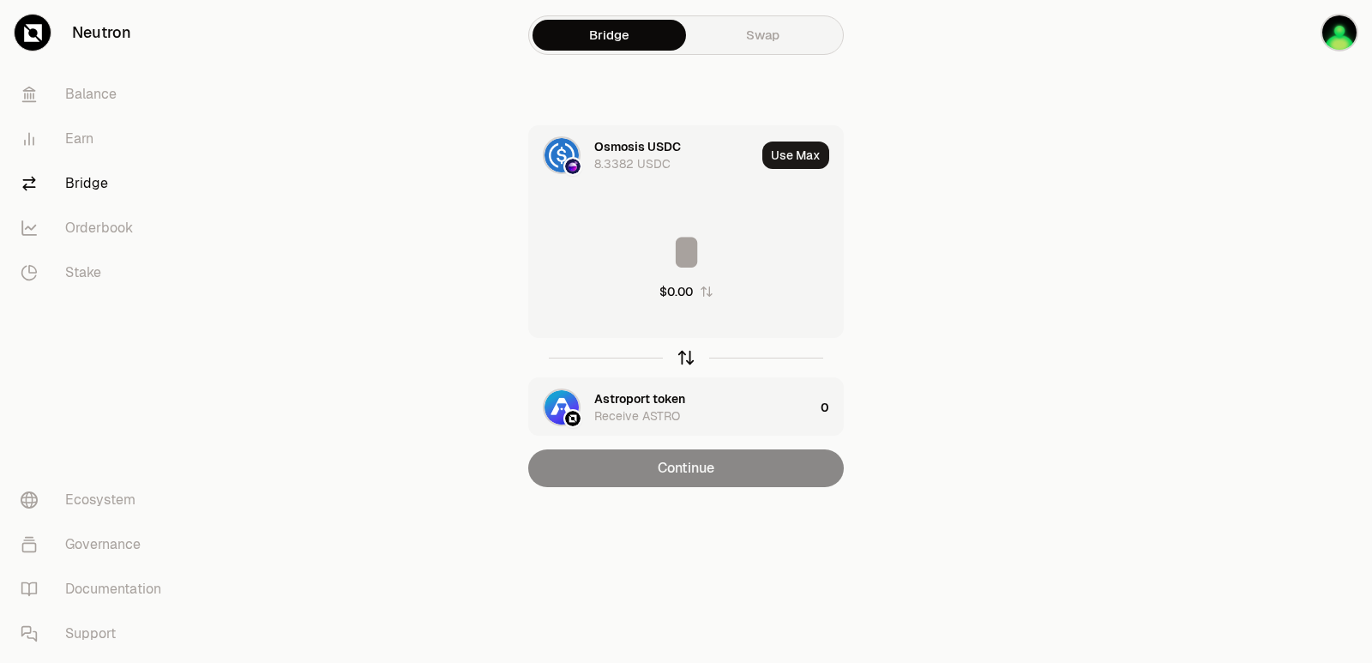
click at [682, 365] on icon "button" at bounding box center [686, 357] width 19 height 19
click at [791, 165] on button "Use Max" at bounding box center [796, 155] width 67 height 27
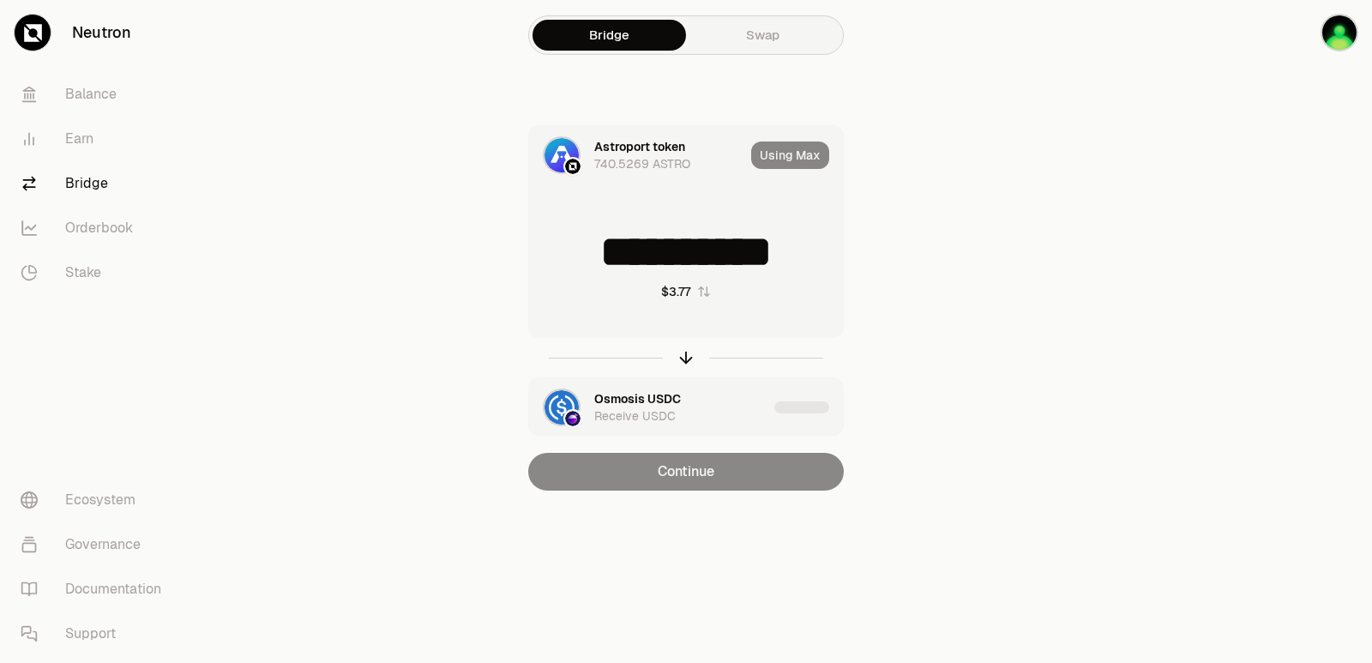
type input "**********"
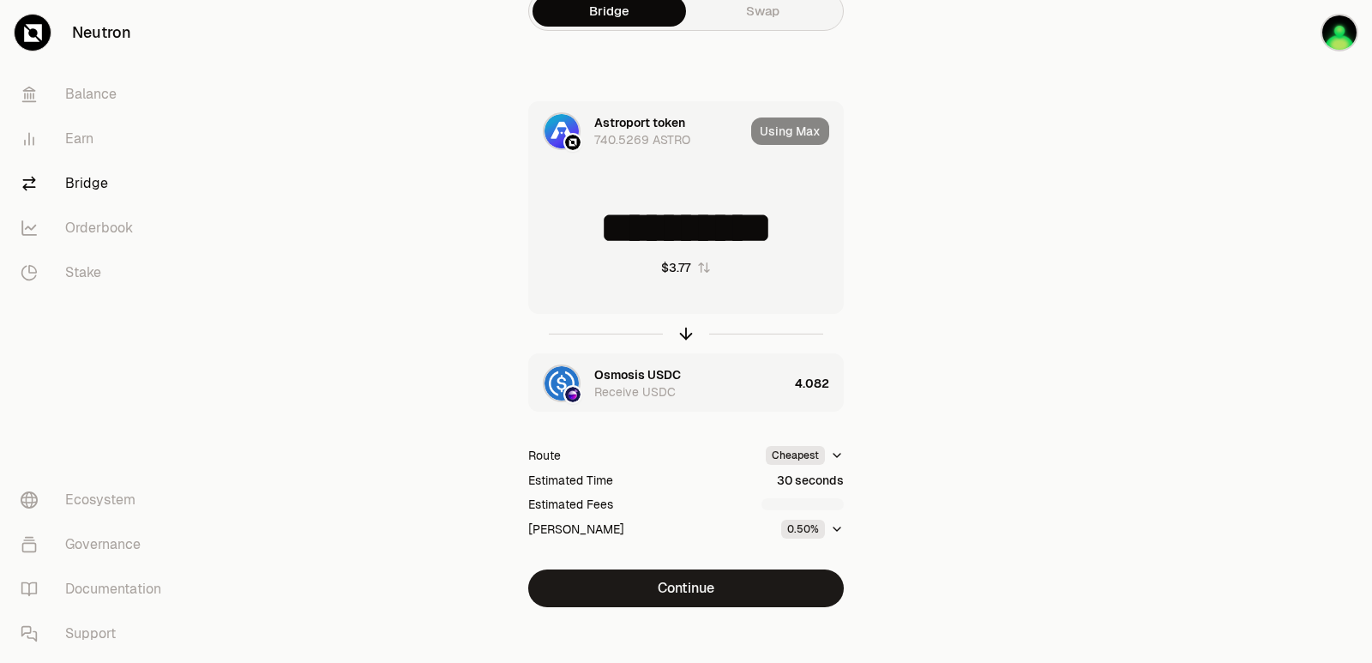
scroll to position [37, 0]
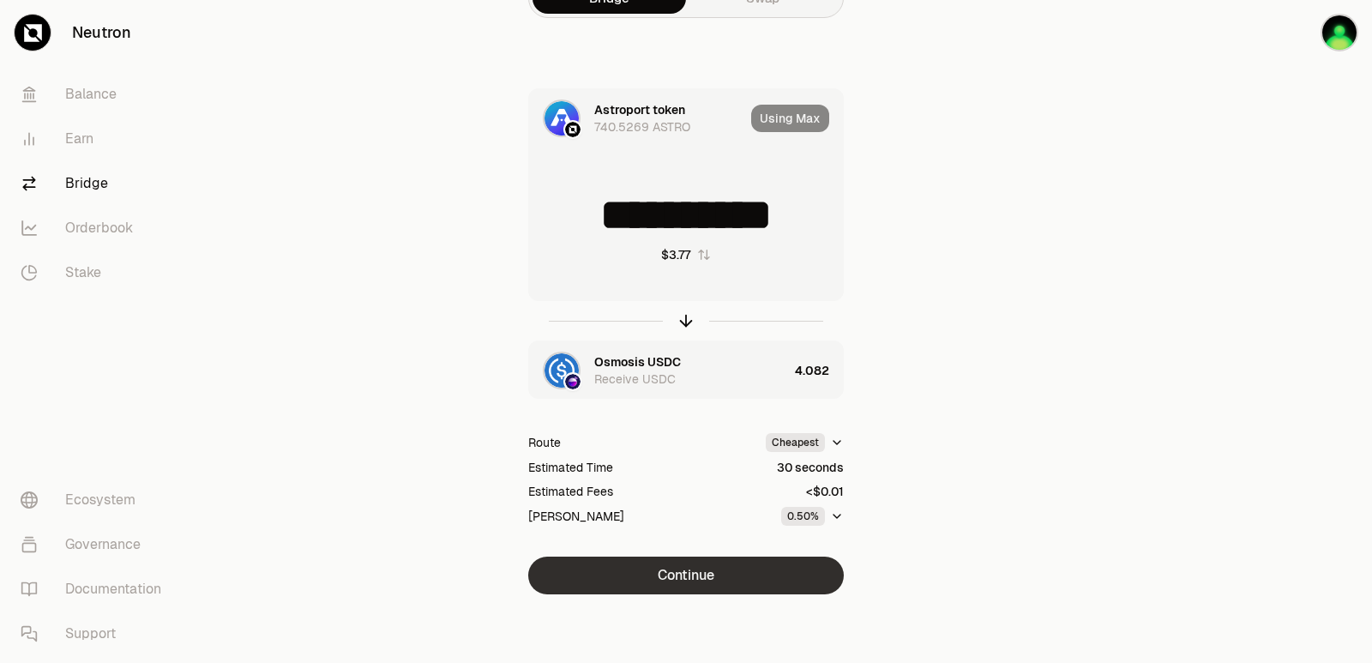
click at [752, 583] on button "Continue" at bounding box center [686, 576] width 316 height 38
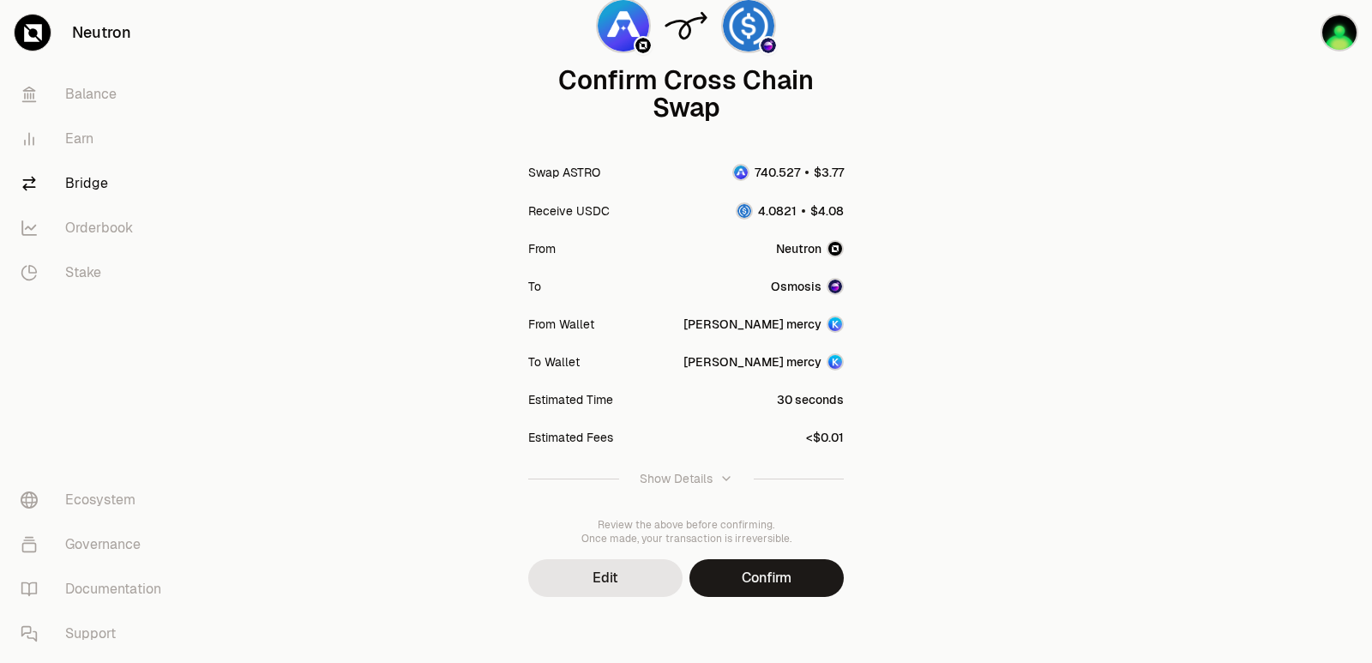
scroll to position [142, 0]
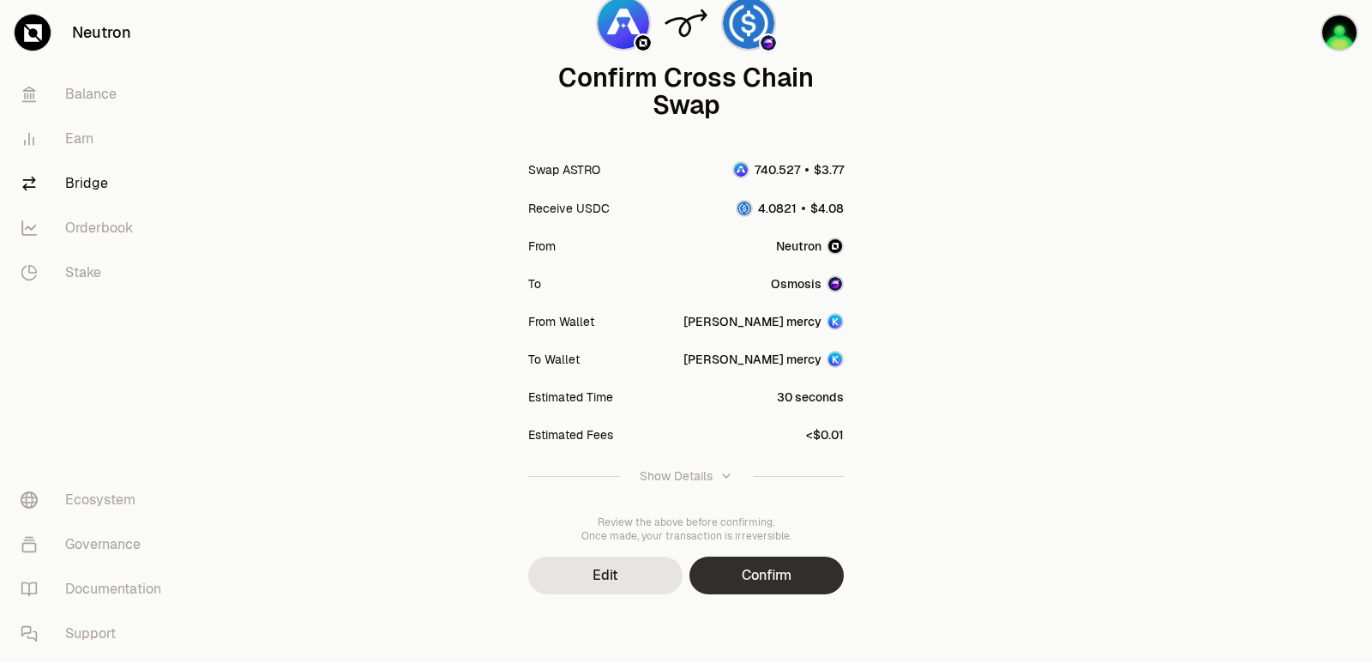
click at [750, 576] on button "Confirm" at bounding box center [767, 576] width 154 height 38
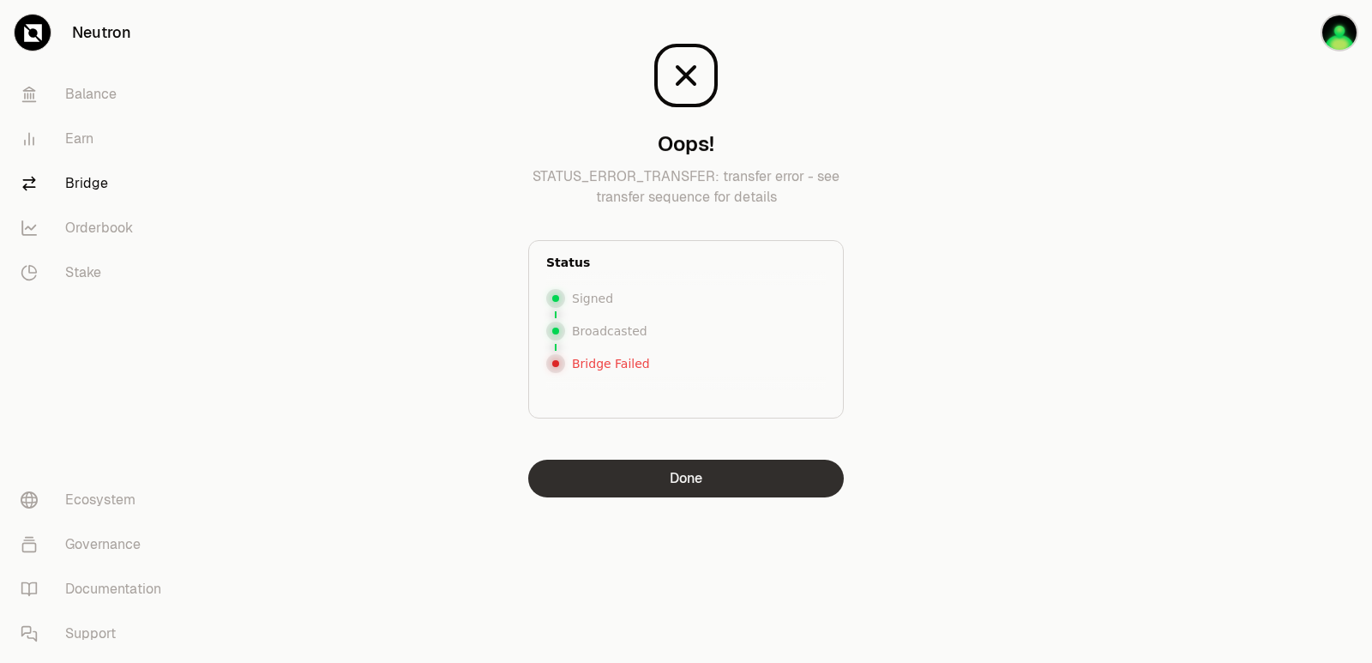
click at [660, 481] on button "Done" at bounding box center [686, 479] width 316 height 38
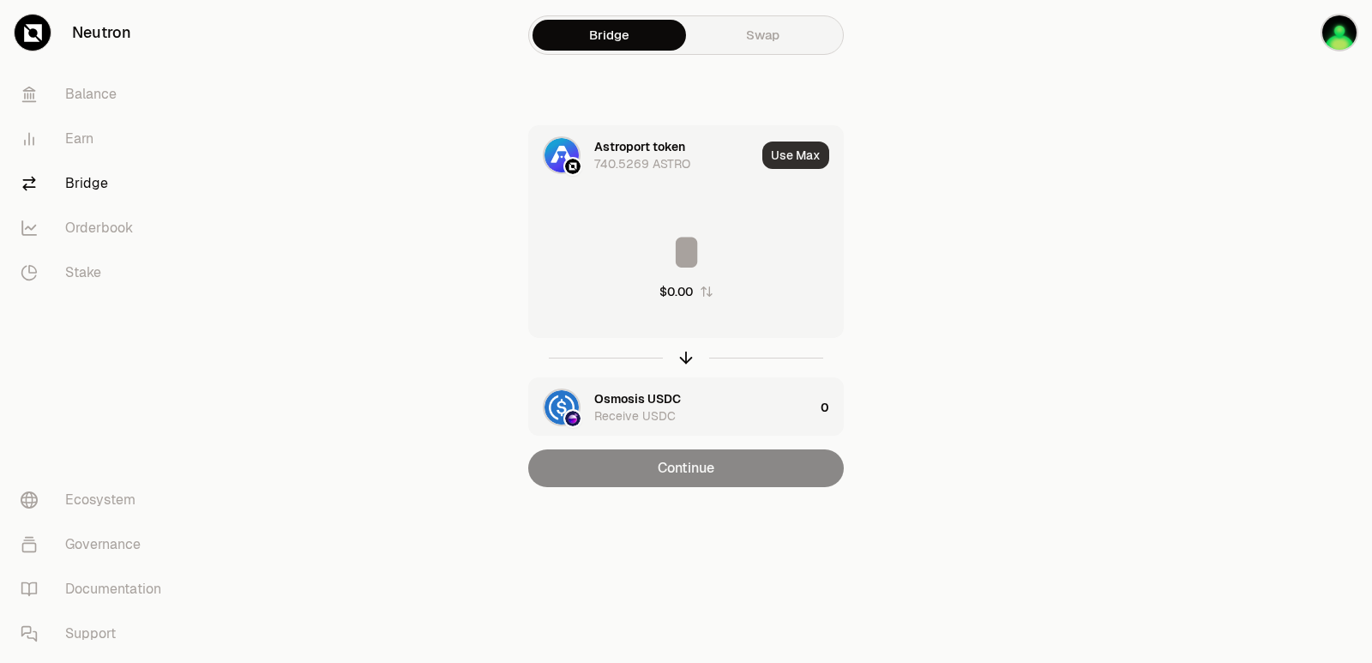
click at [797, 142] on button "Use Max" at bounding box center [796, 155] width 67 height 27
type input "**********"
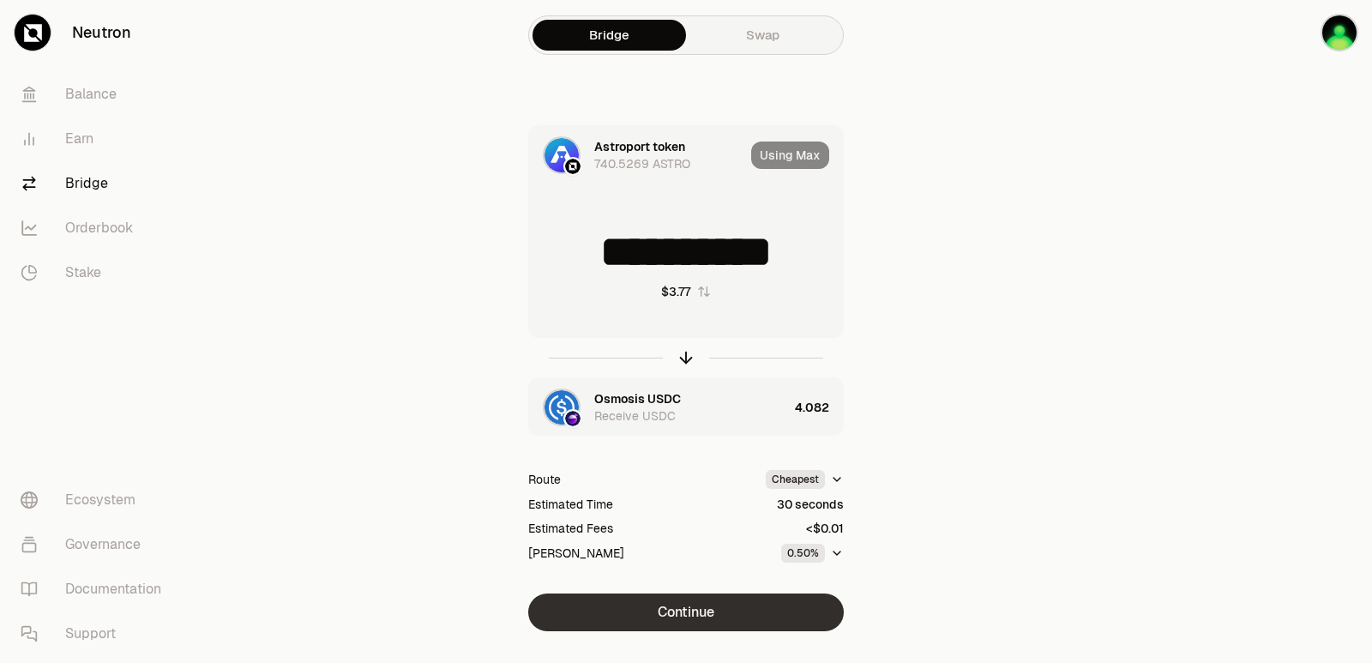
click at [664, 617] on button "Continue" at bounding box center [686, 613] width 316 height 38
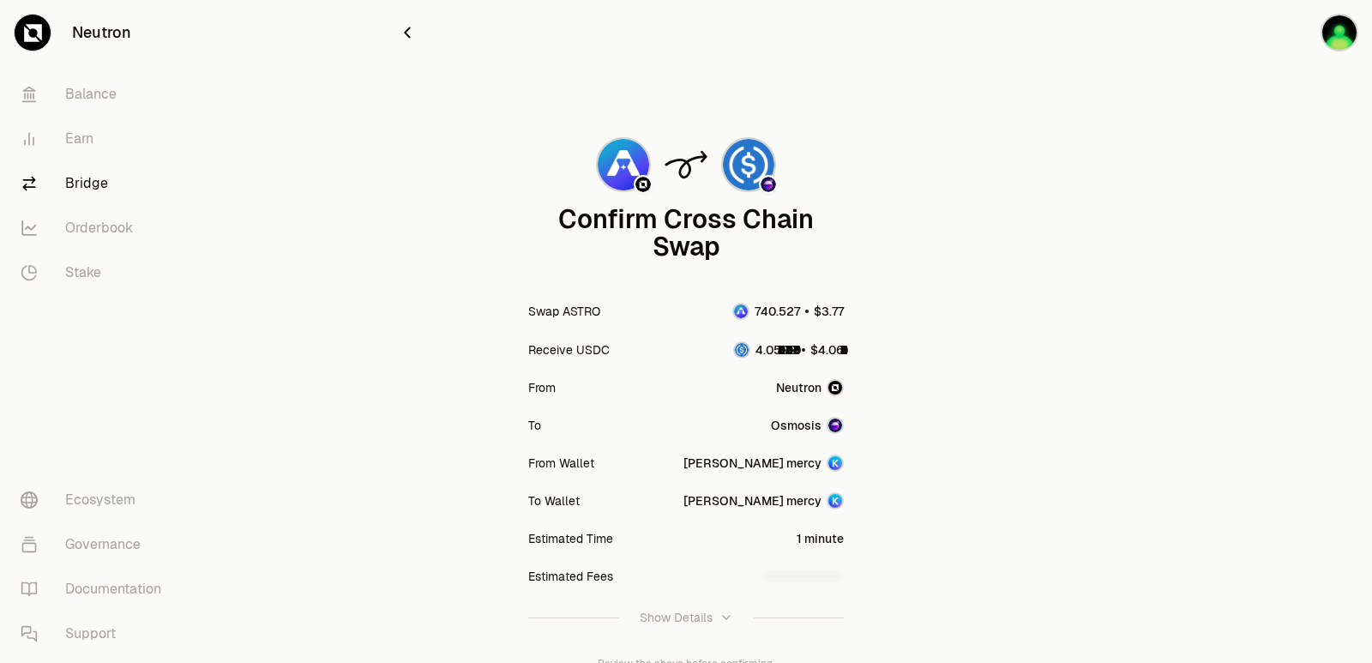
scroll to position [142, 0]
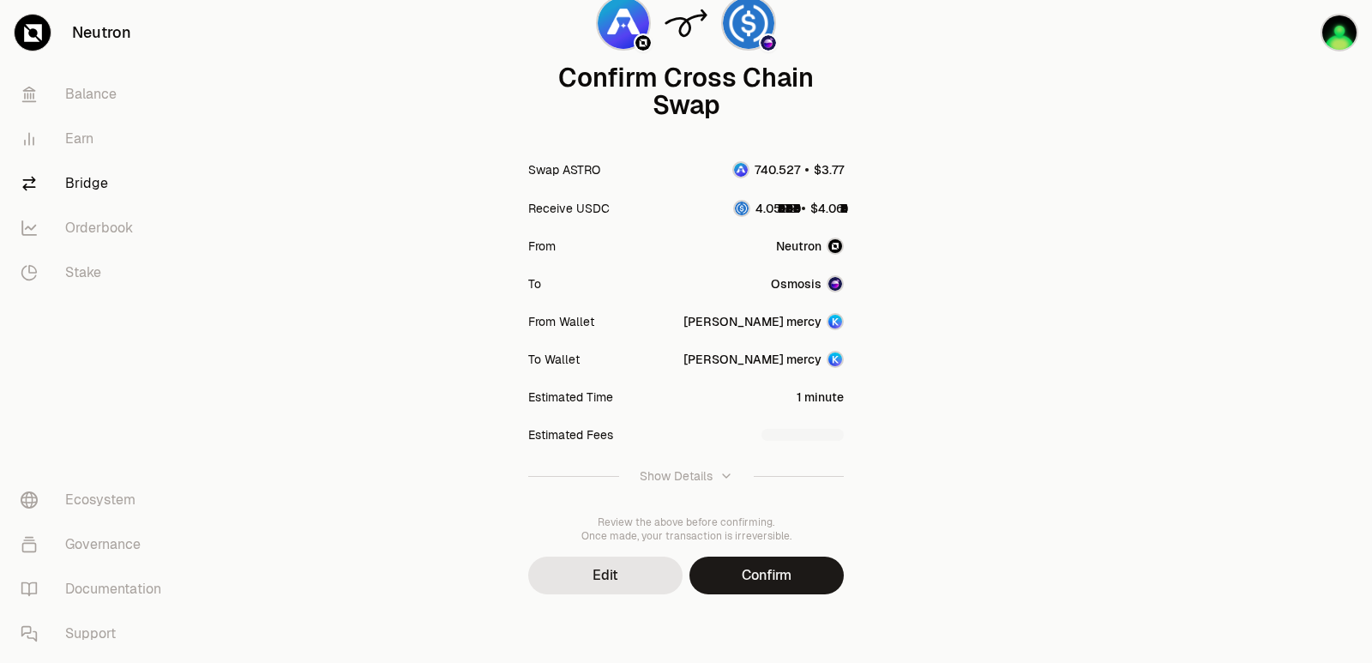
click at [746, 582] on button "Confirm" at bounding box center [767, 576] width 154 height 38
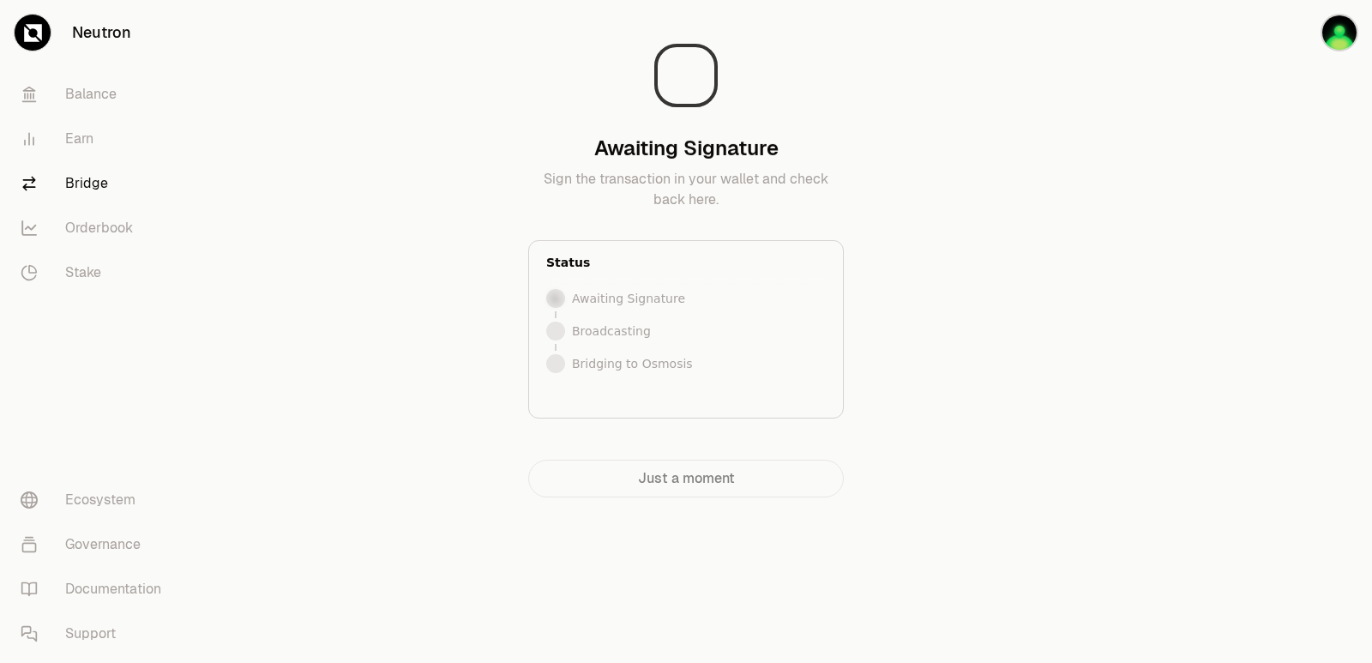
scroll to position [0, 0]
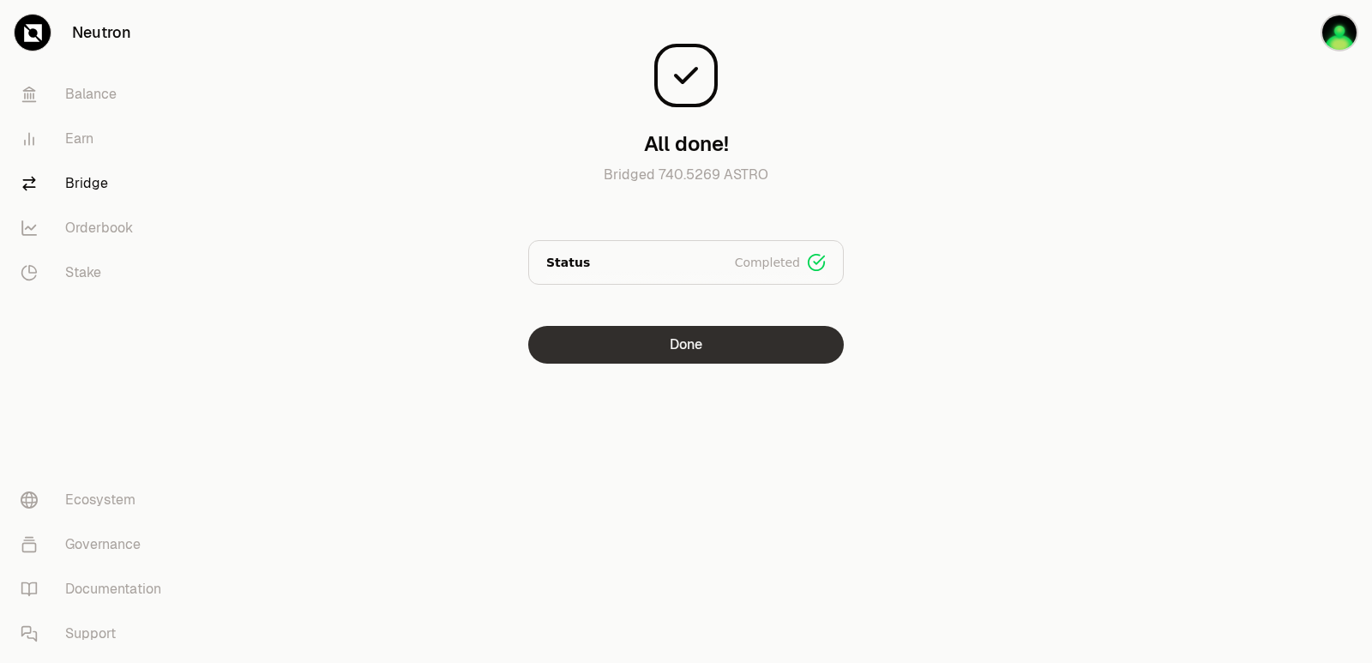
click at [755, 361] on button "Done" at bounding box center [686, 345] width 316 height 38
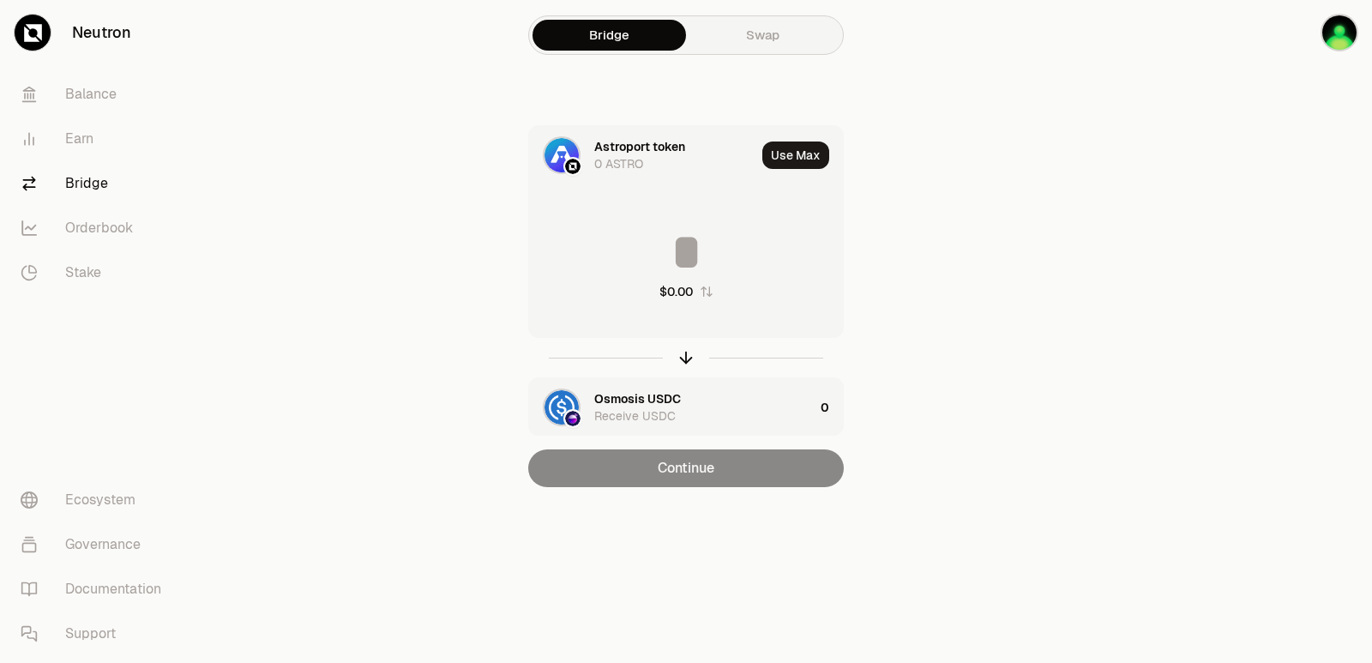
click at [710, 294] on icon "button" at bounding box center [707, 292] width 14 height 14
click at [703, 293] on icon "button" at bounding box center [705, 291] width 11 height 10
click at [679, 367] on div at bounding box center [686, 357] width 316 height 39
click at [685, 359] on icon "button" at bounding box center [686, 357] width 19 height 19
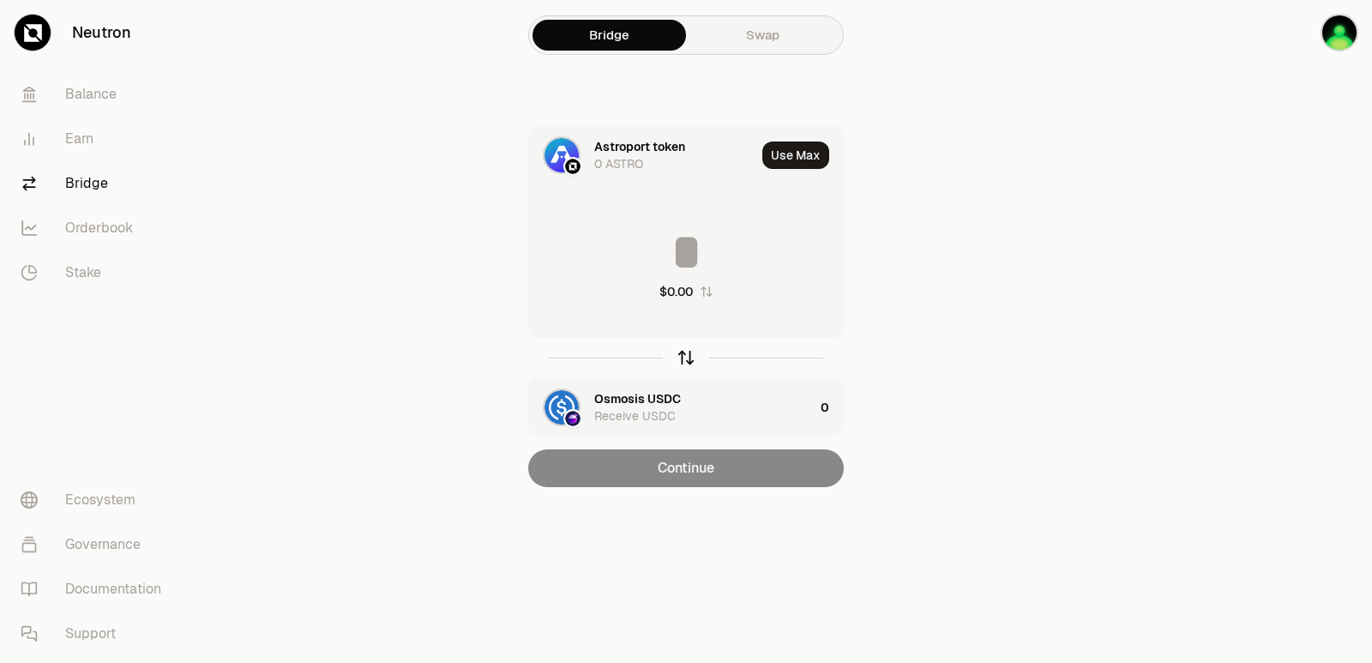
click at [685, 359] on icon "button" at bounding box center [686, 357] width 19 height 19
click at [665, 256] on input at bounding box center [686, 251] width 314 height 51
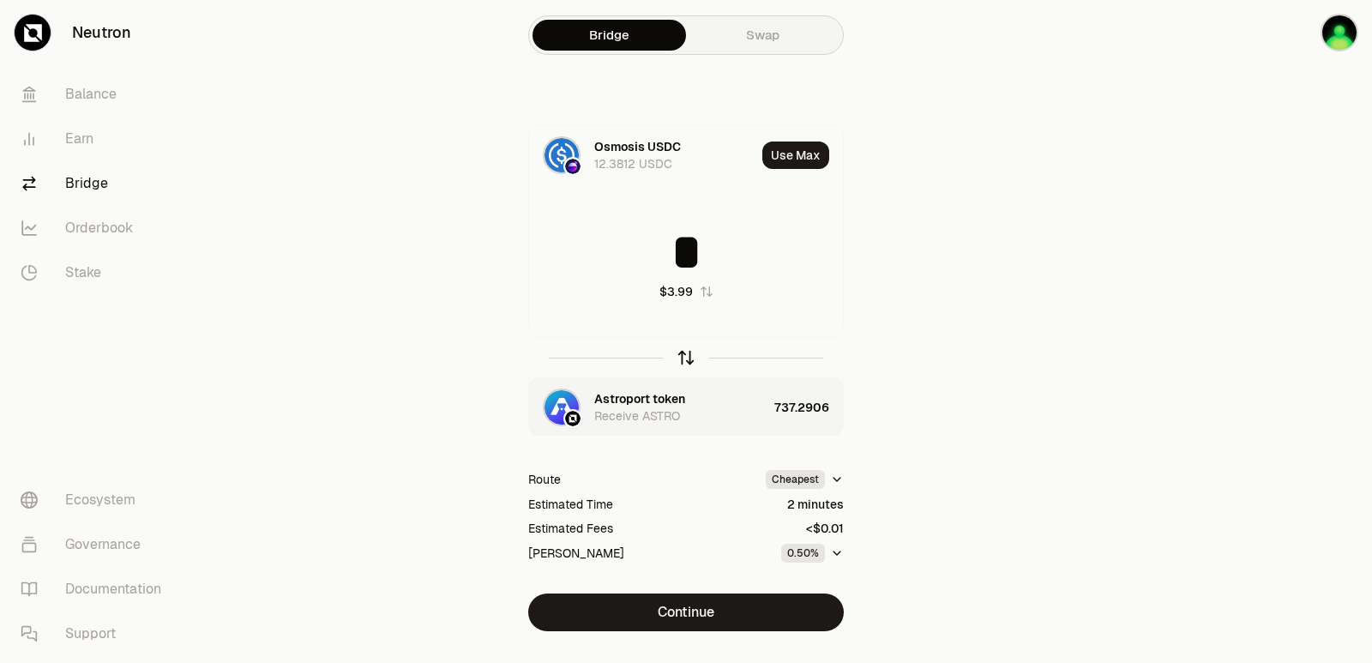
type input "*"
click at [690, 354] on icon "button" at bounding box center [686, 357] width 19 height 19
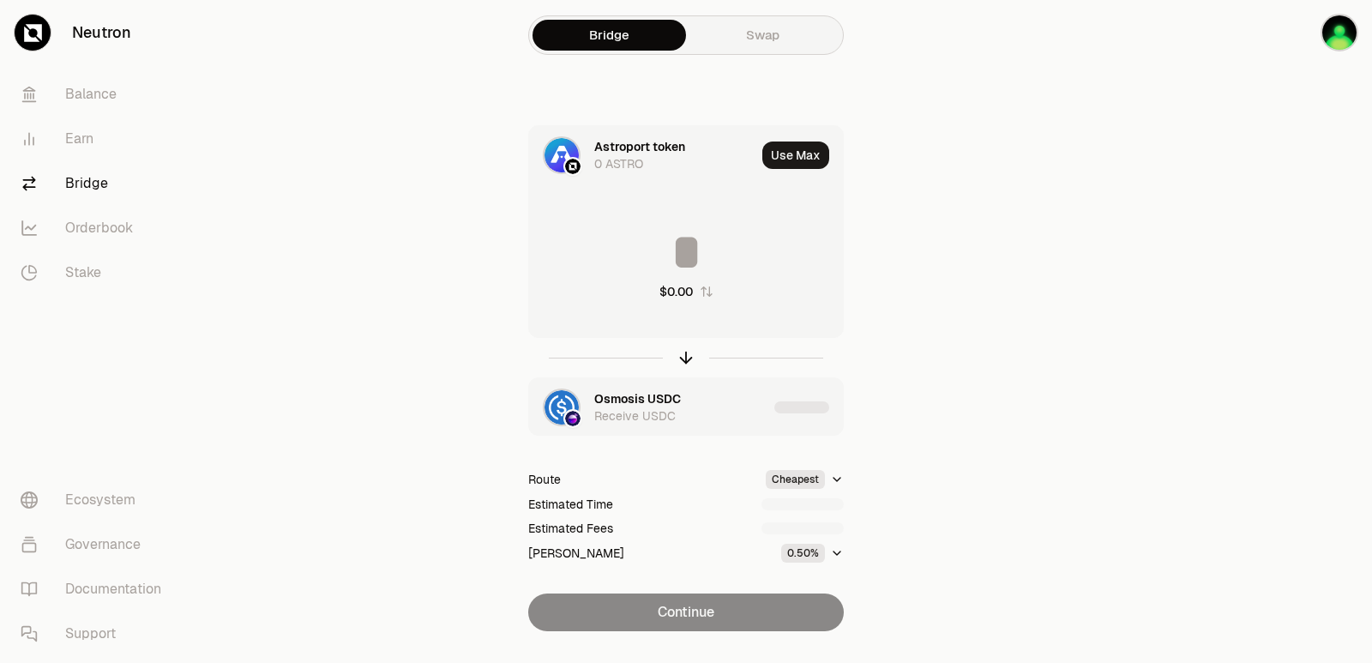
click at [678, 257] on input at bounding box center [686, 251] width 314 height 51
type input "***"
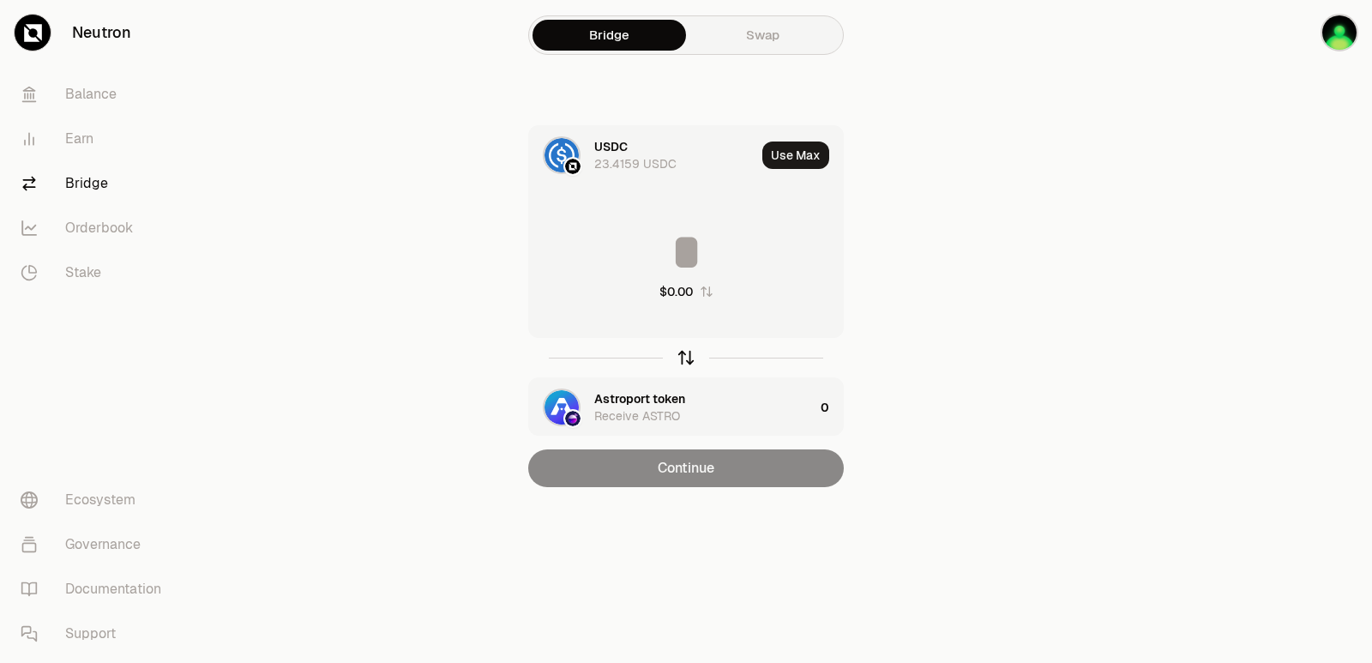
click at [684, 357] on icon "button" at bounding box center [686, 357] width 19 height 19
click at [794, 160] on button "Use Max" at bounding box center [796, 155] width 67 height 27
type input "**********"
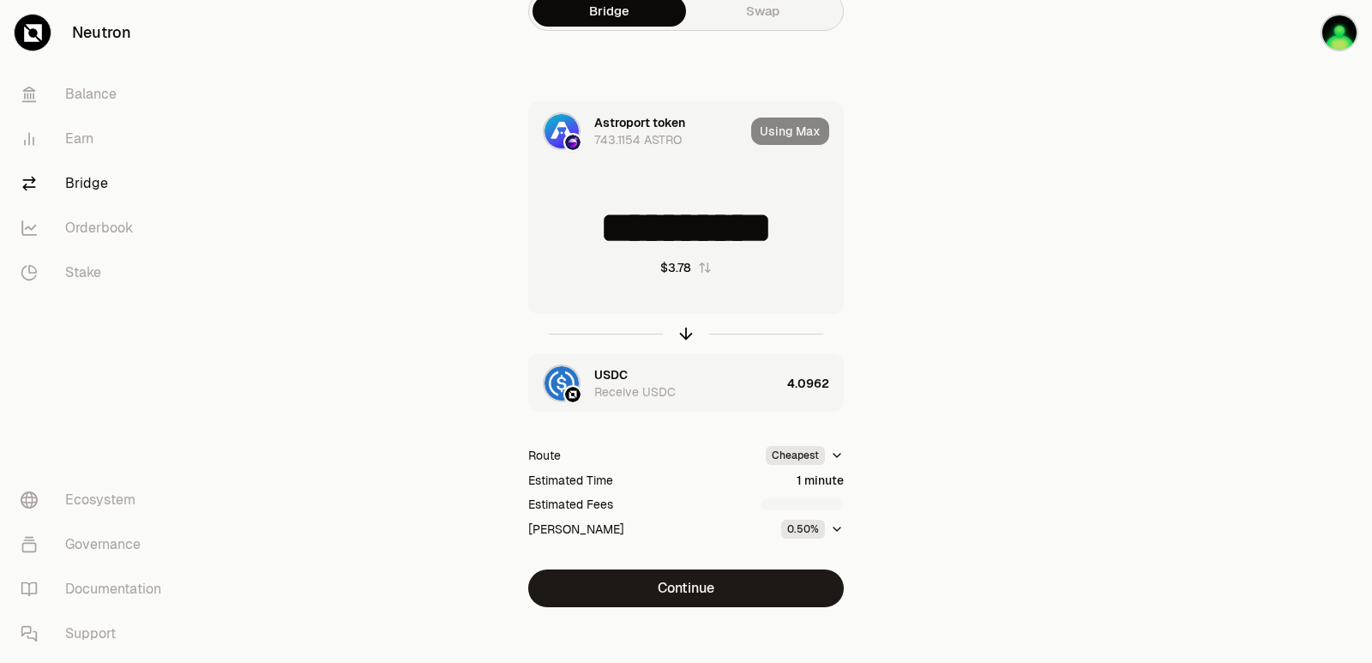
scroll to position [37, 0]
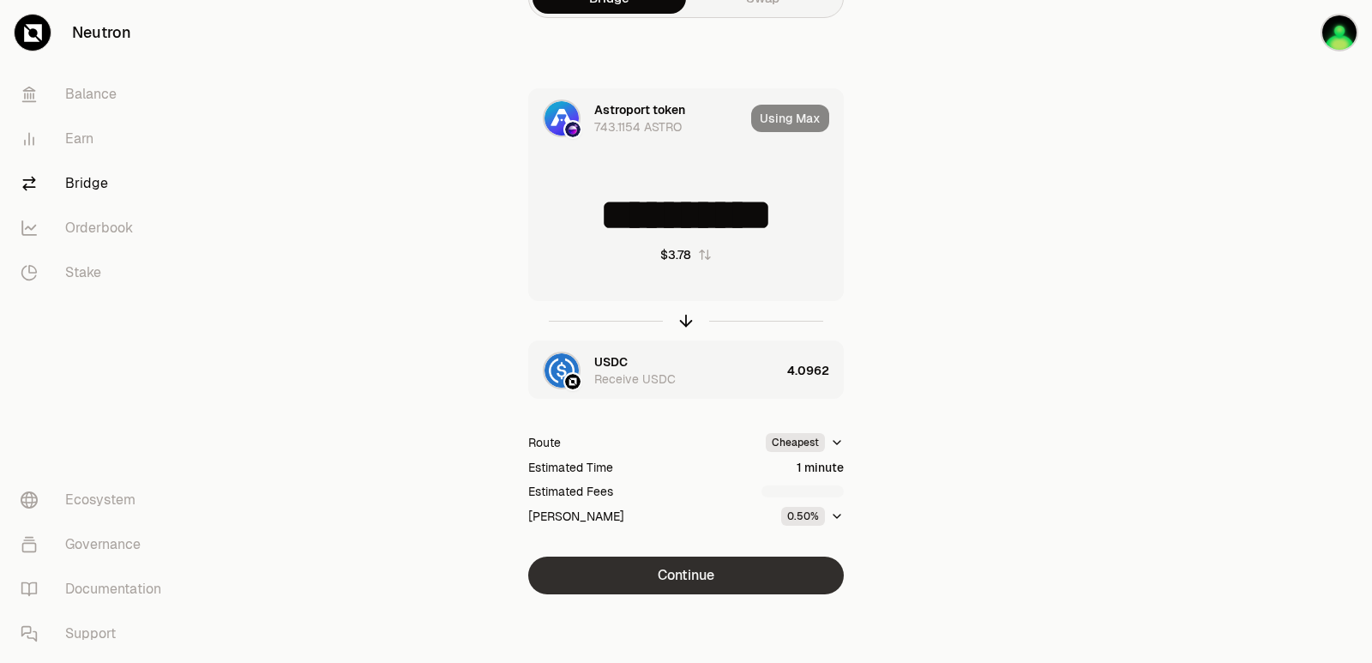
click at [675, 584] on button "Continue" at bounding box center [686, 576] width 316 height 38
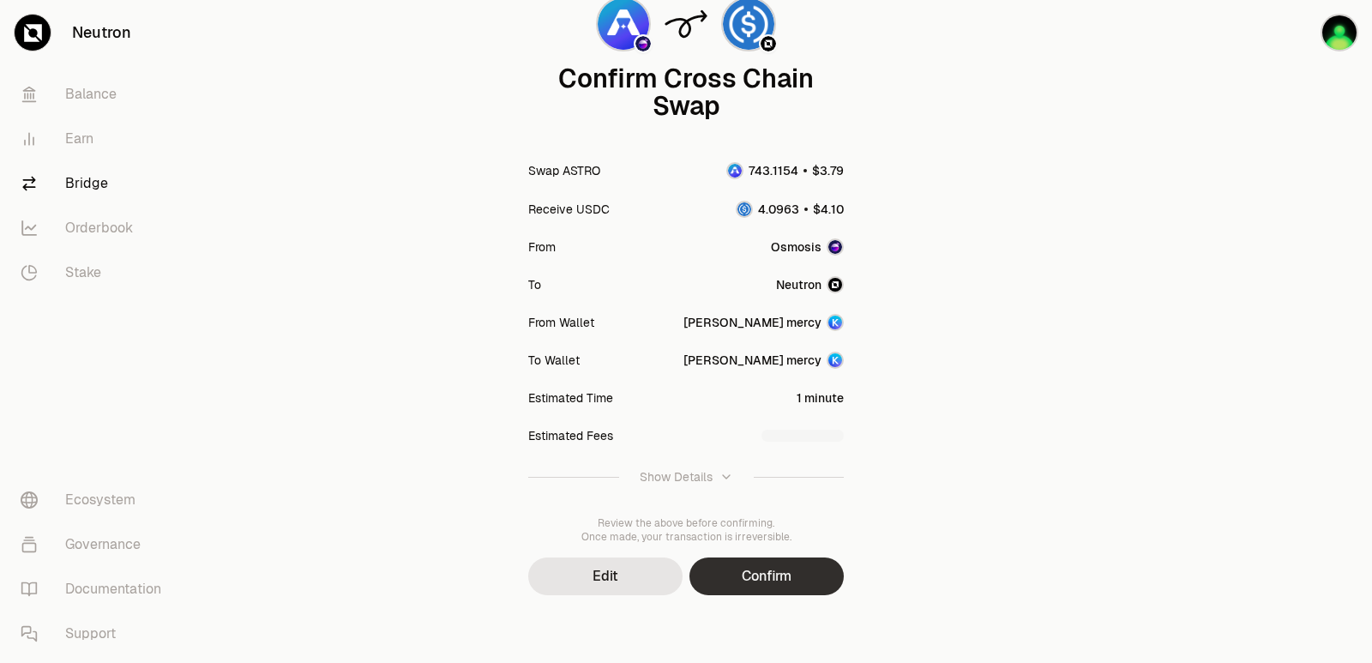
scroll to position [142, 0]
click at [774, 565] on button "Confirm" at bounding box center [767, 576] width 154 height 38
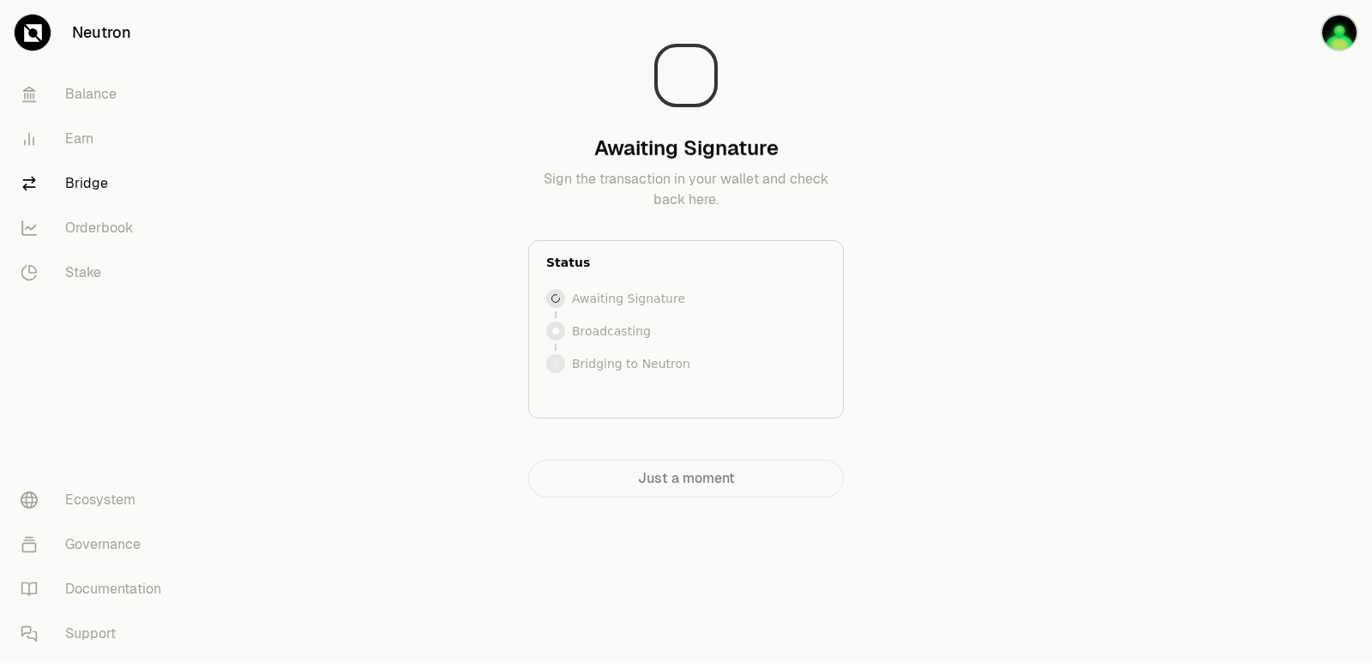
scroll to position [0, 0]
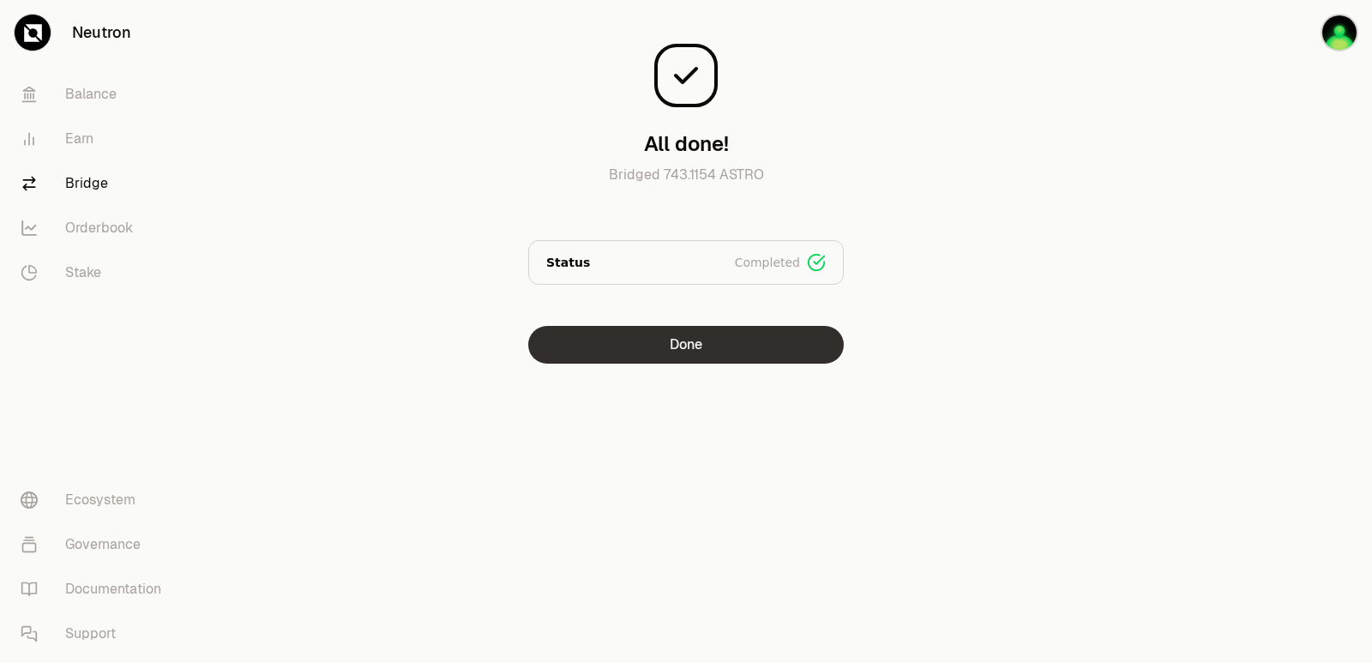
click at [679, 343] on button "Done" at bounding box center [686, 345] width 316 height 38
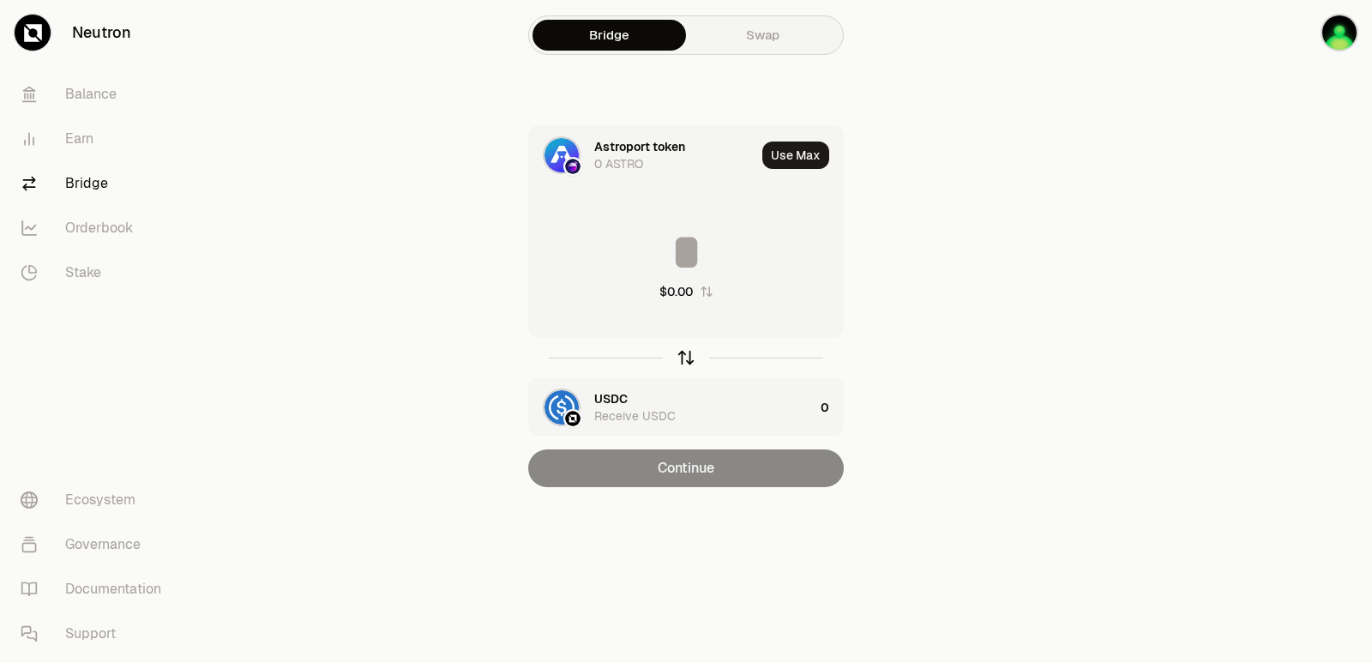
click at [690, 358] on icon "button" at bounding box center [686, 357] width 19 height 19
click at [678, 365] on div "button" at bounding box center [686, 357] width 19 height 19
click at [678, 365] on icon "button" at bounding box center [686, 357] width 19 height 19
click at [641, 233] on input at bounding box center [686, 251] width 314 height 51
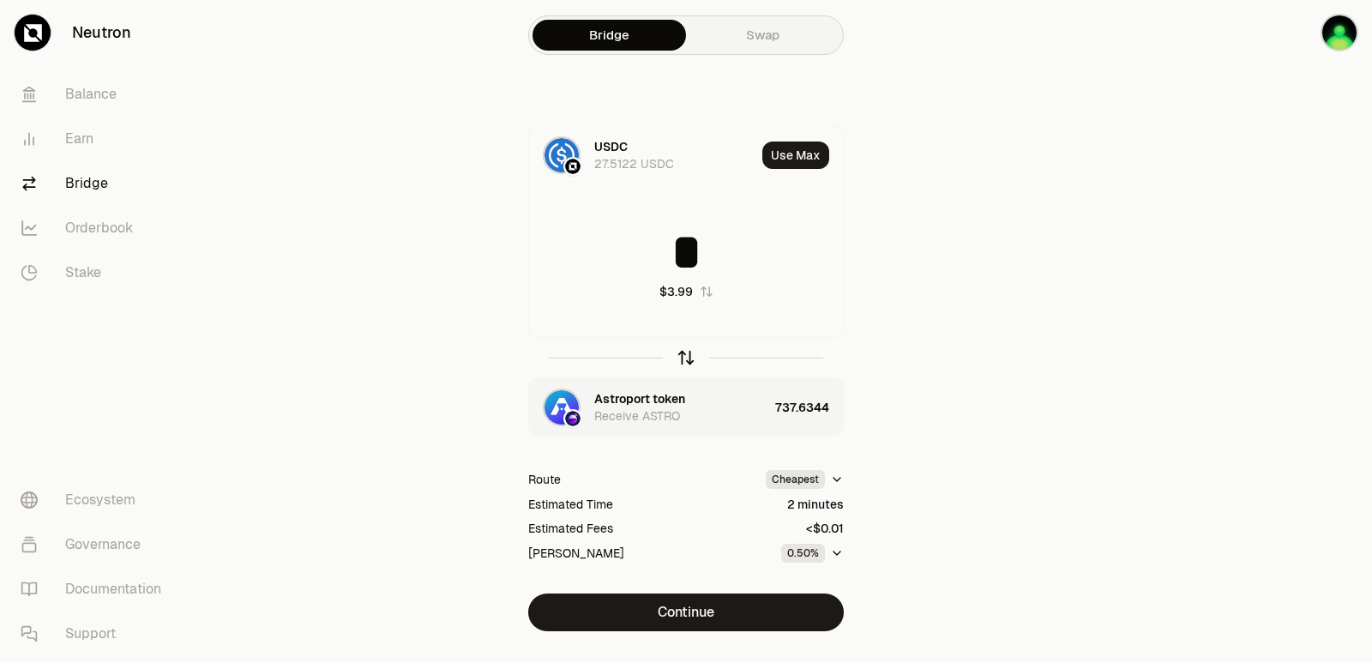
type input "*"
click at [678, 357] on icon "button" at bounding box center [686, 357] width 19 height 19
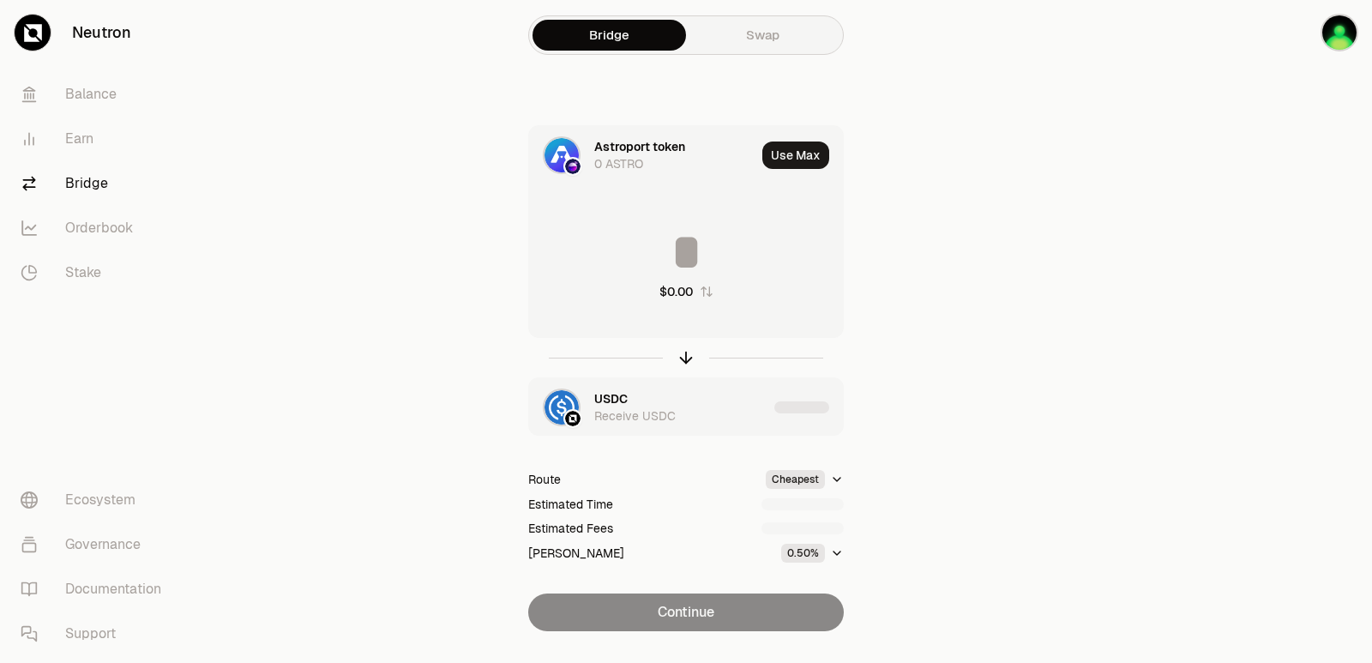
click at [630, 250] on input at bounding box center [686, 251] width 314 height 51
type input "***"
click at [680, 351] on icon "button" at bounding box center [686, 357] width 19 height 19
click at [638, 399] on div "Astroport token" at bounding box center [639, 398] width 91 height 17
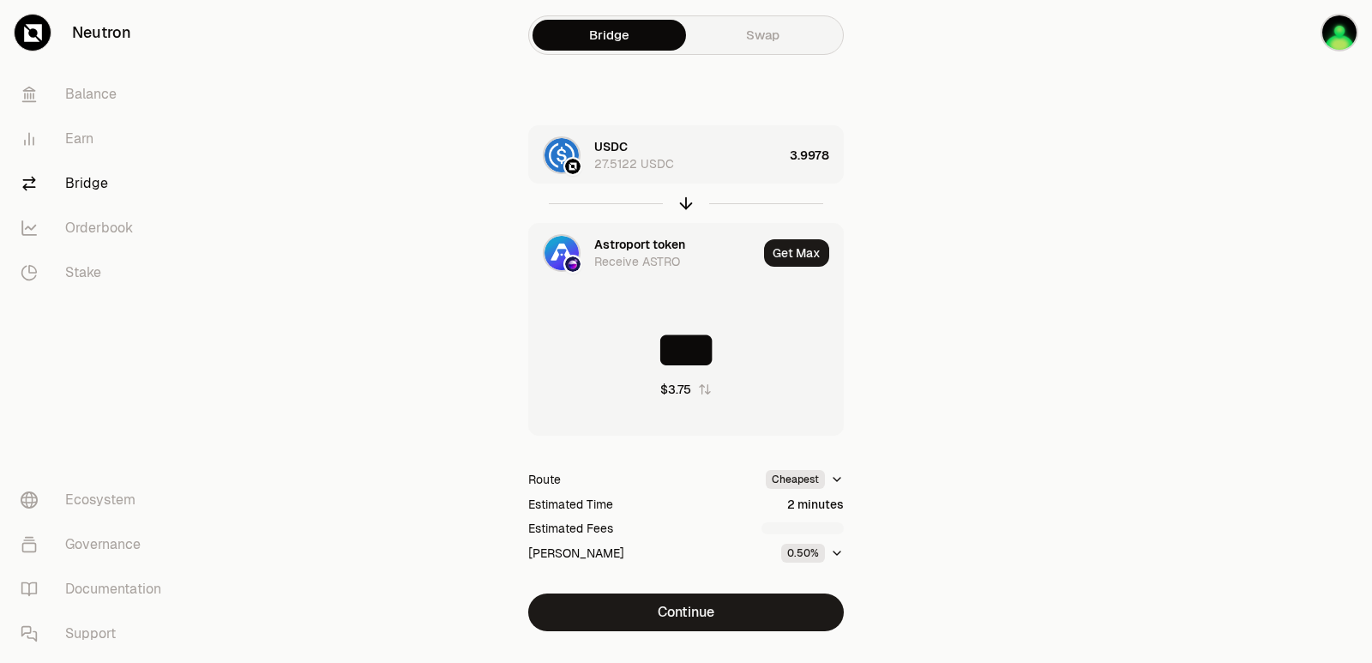
click at [631, 239] on div "Astroport token" at bounding box center [639, 244] width 91 height 17
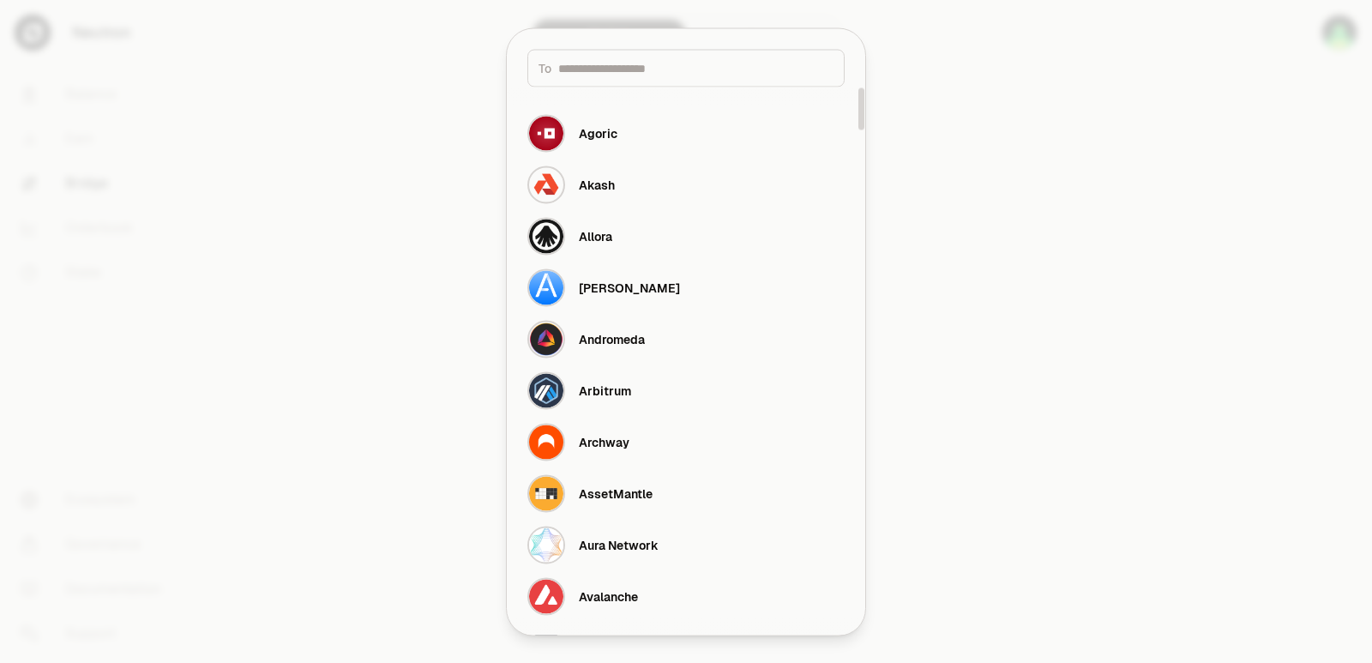
drag, startPoint x: 607, startPoint y: 50, endPoint x: 603, endPoint y: 61, distance: 11.9
click at [606, 53] on div "To" at bounding box center [686, 68] width 317 height 38
click at [601, 64] on input at bounding box center [695, 67] width 275 height 17
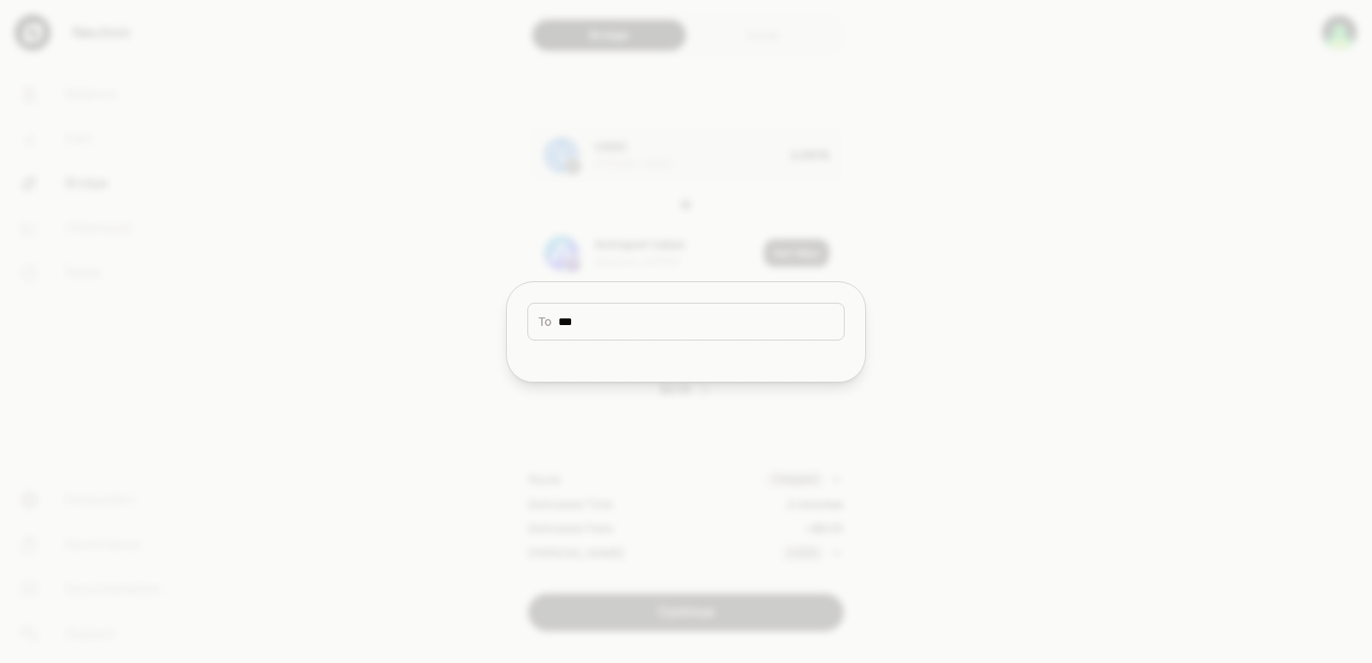
drag, startPoint x: 588, startPoint y: 334, endPoint x: 377, endPoint y: 334, distance: 210.2
click at [377, 334] on body "Neutron Balance Earn Bridge Orderbook Stake Ecosystem Governance Documentation …" at bounding box center [686, 350] width 1372 height 700
click at [603, 321] on input "***" at bounding box center [695, 321] width 275 height 17
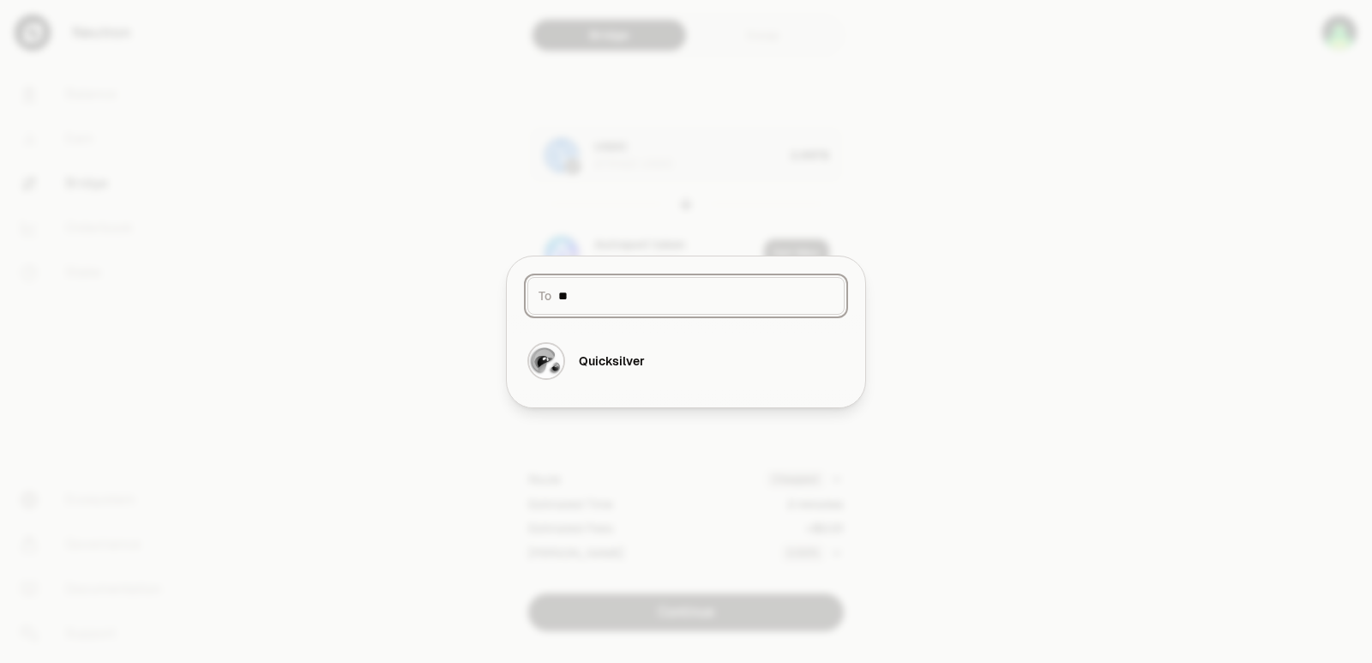
type input "*"
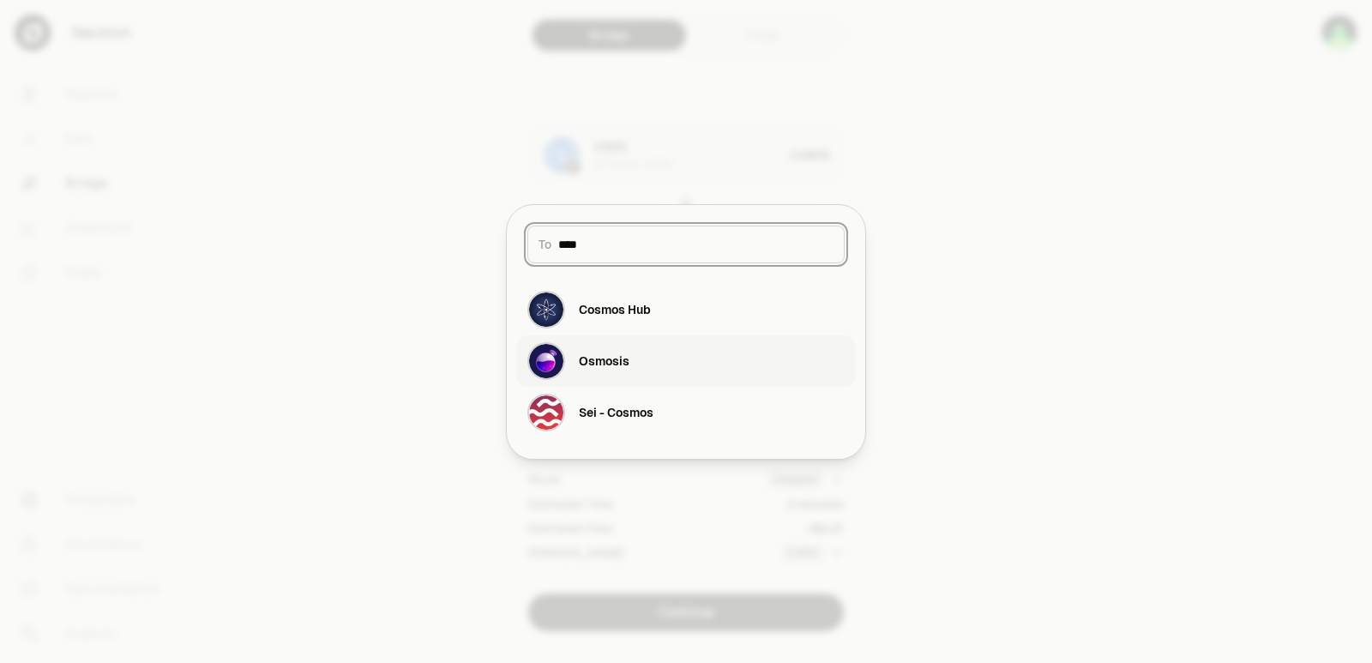
type input "****"
click at [596, 365] on div "Osmosis" at bounding box center [604, 361] width 51 height 17
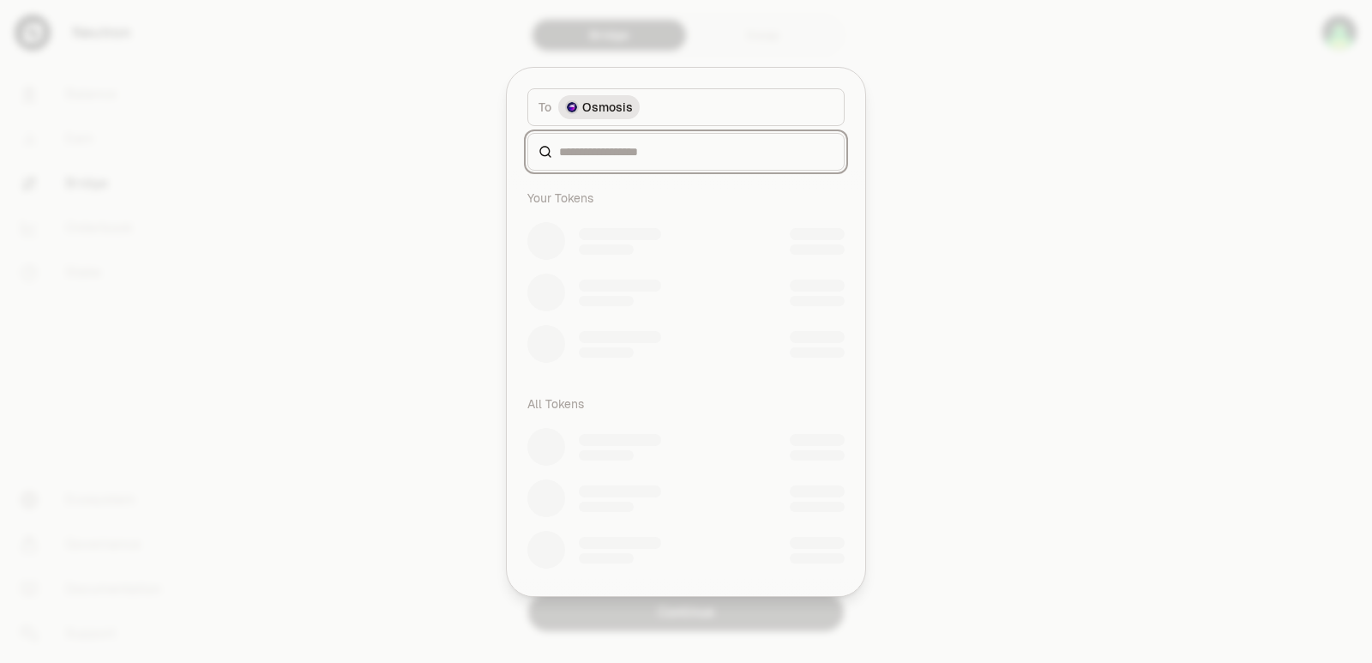
click at [618, 151] on input at bounding box center [696, 151] width 274 height 17
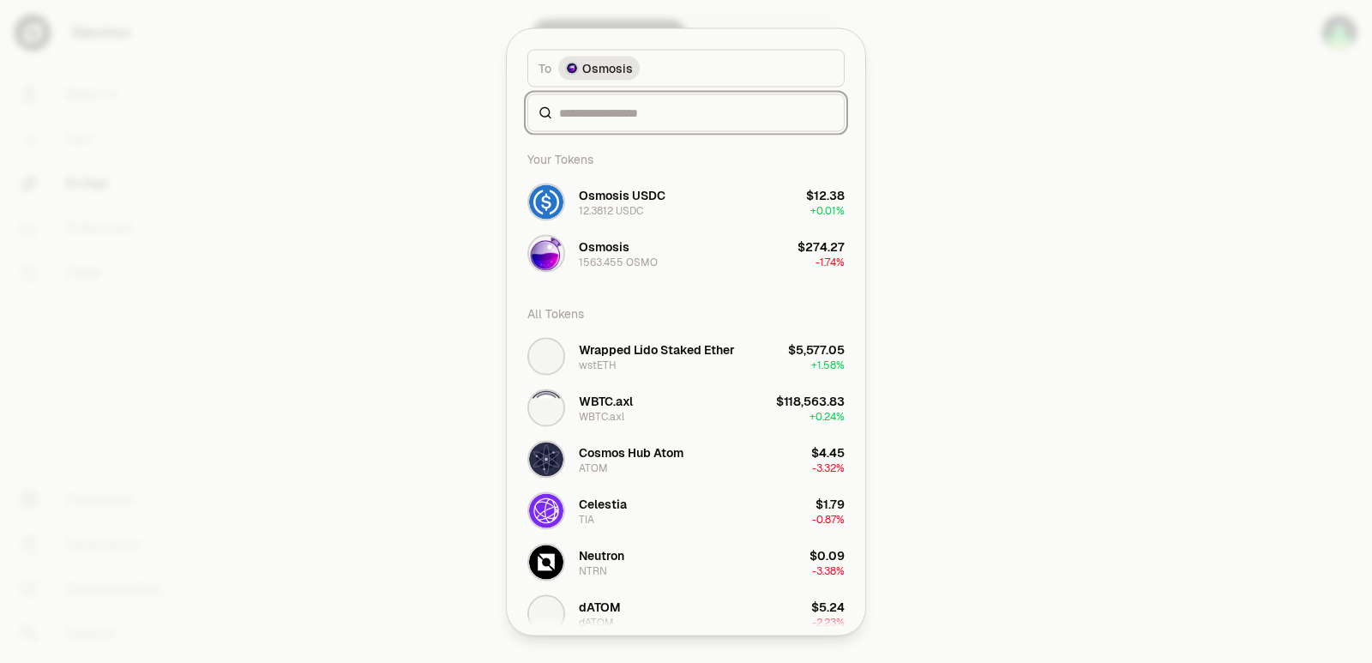
click at [570, 121] on input at bounding box center [696, 112] width 274 height 17
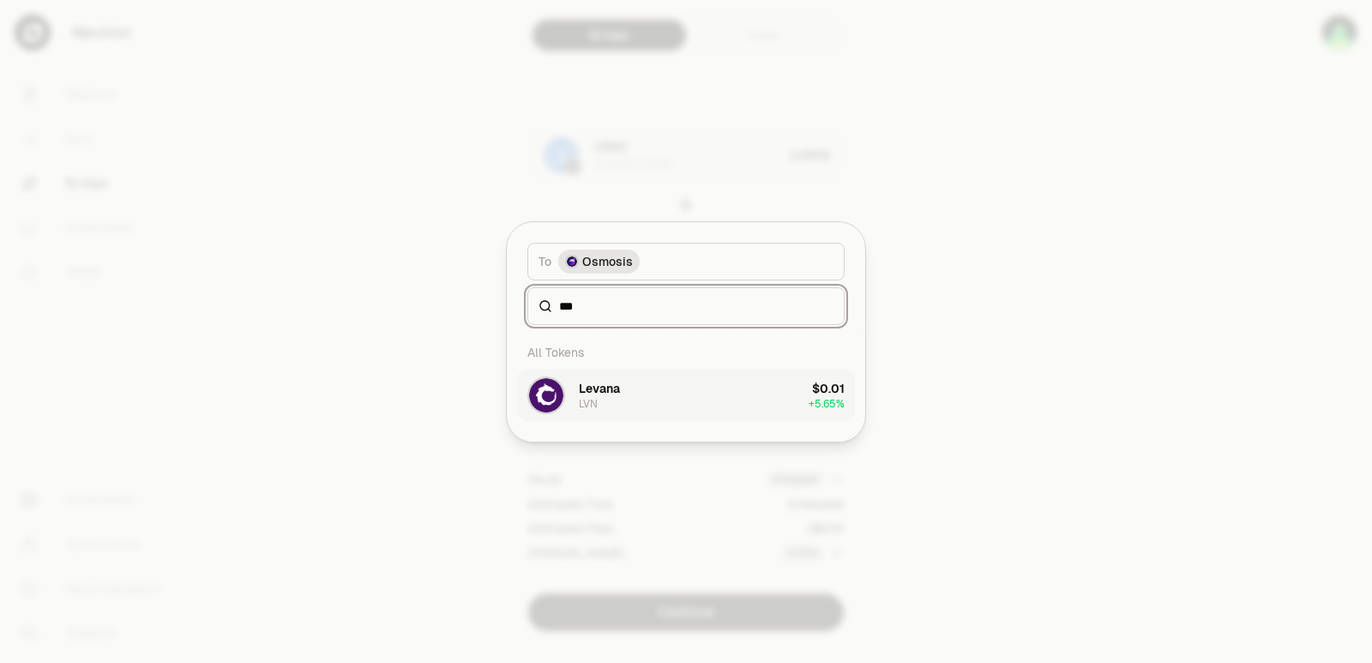
type input "***"
click at [636, 390] on button "Levana LVN $0.01 + 5.65%" at bounding box center [686, 395] width 338 height 51
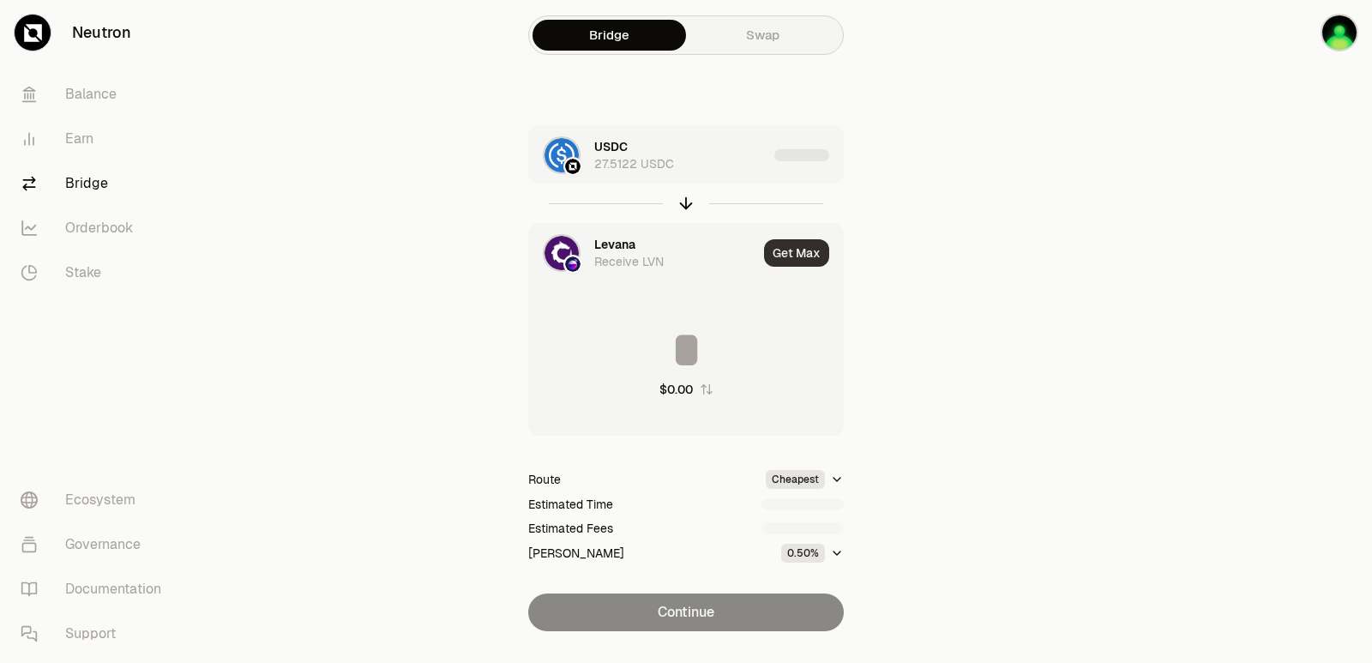
click at [799, 261] on button "Get Max" at bounding box center [796, 252] width 65 height 27
click at [658, 365] on input at bounding box center [686, 349] width 314 height 51
type input "**********"
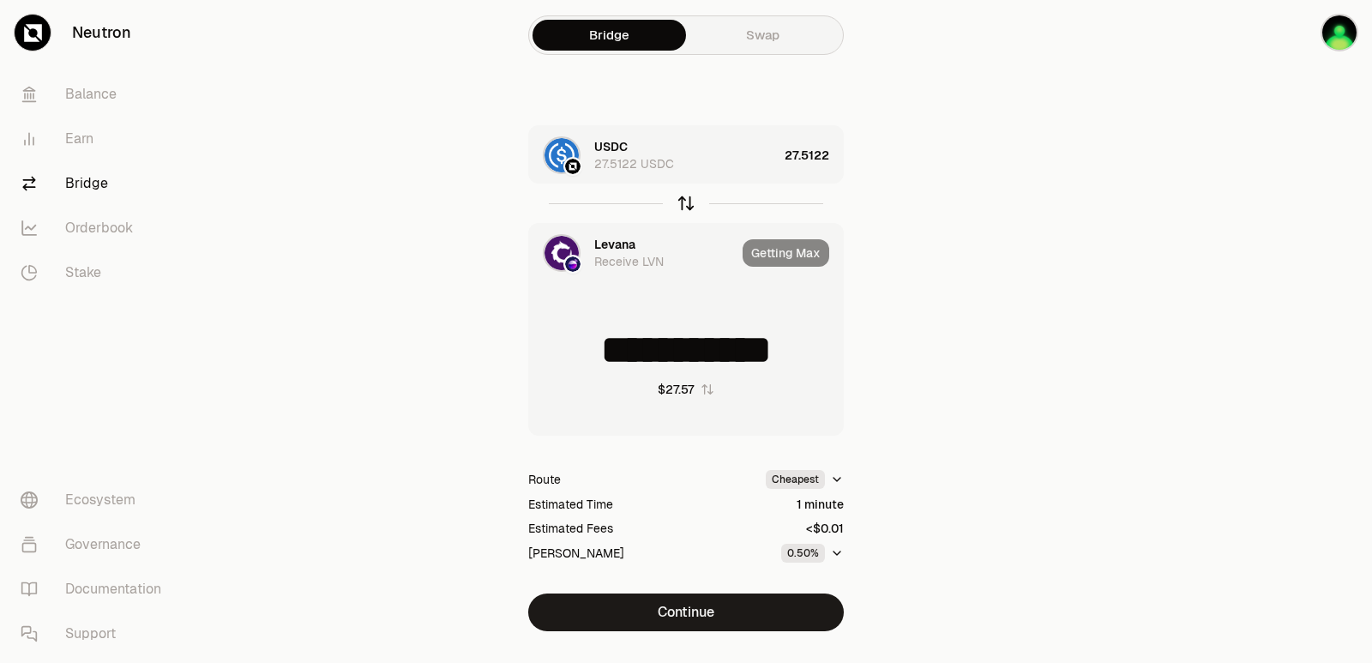
click at [686, 205] on icon "button" at bounding box center [686, 203] width 0 height 11
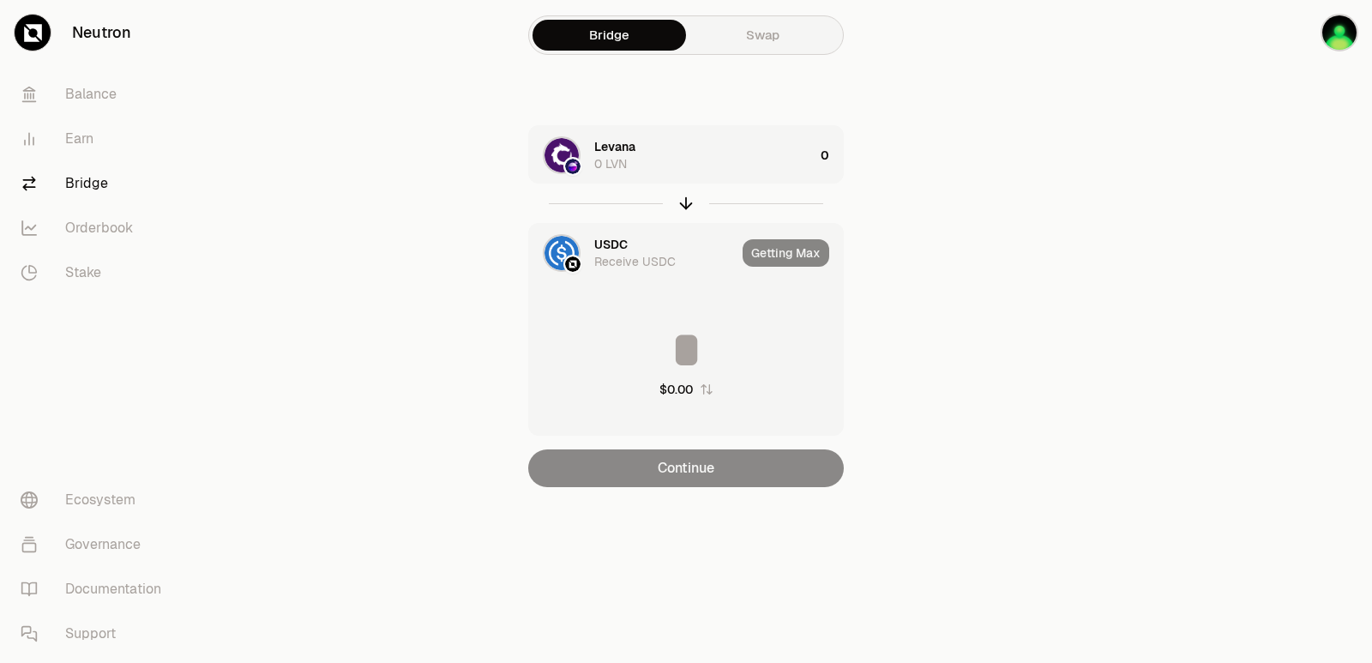
click at [714, 150] on div "Levana 0 LVN" at bounding box center [704, 155] width 220 height 34
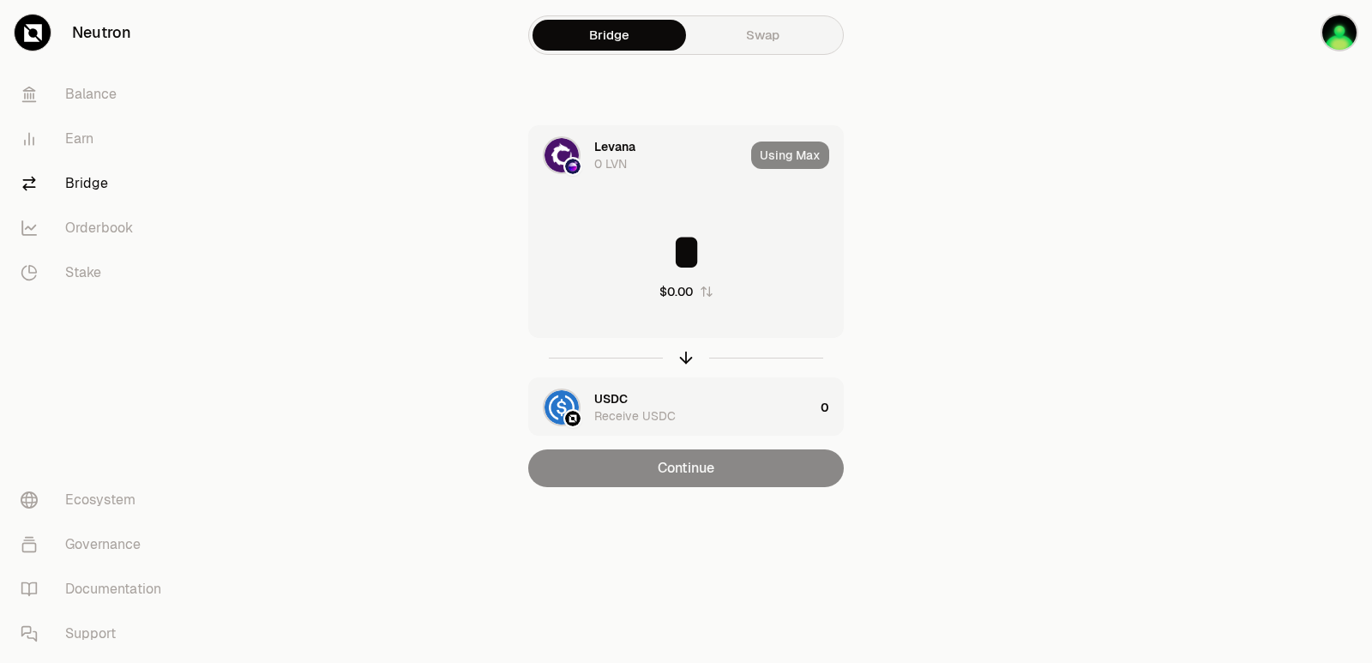
click at [665, 262] on input "*" at bounding box center [686, 251] width 314 height 51
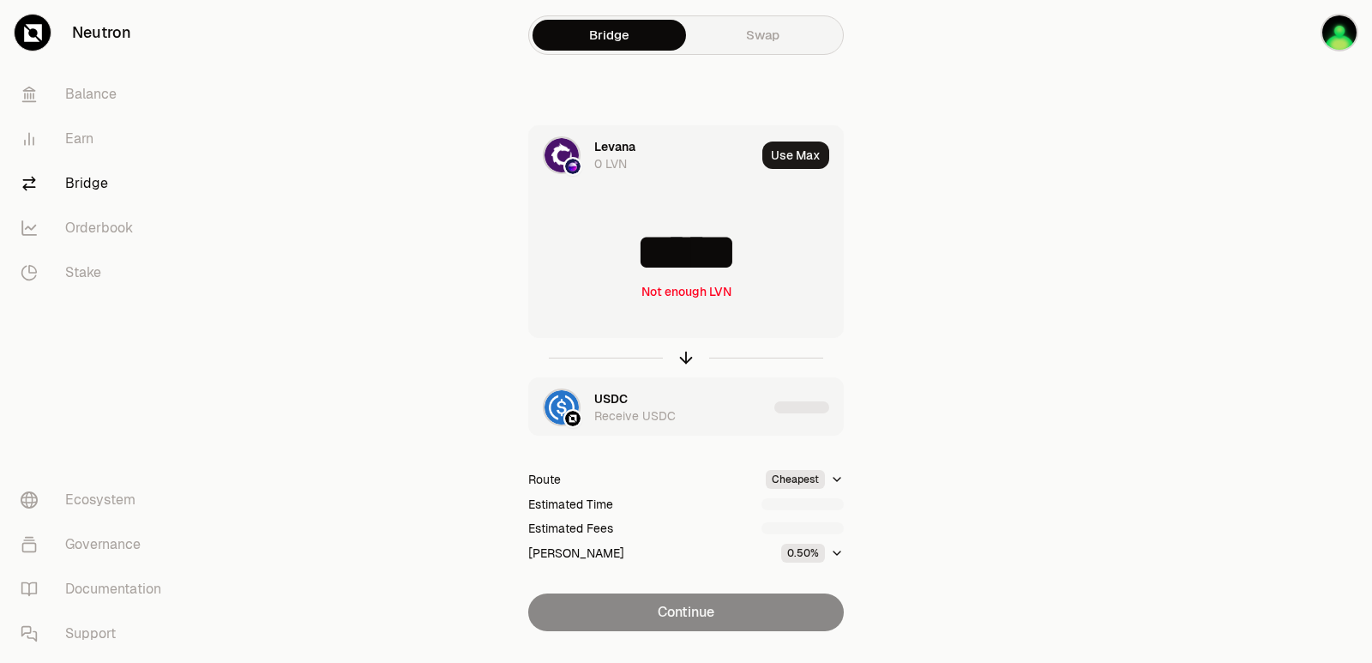
click at [788, 251] on input "*****" at bounding box center [686, 251] width 314 height 51
type input "****"
click at [685, 359] on icon "button" at bounding box center [686, 357] width 19 height 19
click at [656, 250] on input at bounding box center [686, 251] width 314 height 51
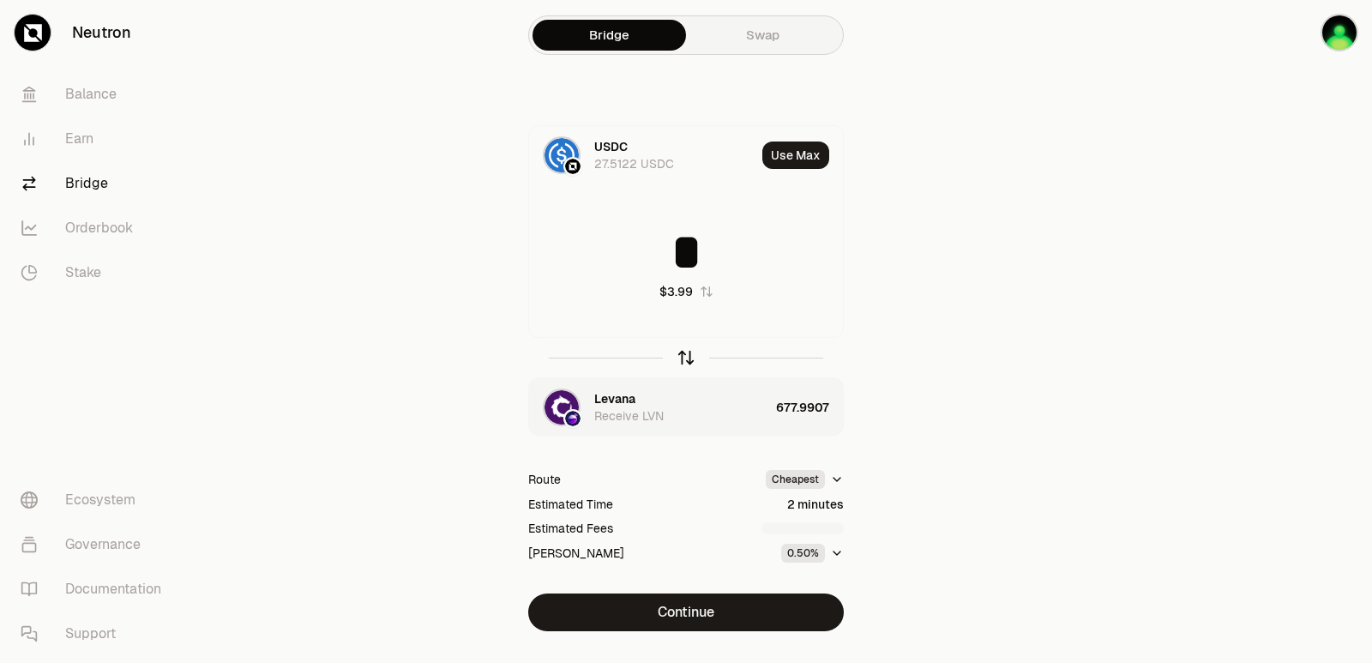
type input "*"
click at [681, 357] on icon "button" at bounding box center [686, 355] width 11 height 5
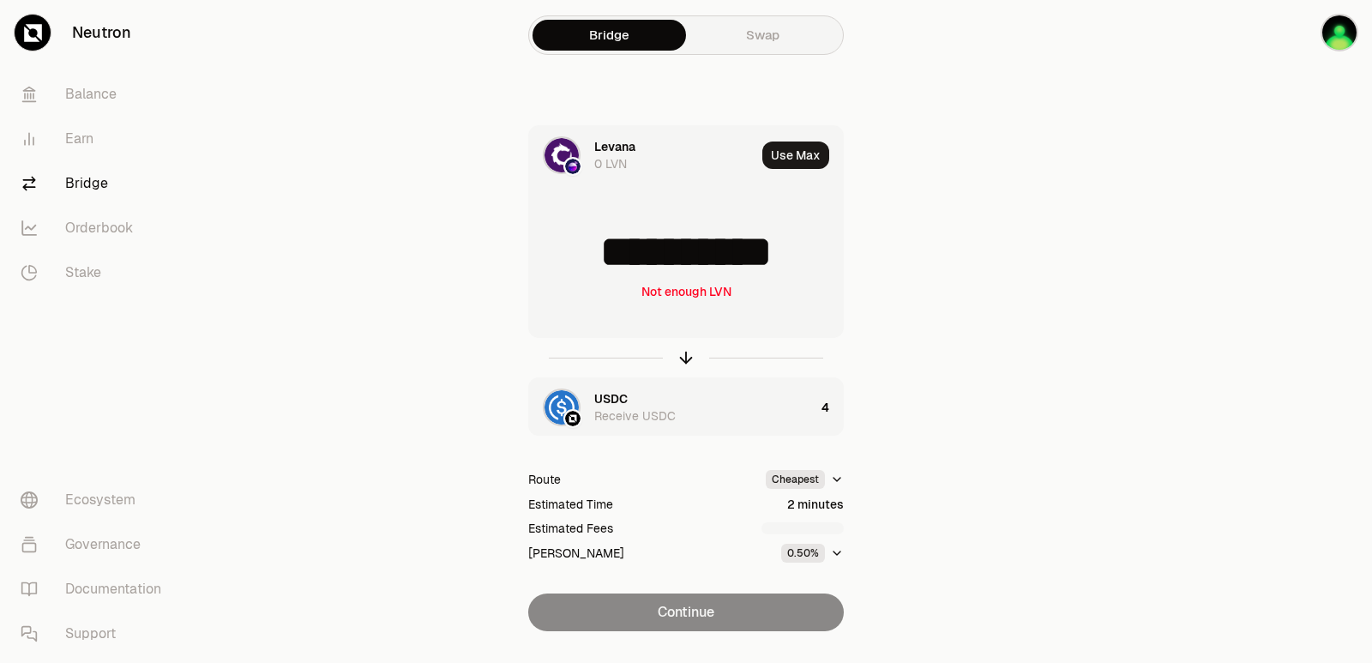
scroll to position [3, 0]
drag, startPoint x: 811, startPoint y: 261, endPoint x: 562, endPoint y: 272, distance: 249.0
click at [562, 272] on input "**********" at bounding box center [686, 251] width 314 height 51
type input "***"
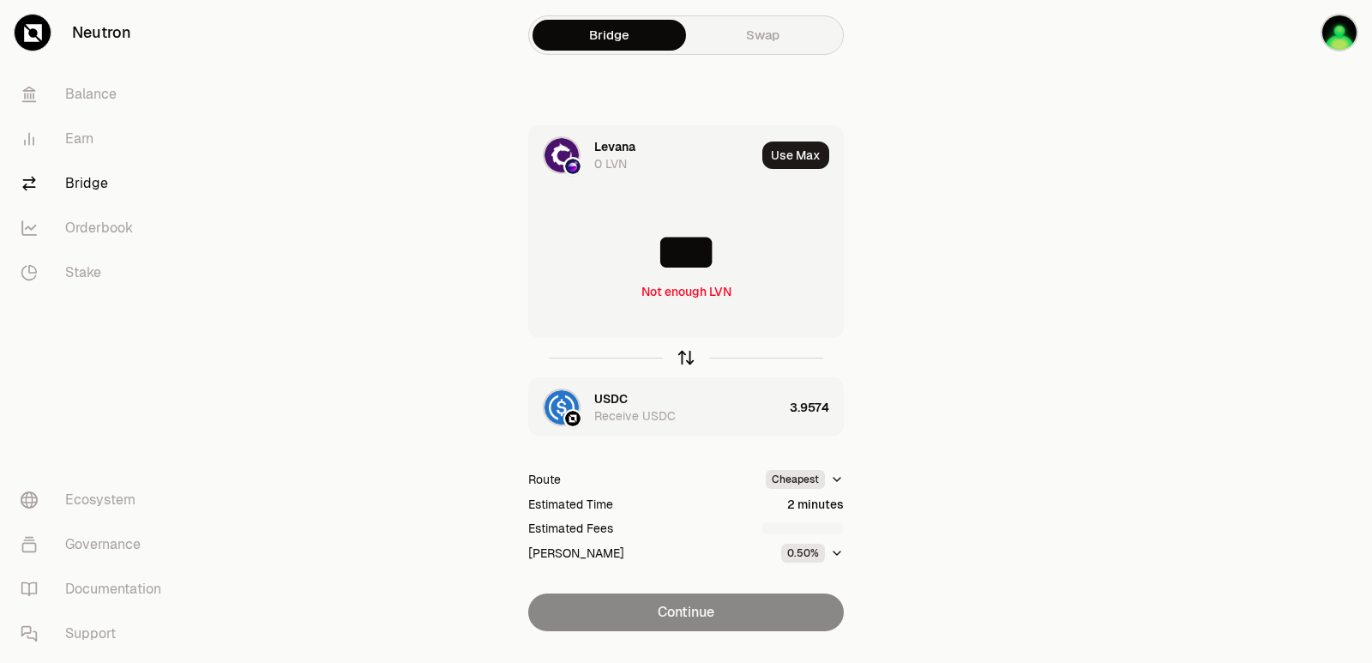
click at [683, 358] on icon "button" at bounding box center [686, 357] width 19 height 19
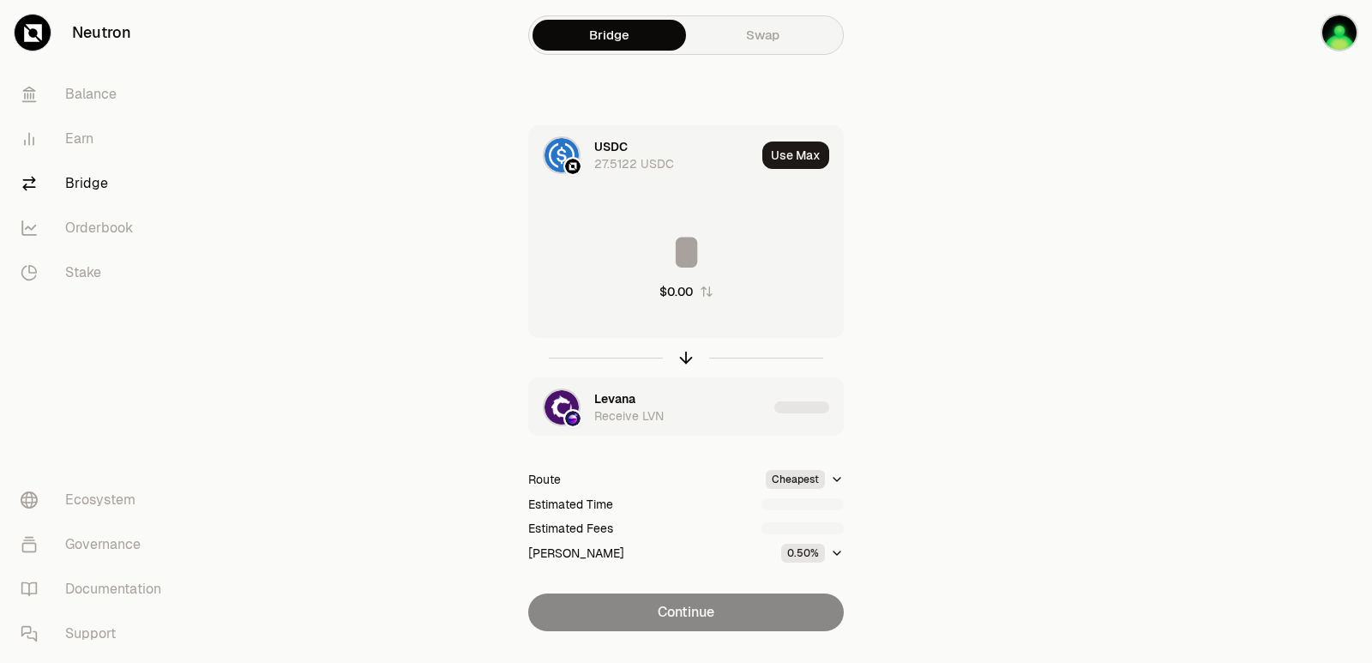
type input "********"
